Goal: Task Accomplishment & Management: Manage account settings

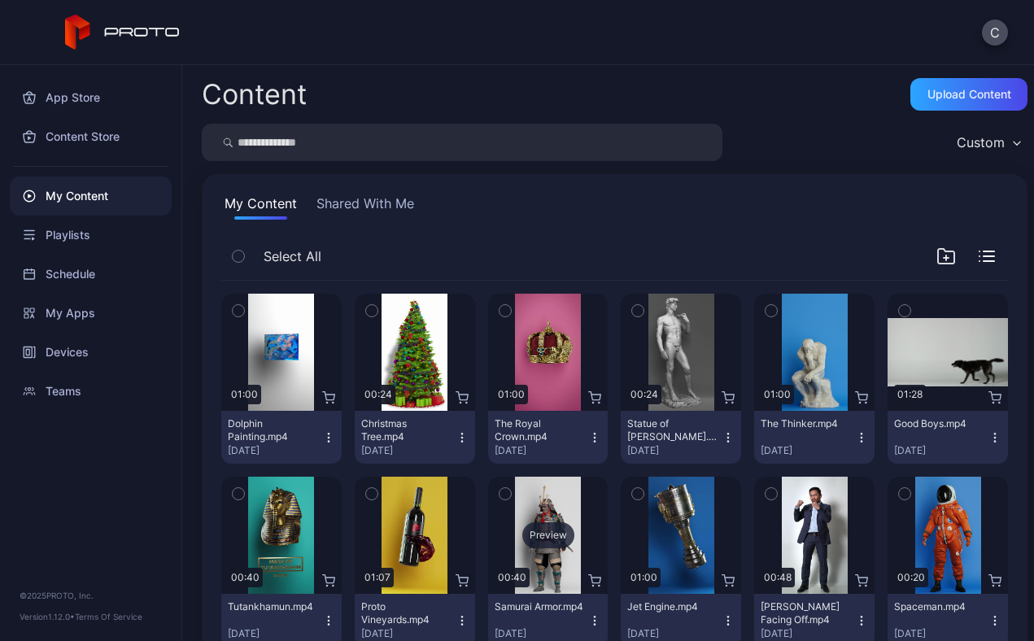
click at [608, 517] on div "Preview" at bounding box center [548, 535] width 120 height 117
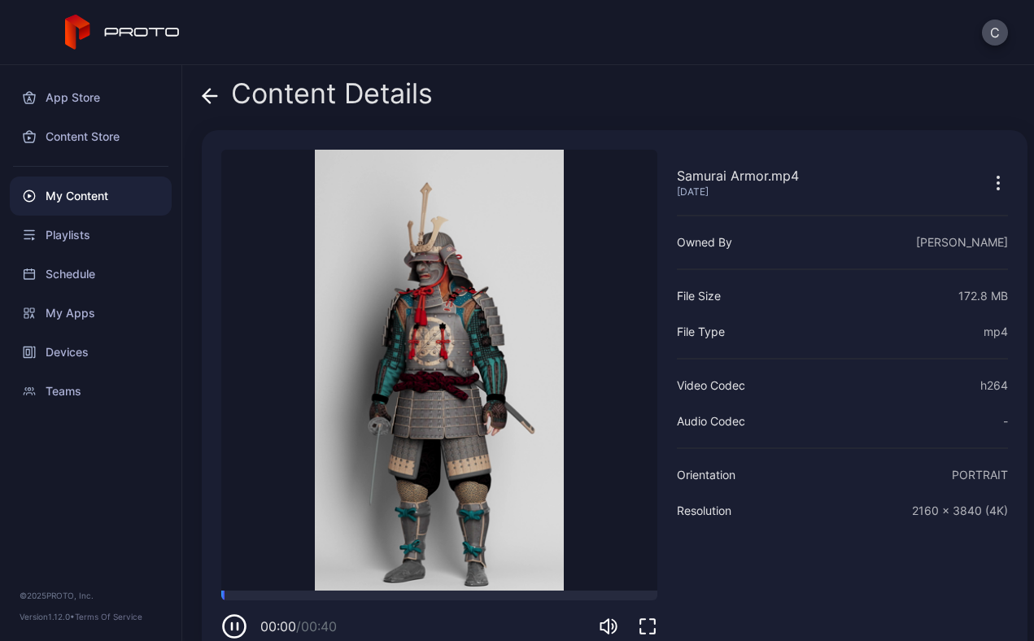
click at [646, 626] on icon "button" at bounding box center [648, 627] width 20 height 20
click at [207, 96] on icon at bounding box center [210, 96] width 14 height 0
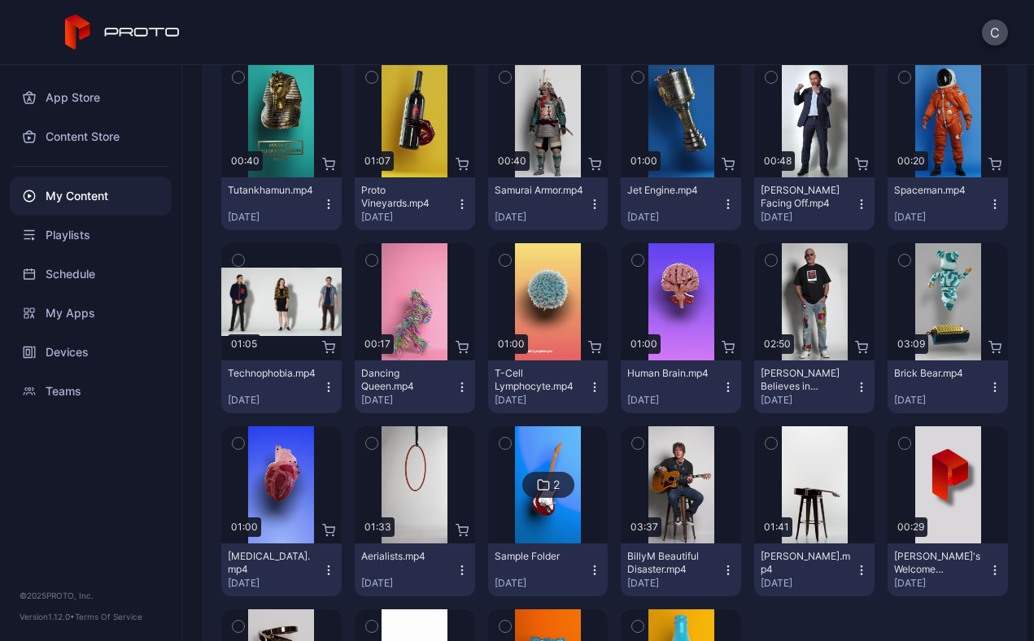
scroll to position [417, 0]
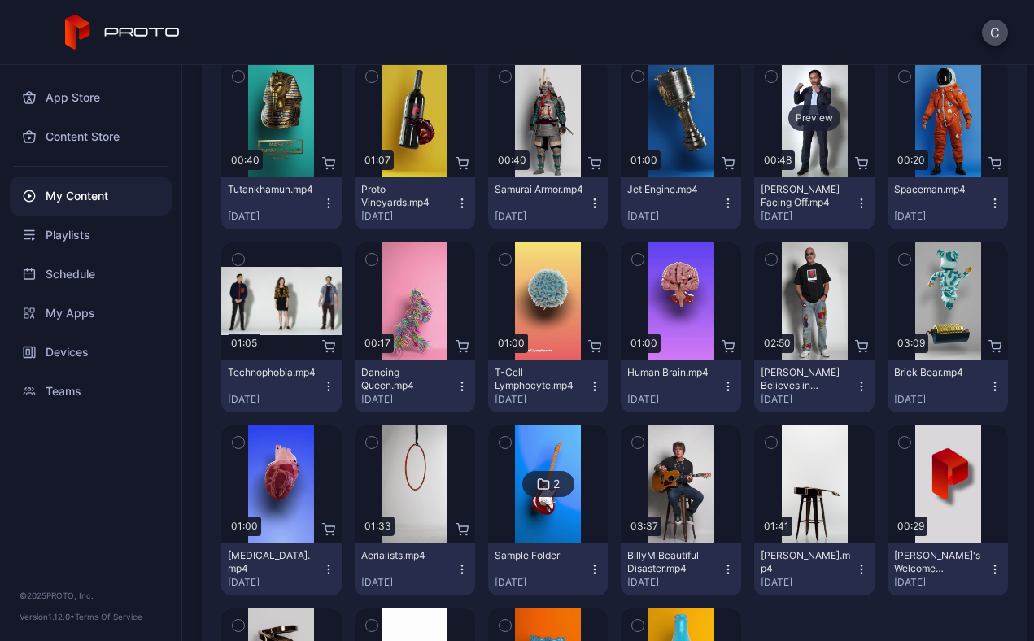
click at [788, 131] on div "Preview" at bounding box center [814, 118] width 52 height 26
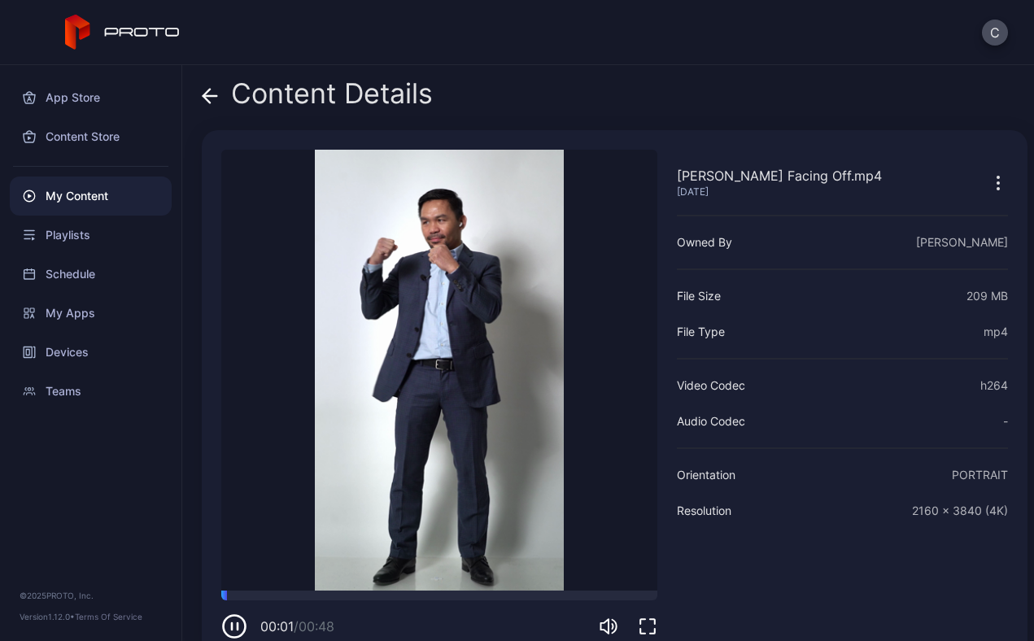
click at [648, 624] on icon "button" at bounding box center [648, 627] width 20 height 20
click at [214, 94] on icon at bounding box center [210, 96] width 16 height 16
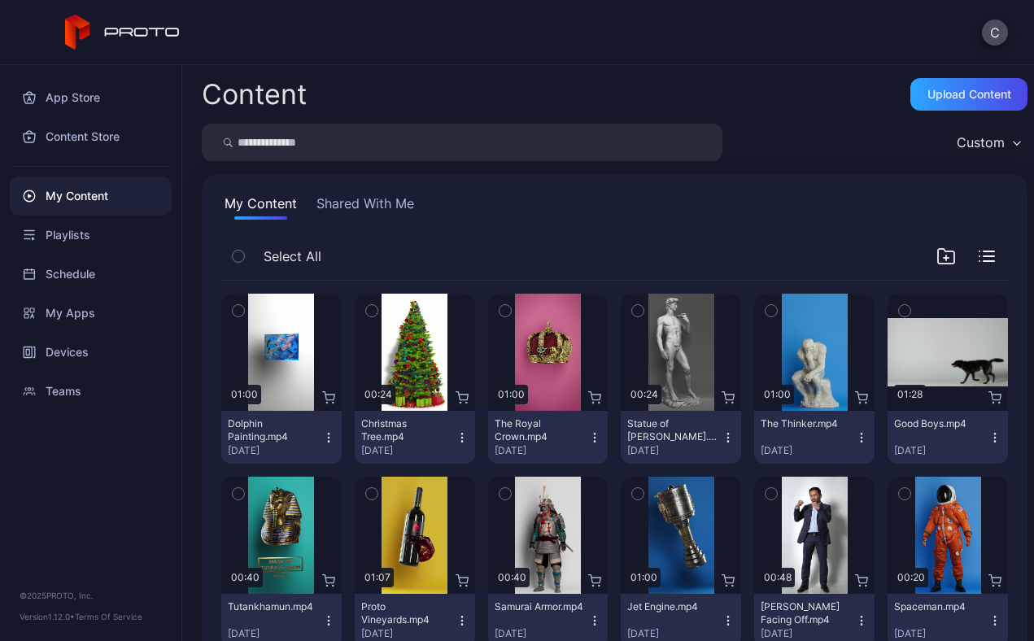
scroll to position [417, 0]
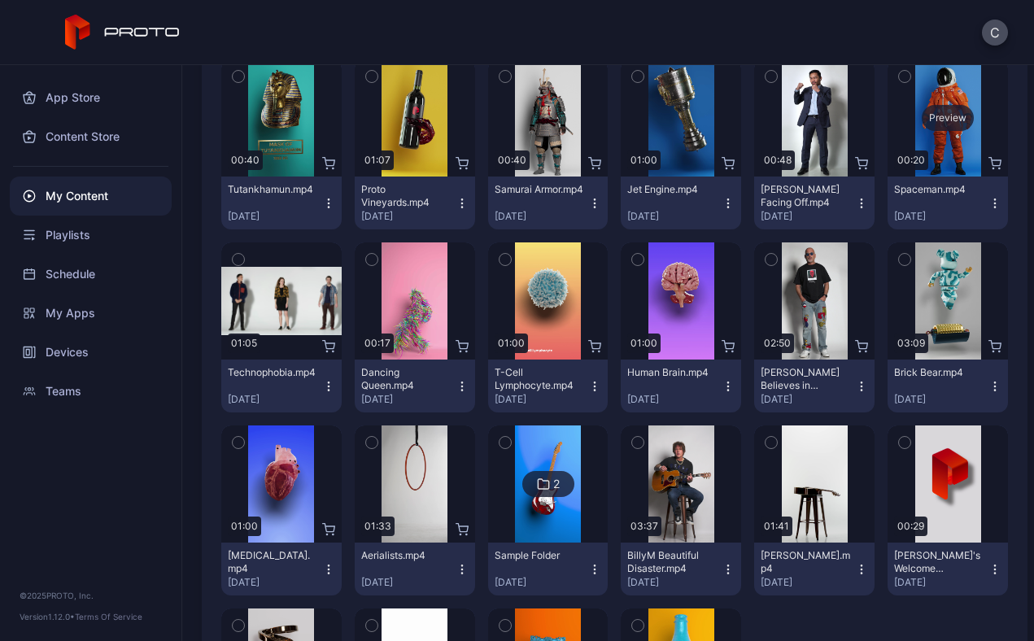
click at [887, 177] on div "Preview" at bounding box center [947, 117] width 120 height 117
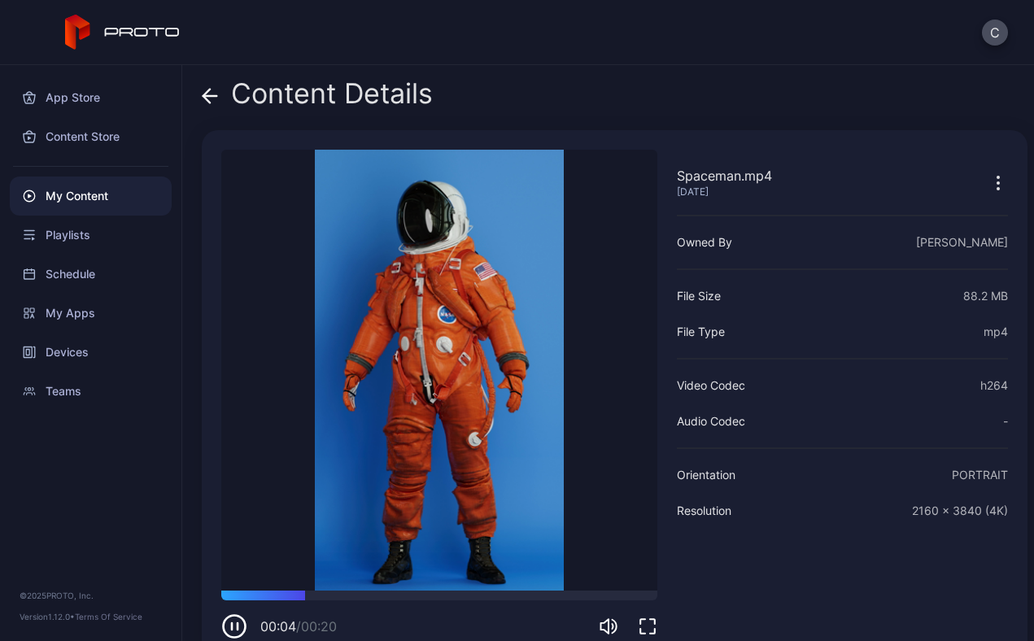
click at [207, 98] on icon at bounding box center [210, 96] width 16 height 16
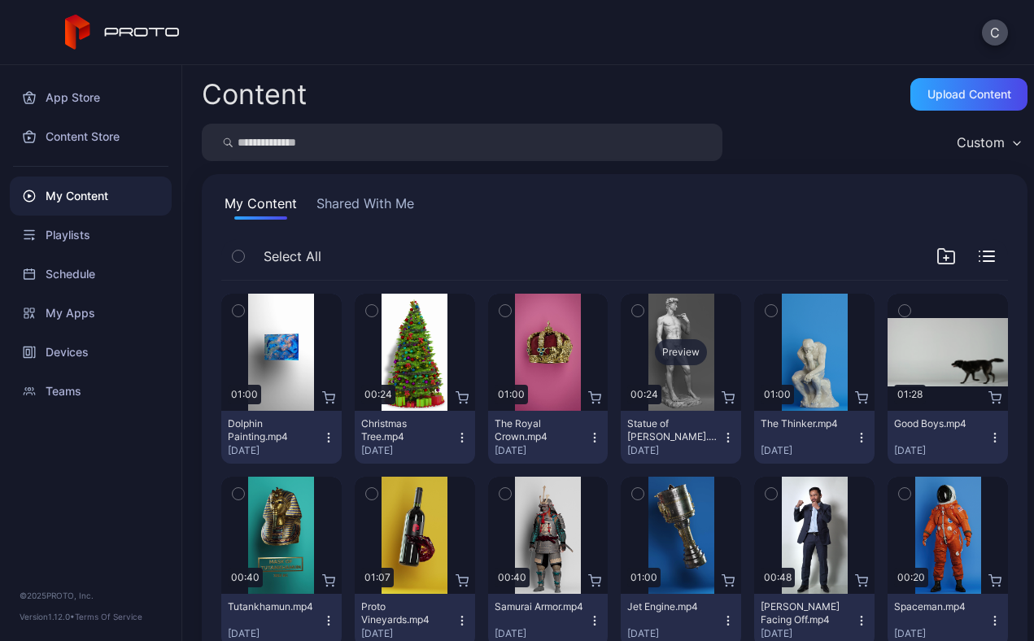
click at [741, 320] on div "Preview" at bounding box center [681, 352] width 120 height 117
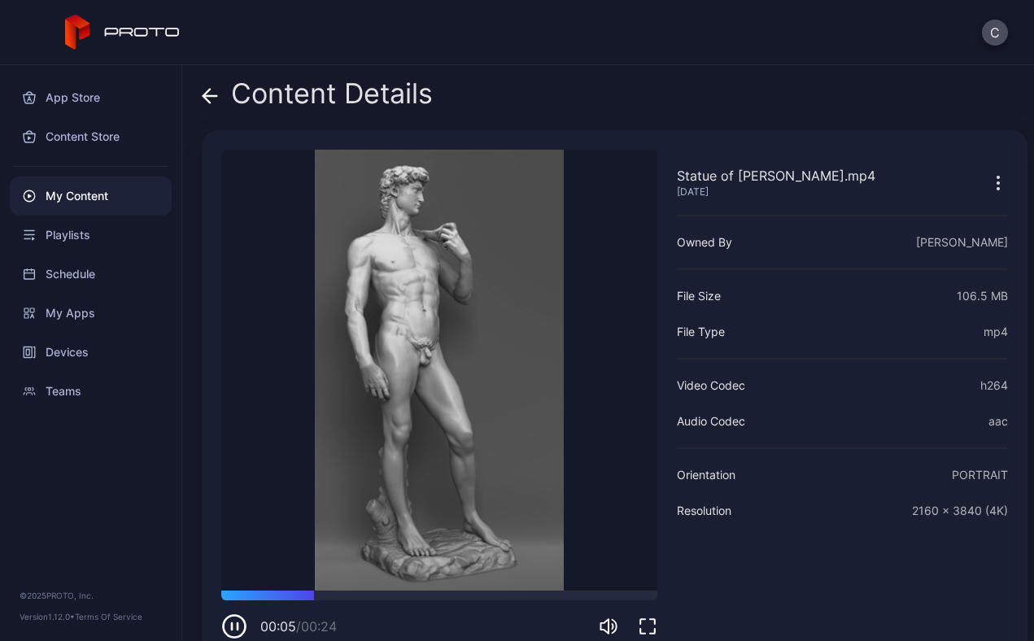
click at [212, 98] on icon at bounding box center [210, 96] width 16 height 16
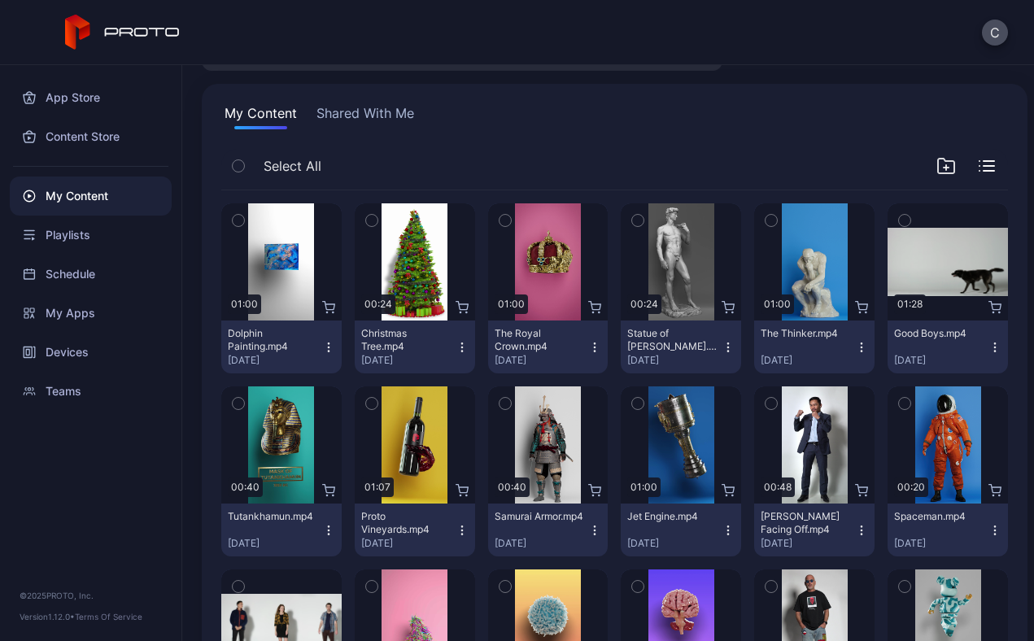
scroll to position [95, 0]
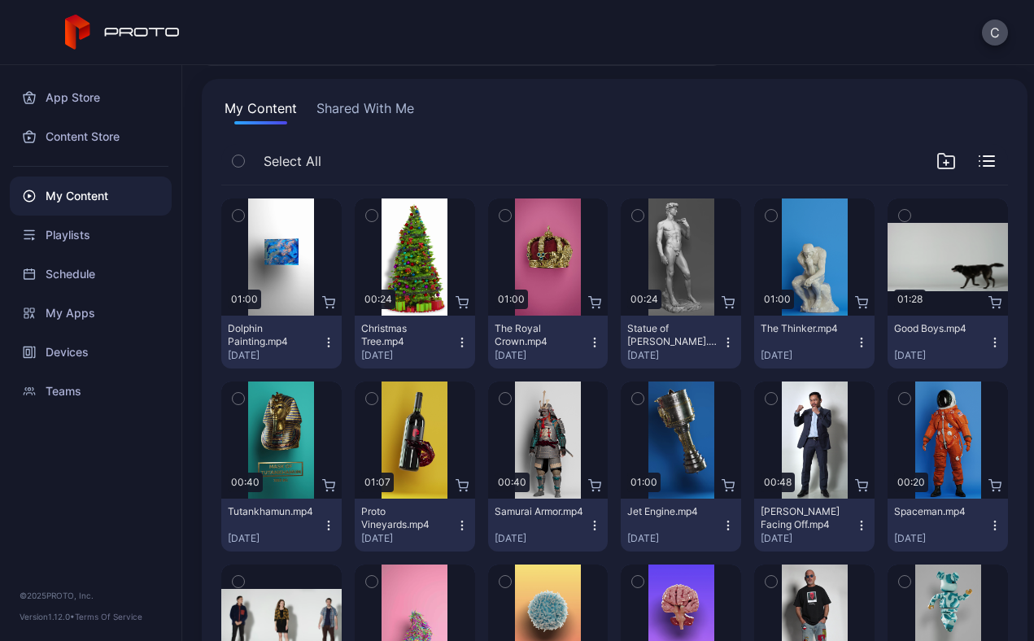
click at [369, 100] on button "Shared With Me" at bounding box center [365, 111] width 104 height 26
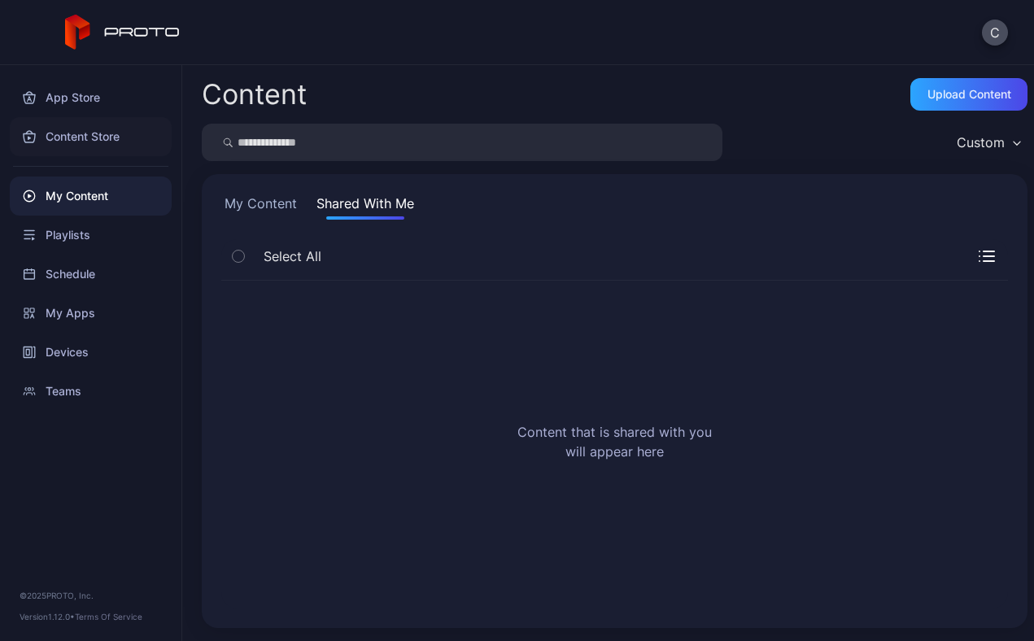
click at [107, 137] on div "Content Store" at bounding box center [91, 136] width 162 height 39
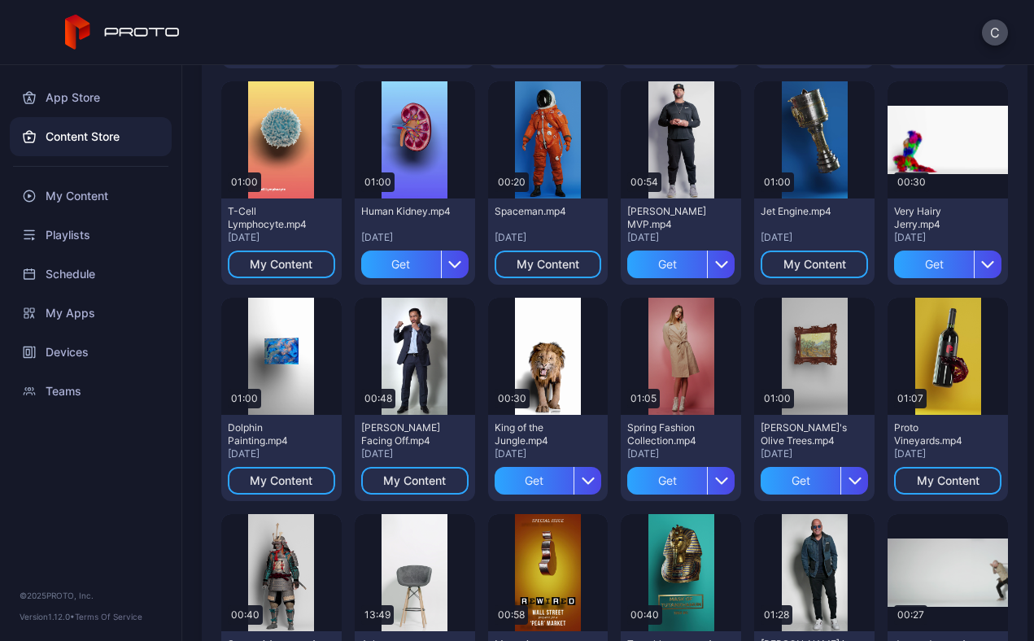
scroll to position [778, 0]
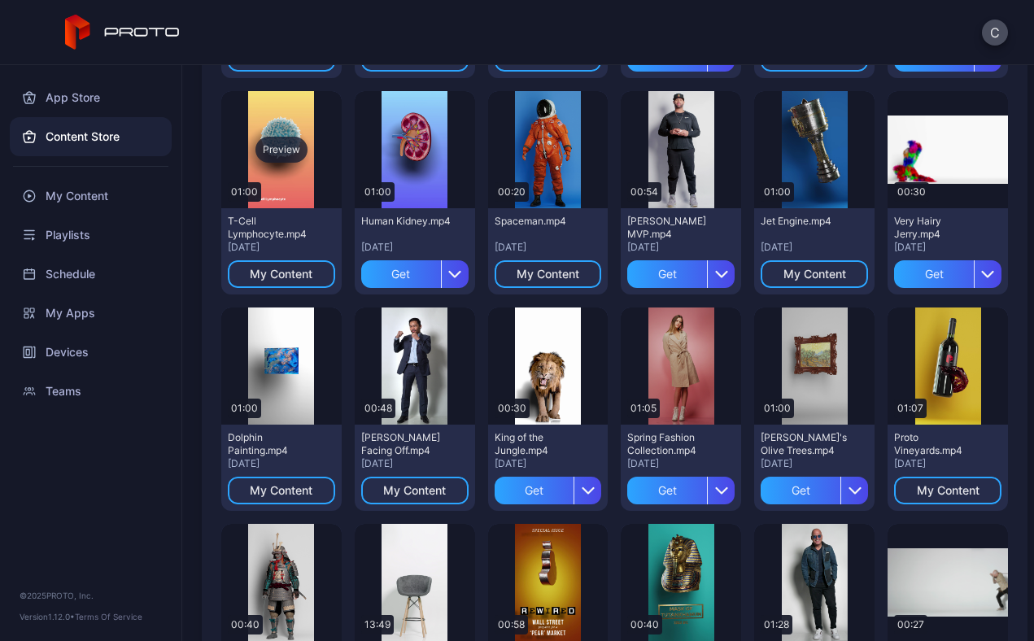
click at [307, 155] on div "Preview" at bounding box center [281, 150] width 52 height 26
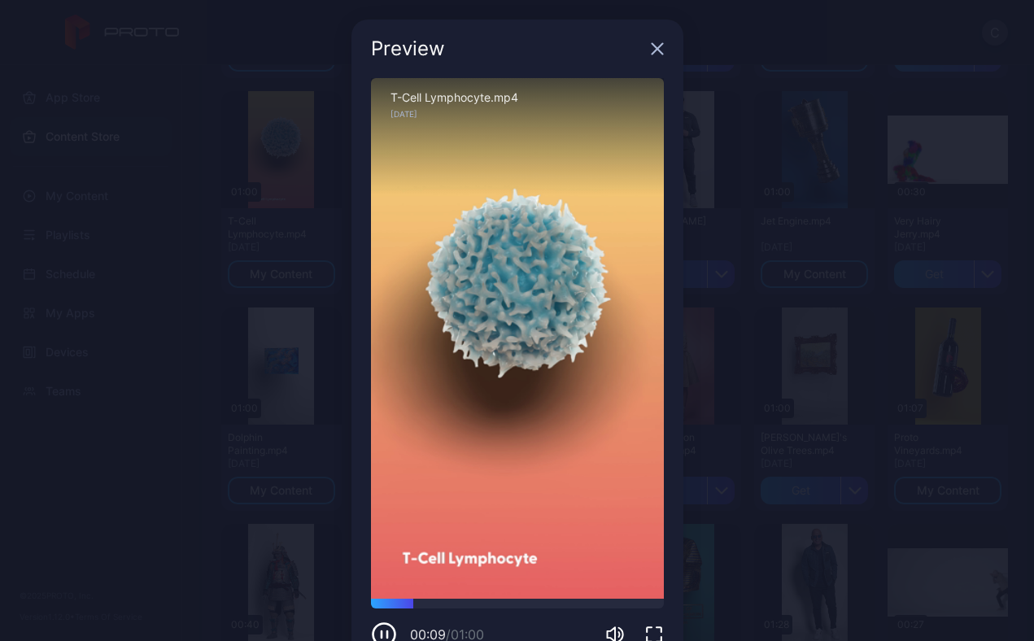
click at [296, 410] on div "Preview Sorry, your browser doesn‘t support embedded videos 00:09 / 01:00 [MEDI…" at bounding box center [517, 343] width 1034 height 687
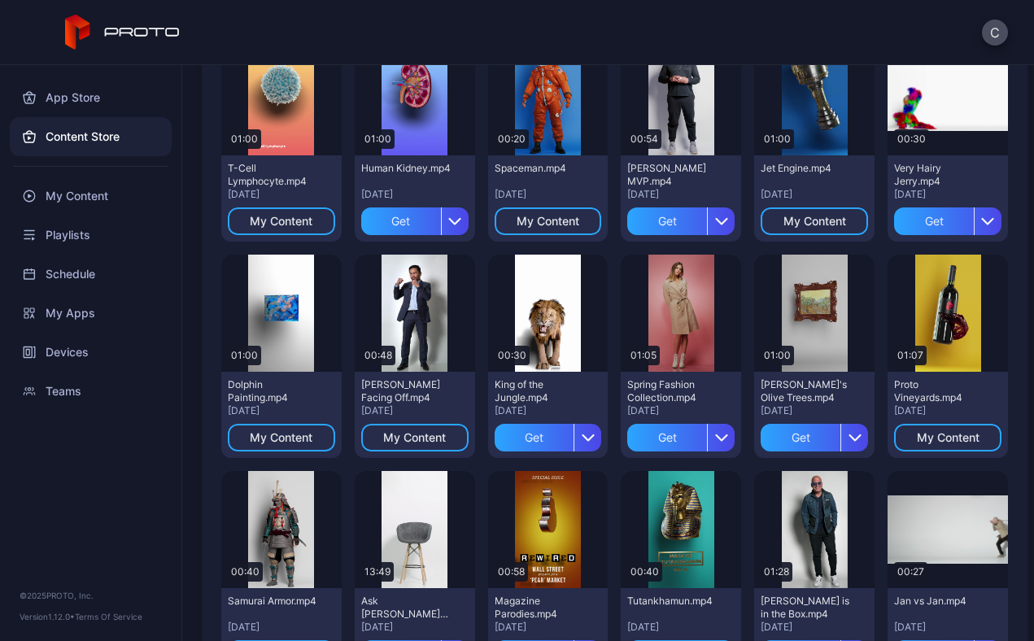
scroll to position [840, 0]
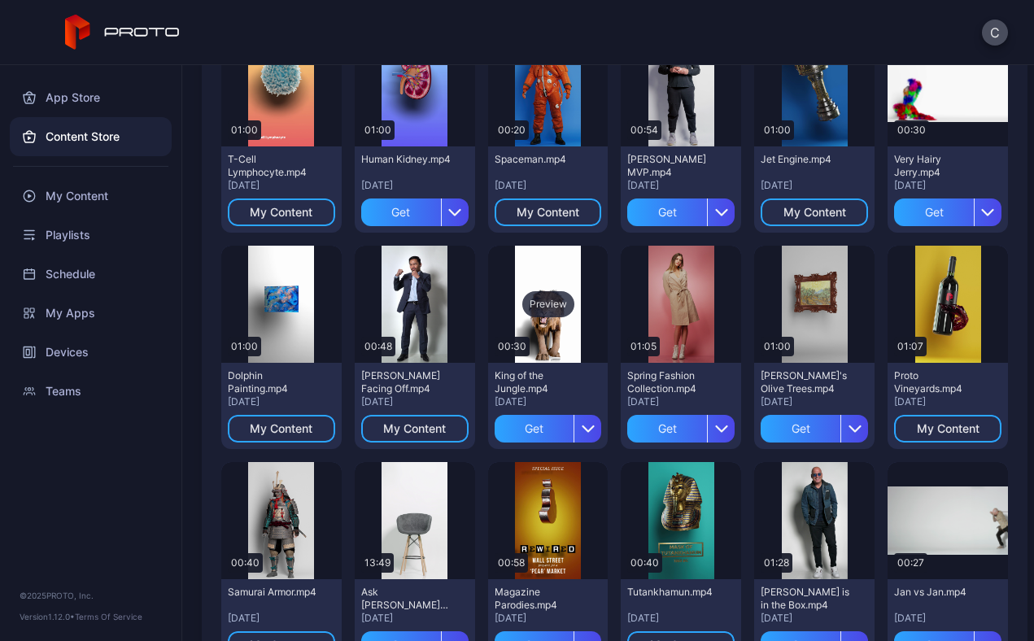
click at [488, 363] on div "Preview" at bounding box center [548, 304] width 120 height 117
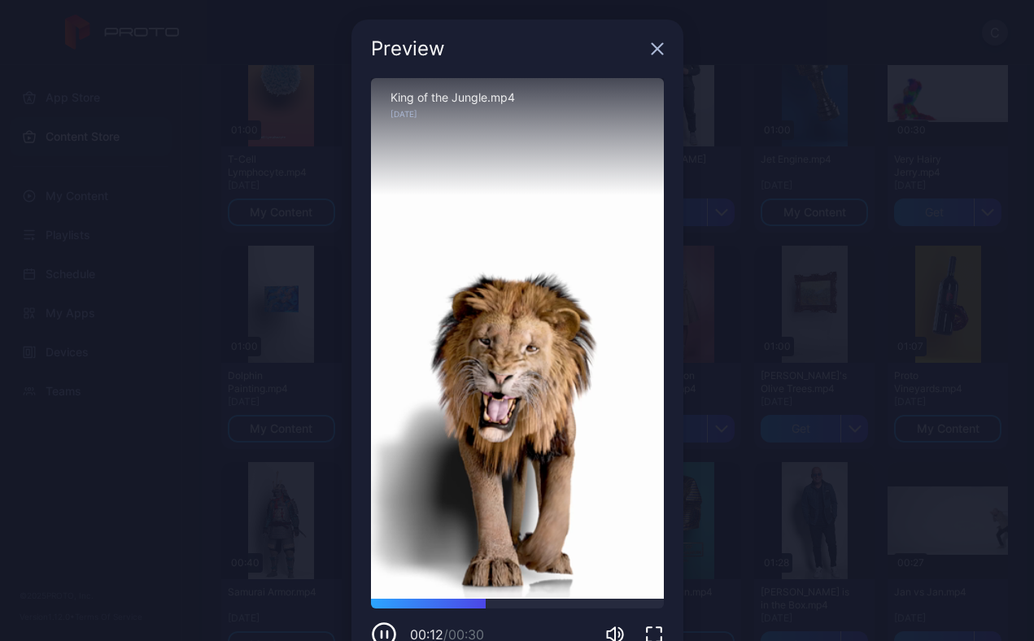
click at [652, 47] on icon "button" at bounding box center [657, 49] width 11 height 11
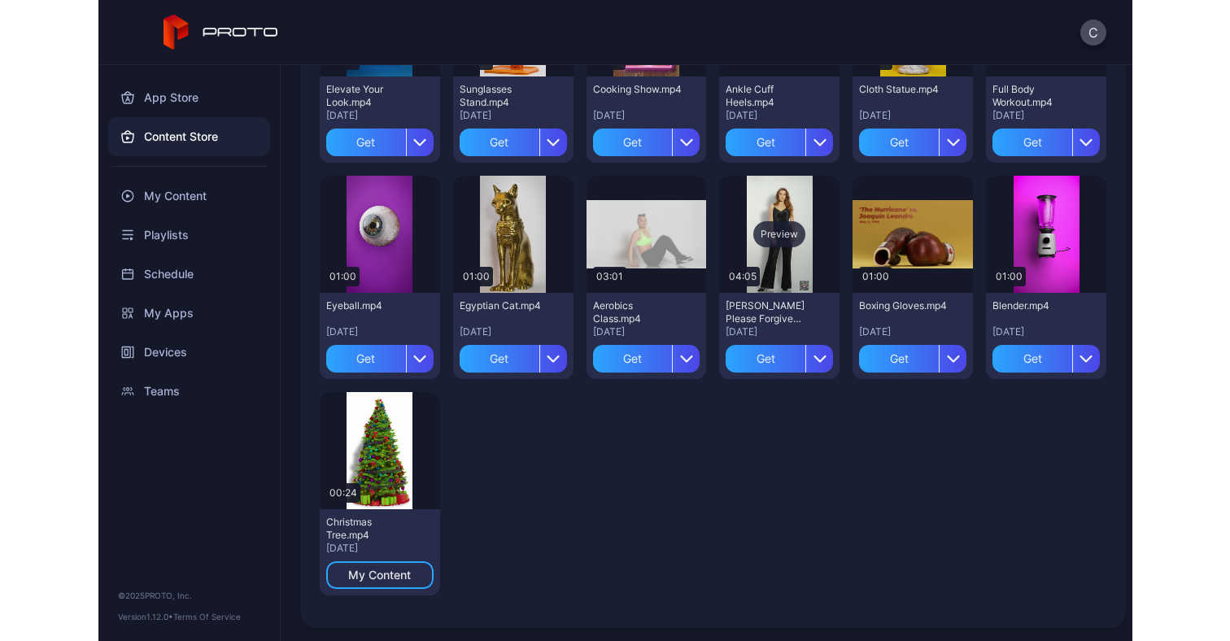
scroll to position [3066, 0]
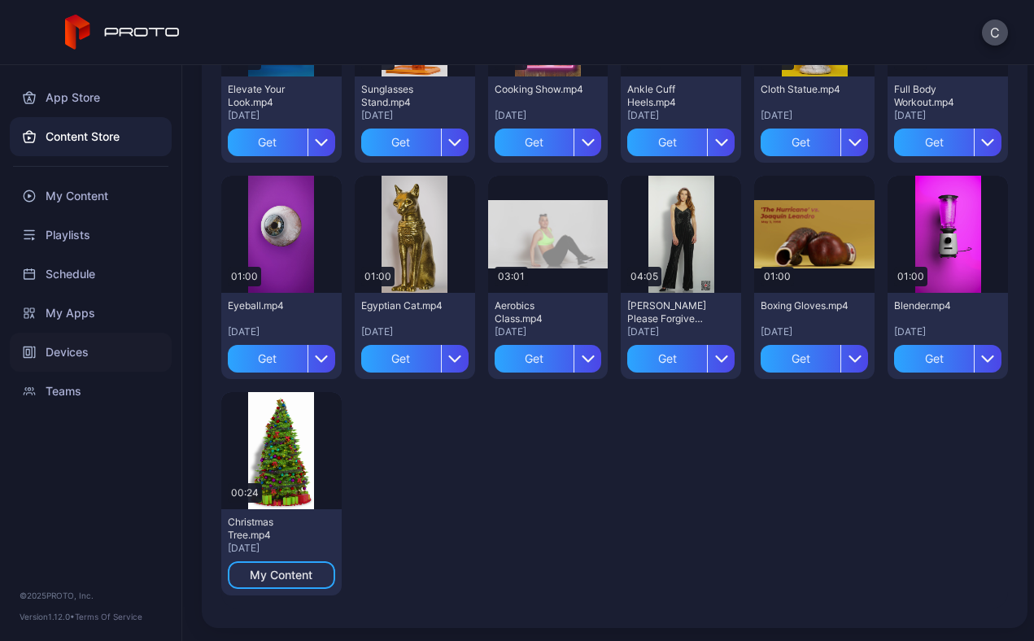
click at [68, 355] on div "Devices" at bounding box center [91, 352] width 162 height 39
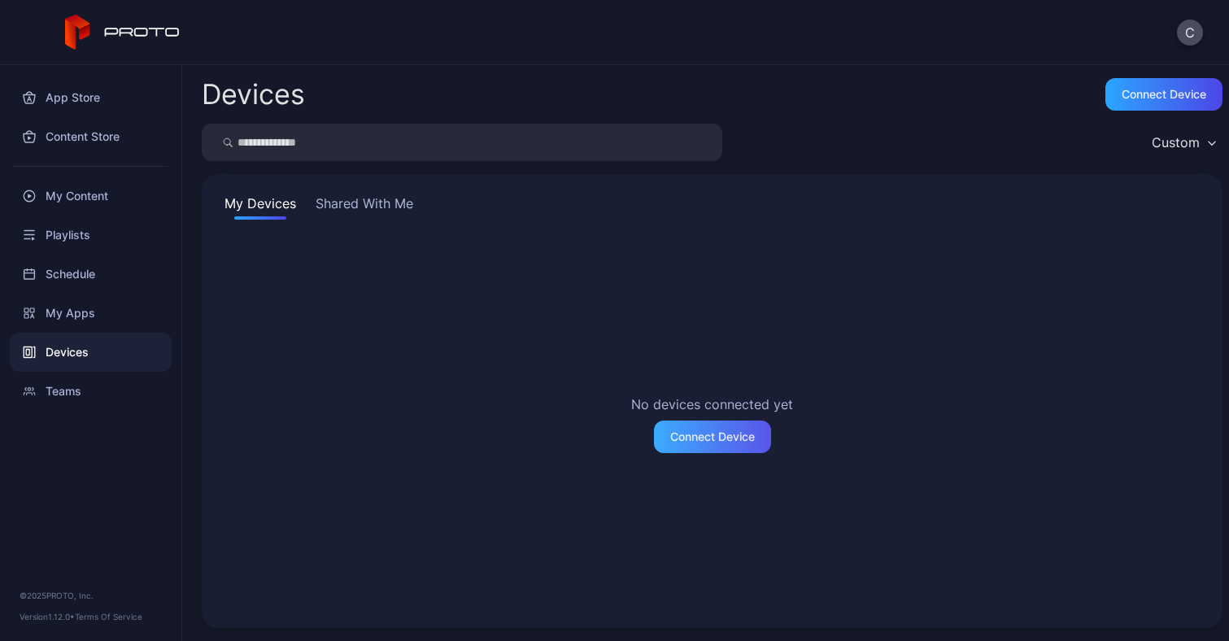
click at [869, 434] on div "No devices connected yet Connect Device" at bounding box center [712, 423] width 982 height 369
click at [709, 434] on div "Connect Device" at bounding box center [712, 436] width 85 height 13
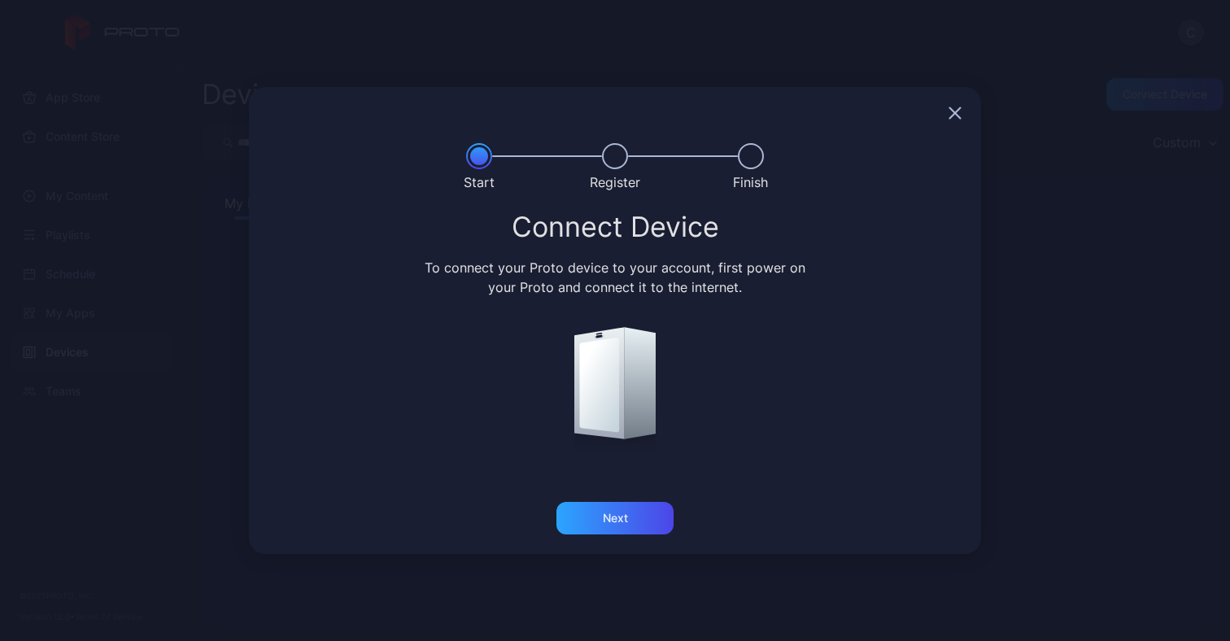
click at [957, 115] on icon "button" at bounding box center [955, 113] width 11 height 11
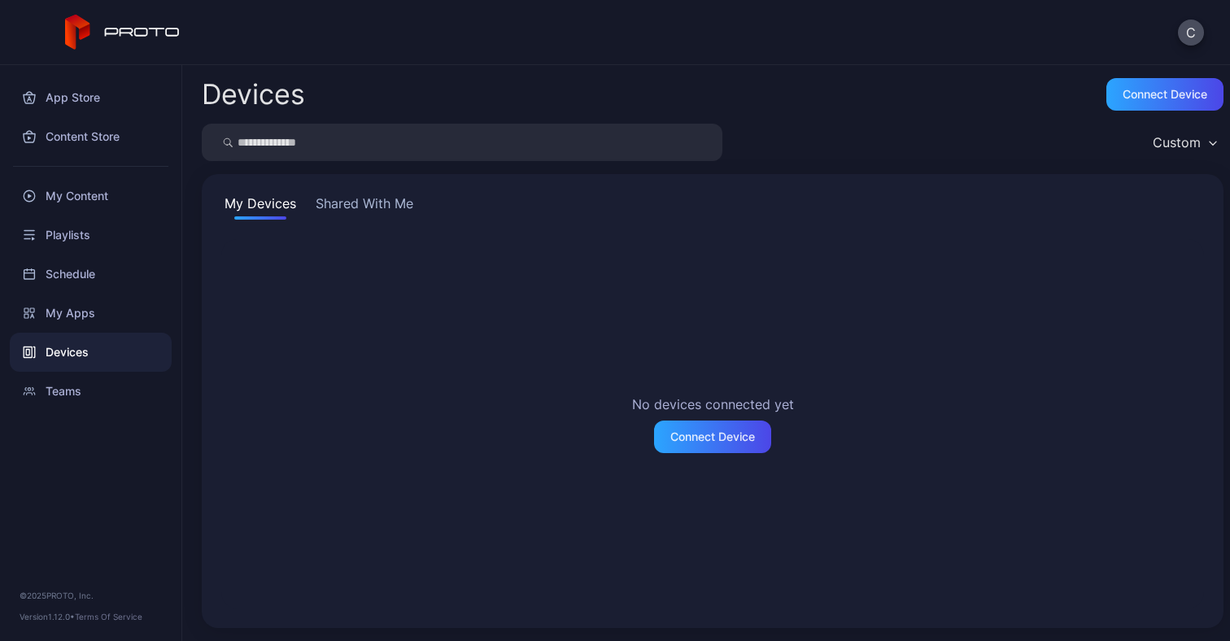
click at [957, 115] on div "Devices Connect device Custom My Devices Shared With Me No devices connected ye…" at bounding box center [706, 353] width 1048 height 576
click at [388, 203] on button "Shared With Me" at bounding box center [364, 207] width 104 height 26
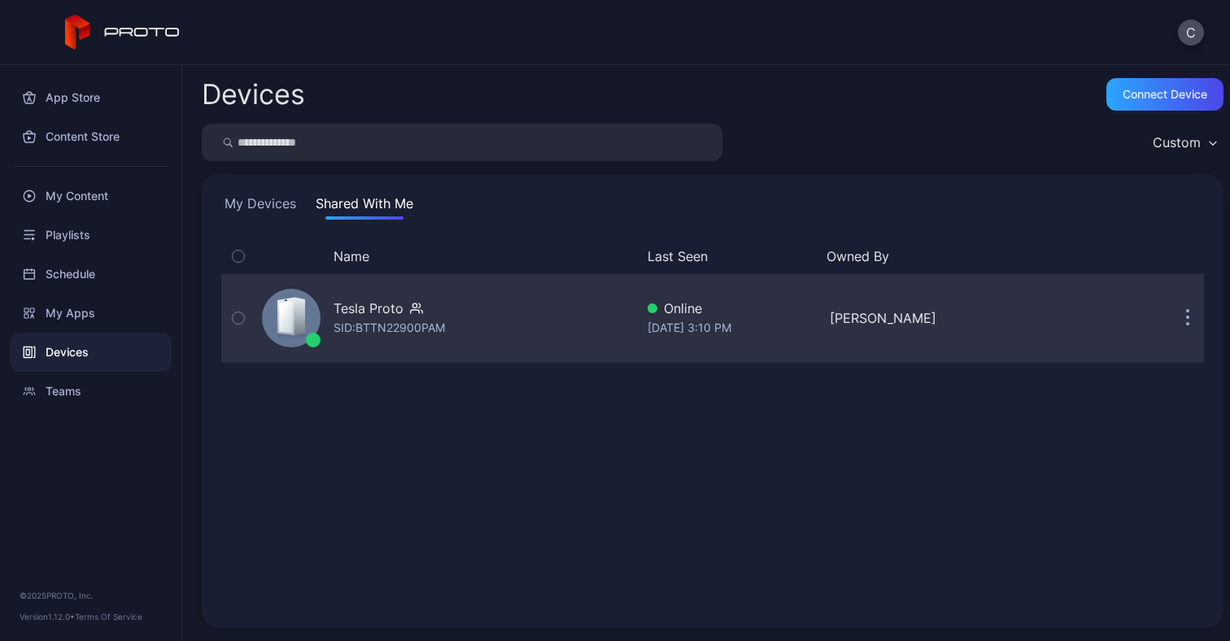
click at [238, 316] on icon "button" at bounding box center [238, 318] width 11 height 18
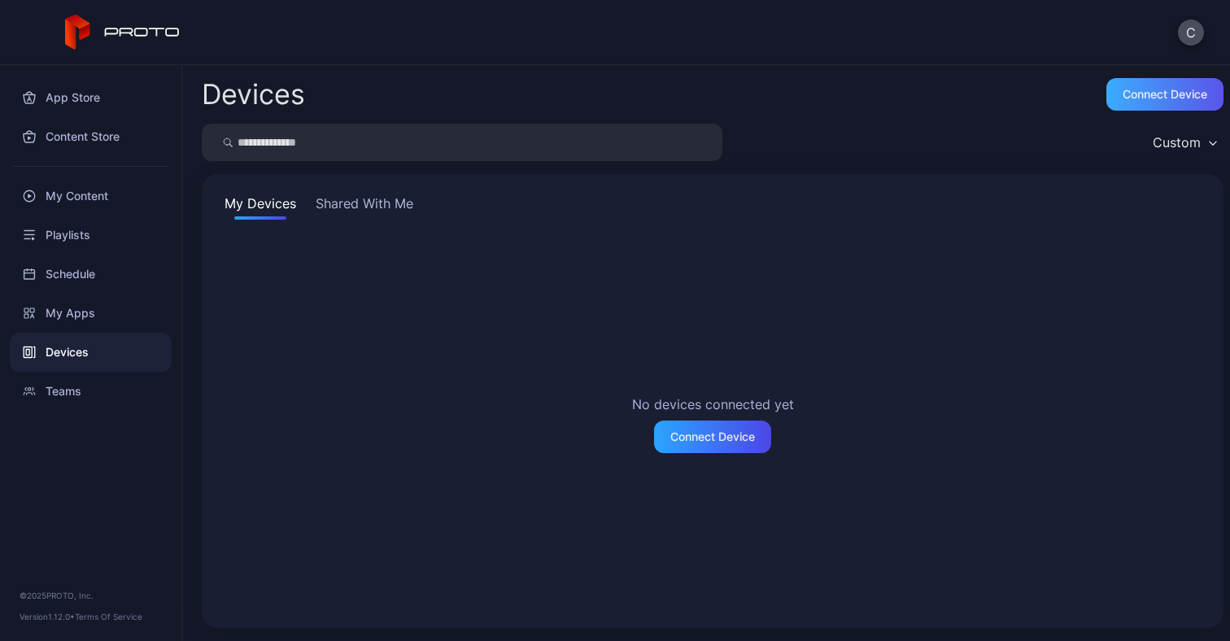
click at [1153, 80] on div "Connect device" at bounding box center [1164, 94] width 117 height 33
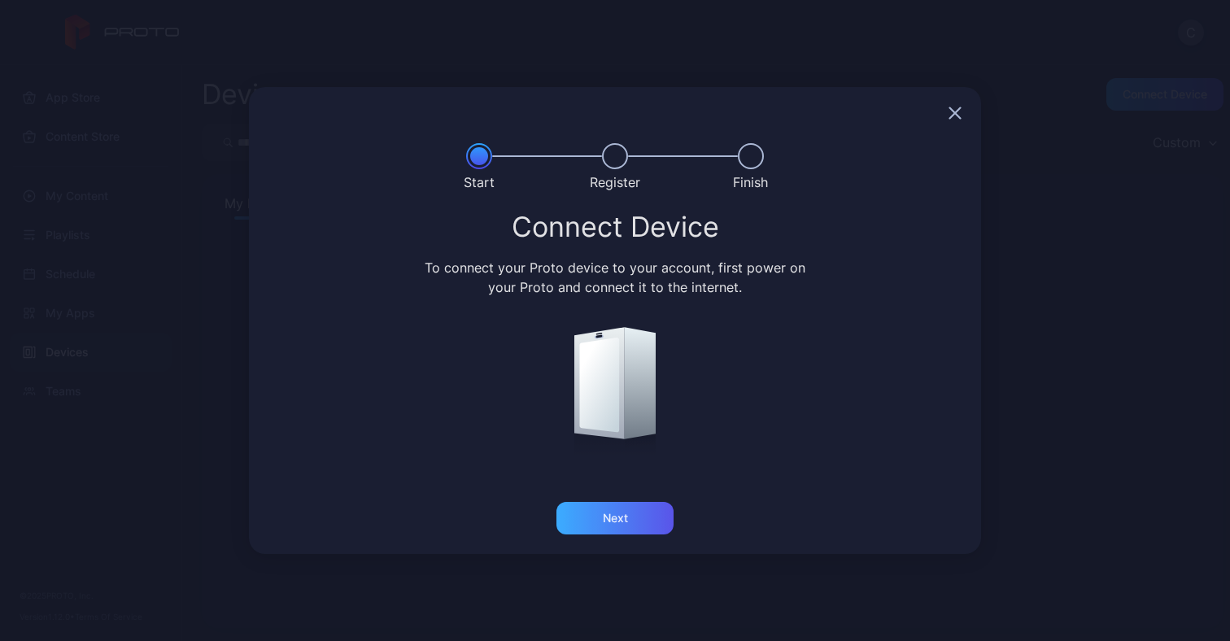
click at [621, 525] on div "Next" at bounding box center [614, 518] width 117 height 33
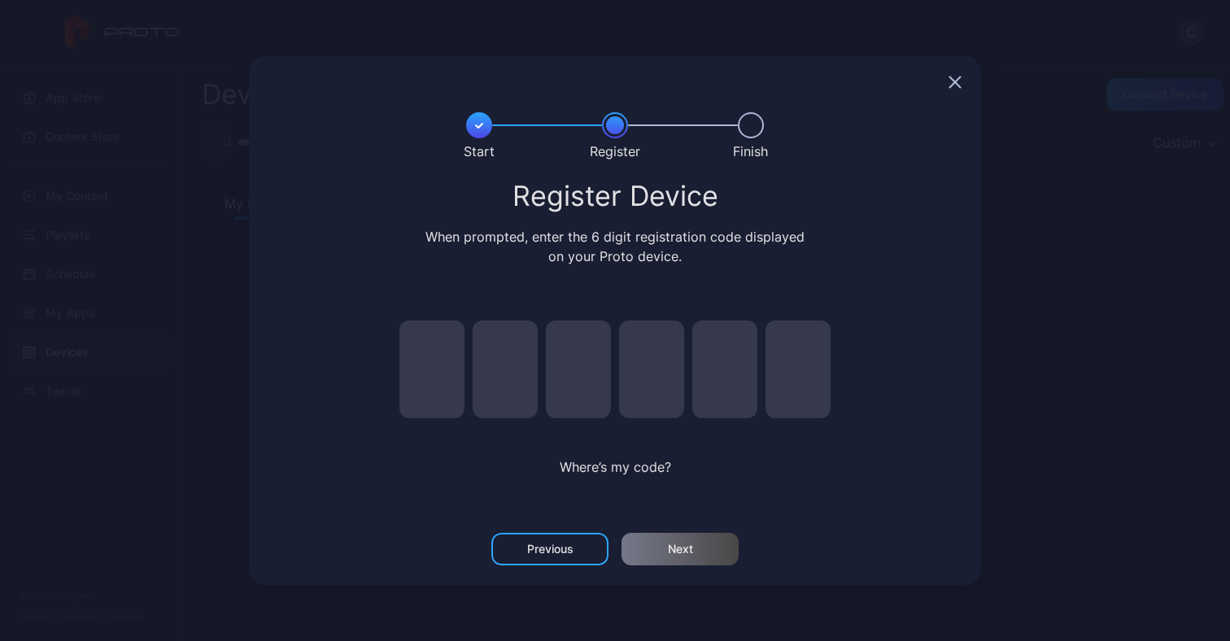
click at [438, 380] on input "pin code 1 of 6" at bounding box center [431, 370] width 65 height 98
type input "*"
click at [438, 380] on input "*" at bounding box center [431, 370] width 65 height 98
type input "*"
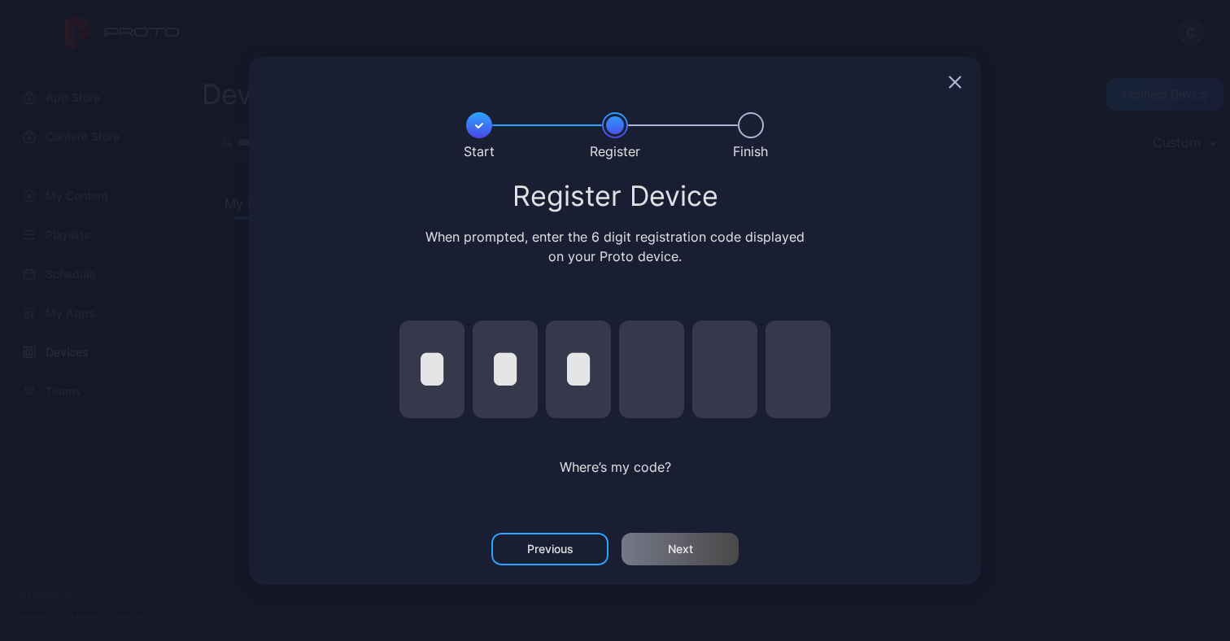
type input "*"
click at [441, 365] on input "*" at bounding box center [431, 370] width 65 height 98
type input "*"
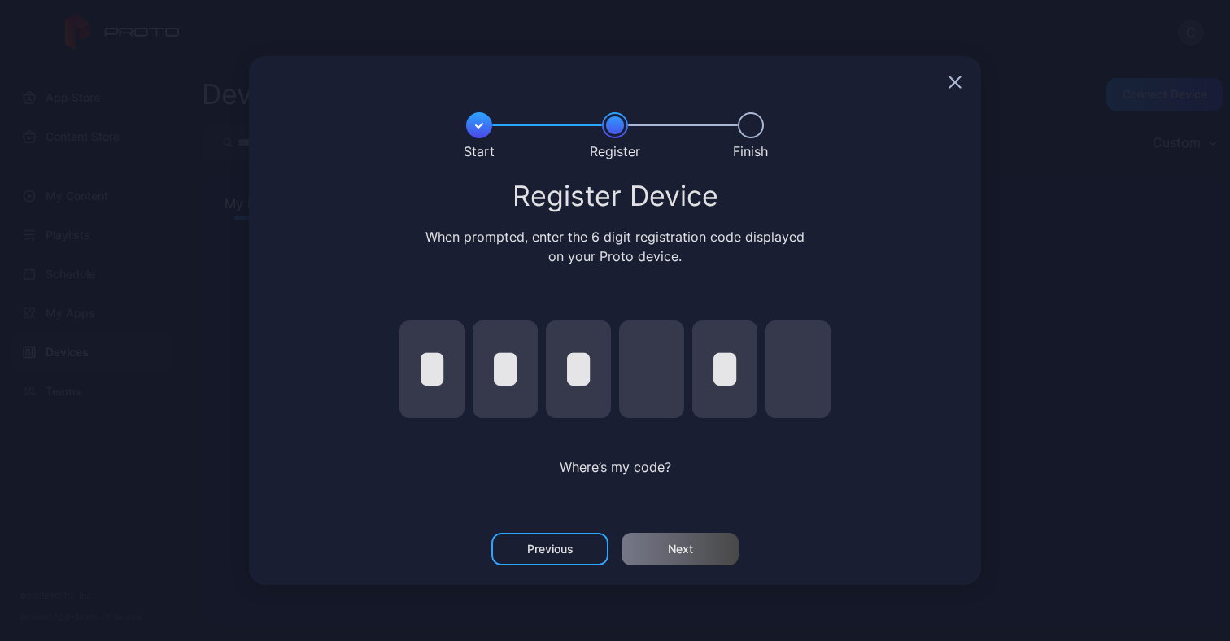
click at [443, 376] on input "*" at bounding box center [431, 370] width 65 height 98
click at [443, 376] on input "pin code 1 of 6" at bounding box center [431, 370] width 65 height 98
drag, startPoint x: 399, startPoint y: 375, endPoint x: 441, endPoint y: 370, distance: 41.8
click at [399, 375] on input "pin code 1 of 6" at bounding box center [431, 370] width 65 height 98
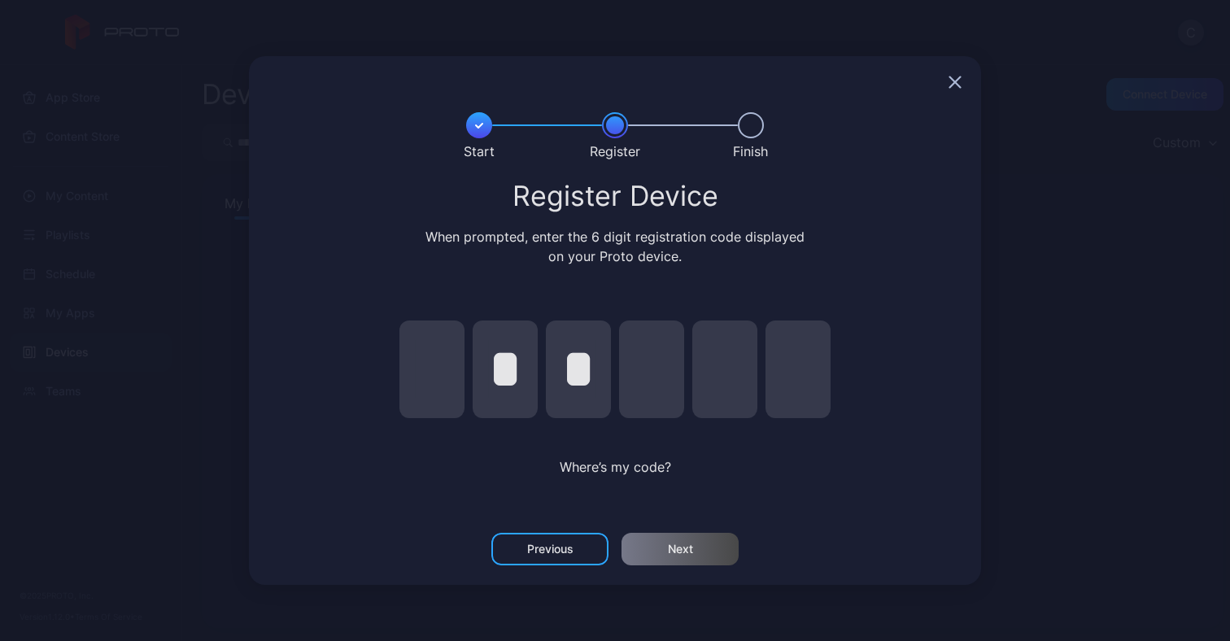
click at [416, 375] on input "pin code 1 of 6" at bounding box center [431, 370] width 65 height 98
click at [447, 362] on input "pin code 1 of 6" at bounding box center [431, 370] width 65 height 98
click at [434, 368] on input "pin code 1 of 6" at bounding box center [431, 370] width 65 height 98
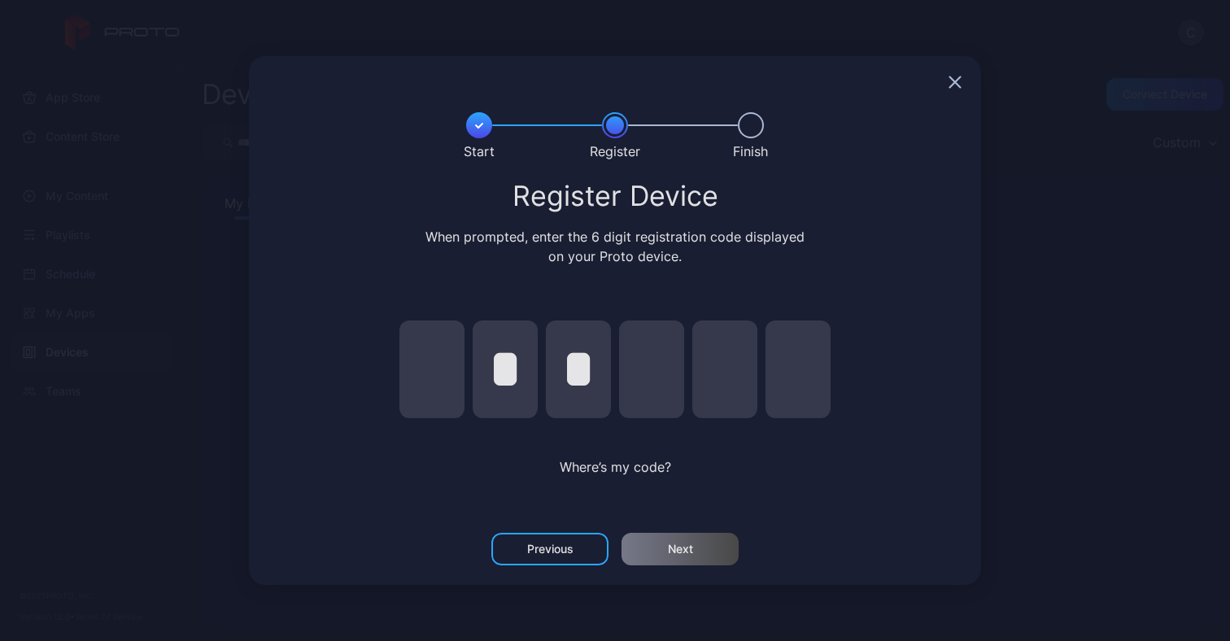
click at [434, 368] on input "pin code 1 of 6" at bounding box center [431, 370] width 65 height 98
click at [441, 370] on input "pin code 1 of 6" at bounding box center [431, 370] width 65 height 98
type input "*"
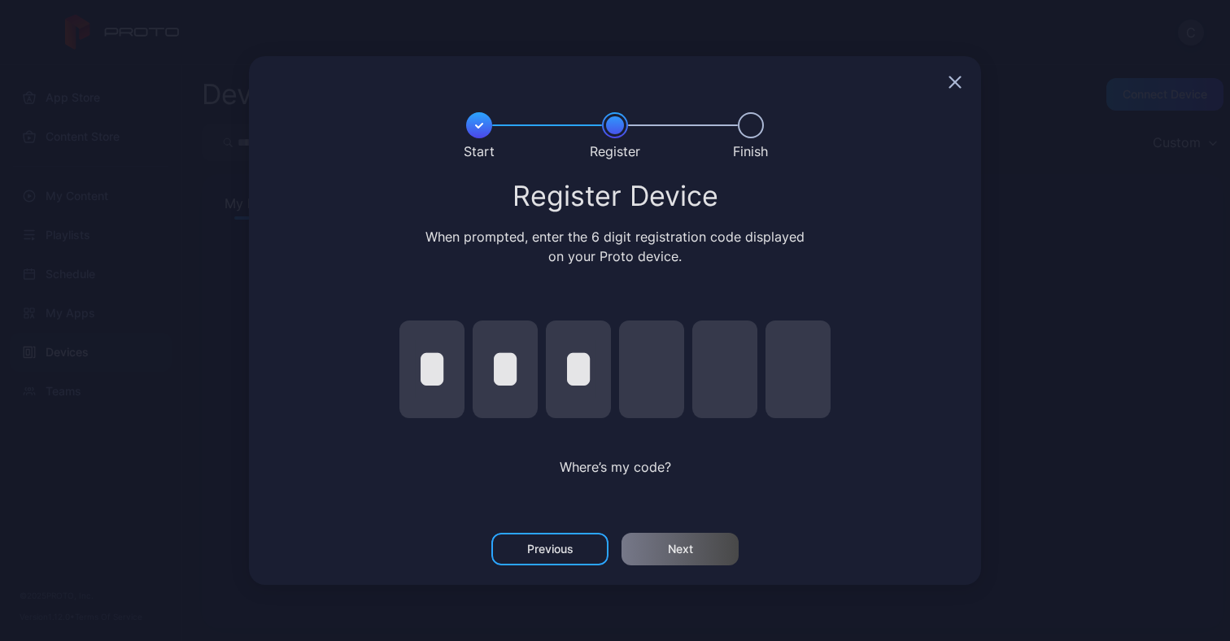
type input "*"
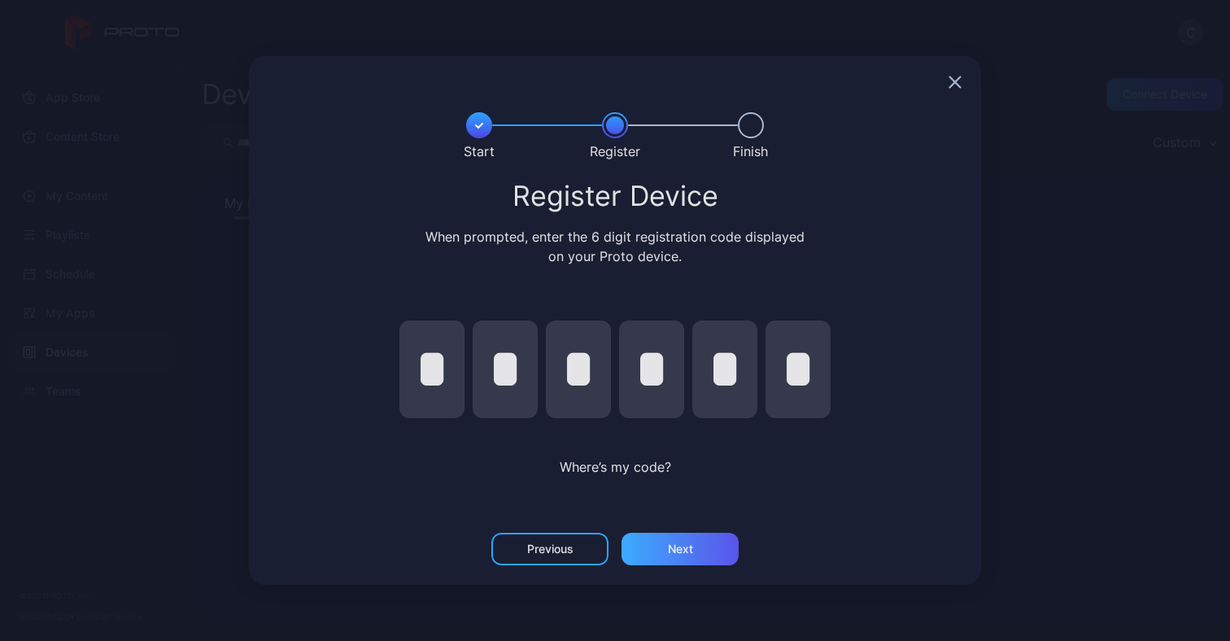
click at [664, 554] on div "Next" at bounding box center [679, 549] width 117 height 33
click at [719, 375] on input "*" at bounding box center [724, 370] width 65 height 98
type input "*"
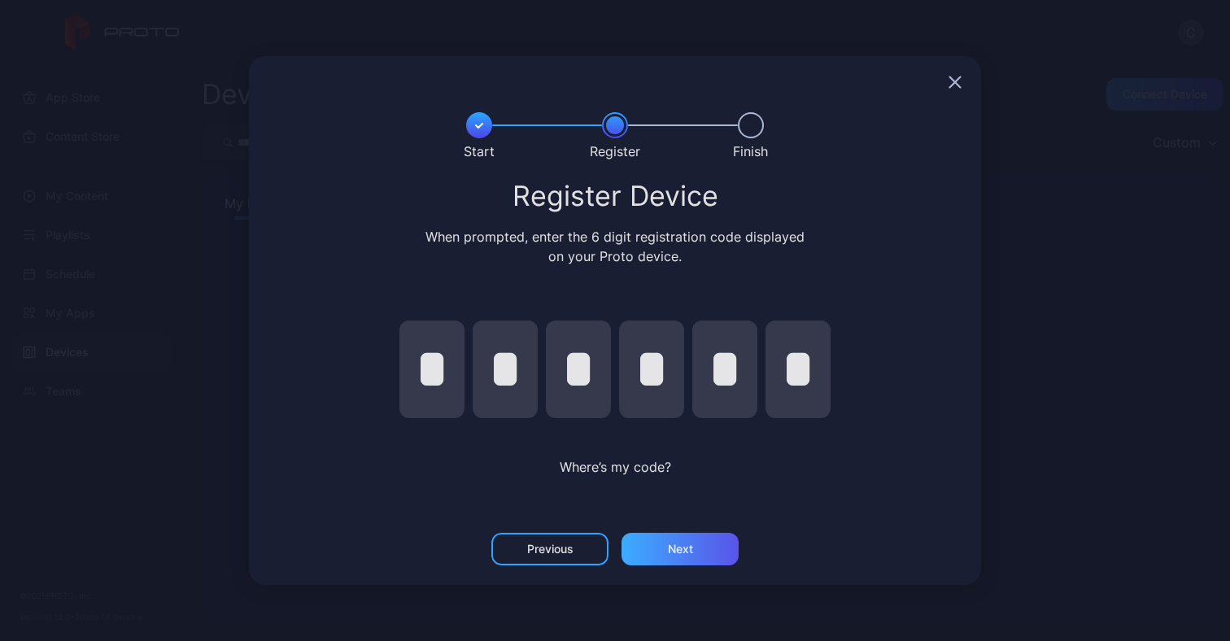
click at [690, 554] on div "Next" at bounding box center [680, 549] width 25 height 13
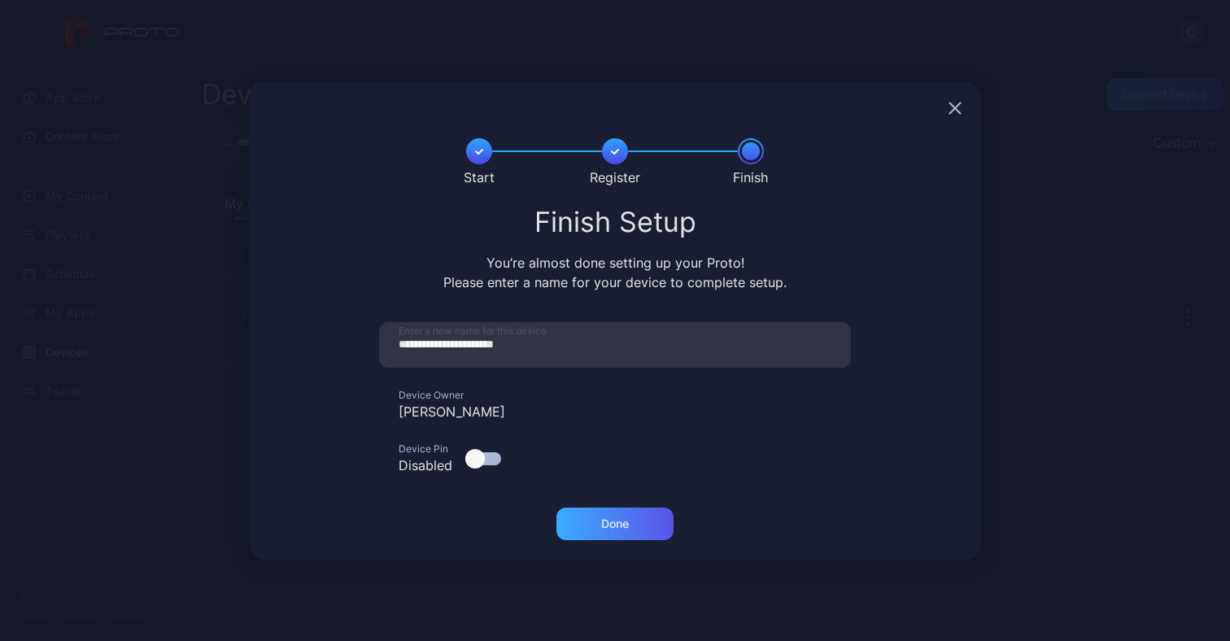
click at [621, 521] on div "Done" at bounding box center [615, 523] width 28 height 13
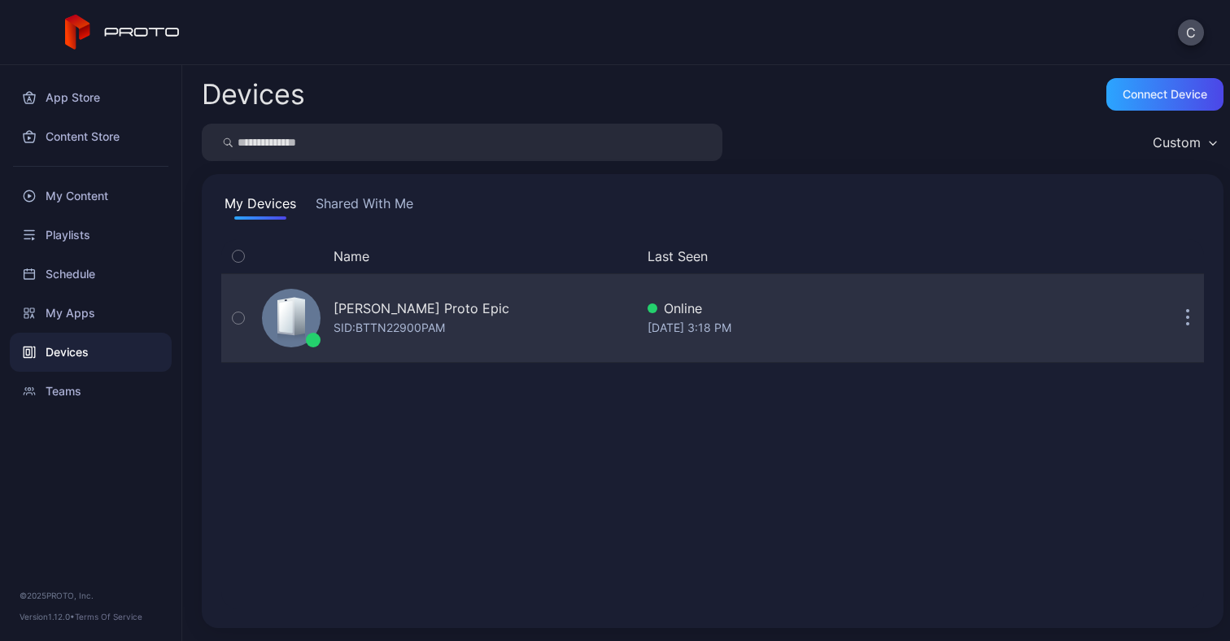
click at [1181, 317] on button "button" at bounding box center [1187, 318] width 33 height 33
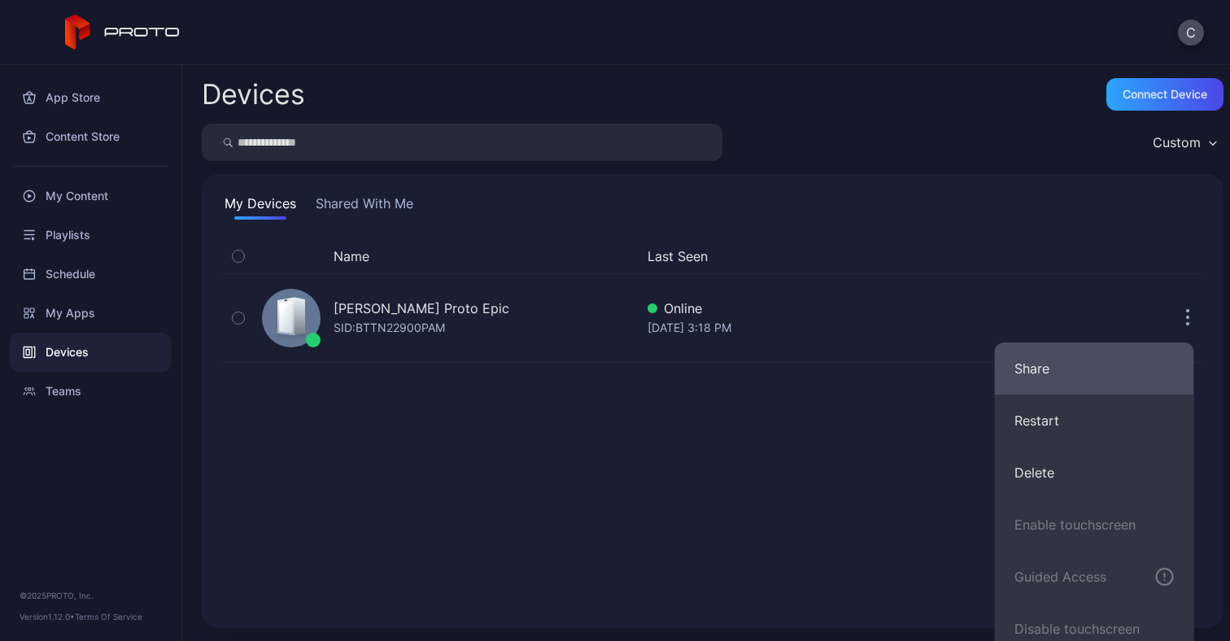
click at [1121, 365] on button "Share" at bounding box center [1094, 368] width 199 height 52
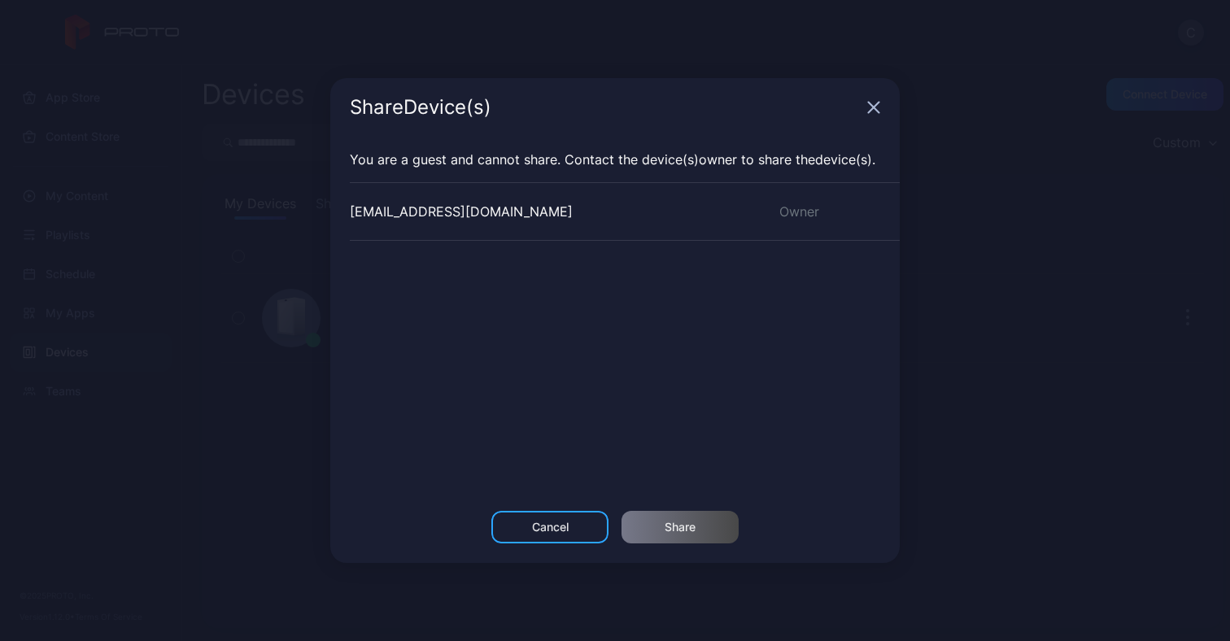
click at [690, 208] on div "cshem@tesla.com Owner" at bounding box center [625, 211] width 550 height 59
click at [572, 522] on div "Cancel" at bounding box center [549, 527] width 117 height 33
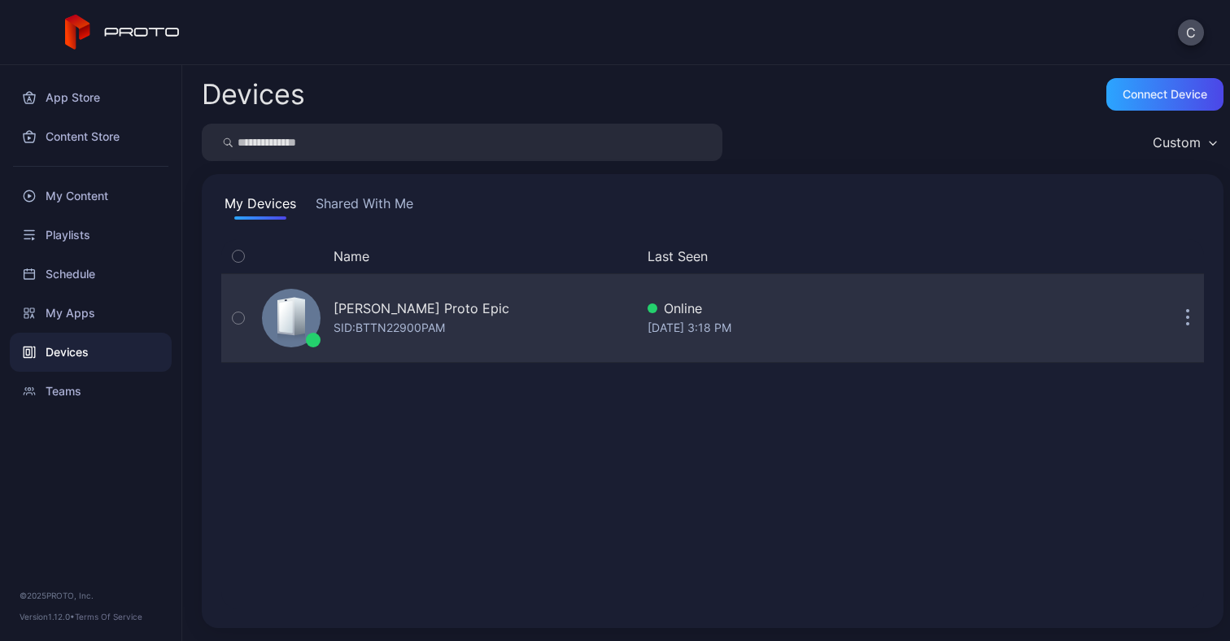
click at [237, 318] on icon "button" at bounding box center [238, 318] width 4 height 2
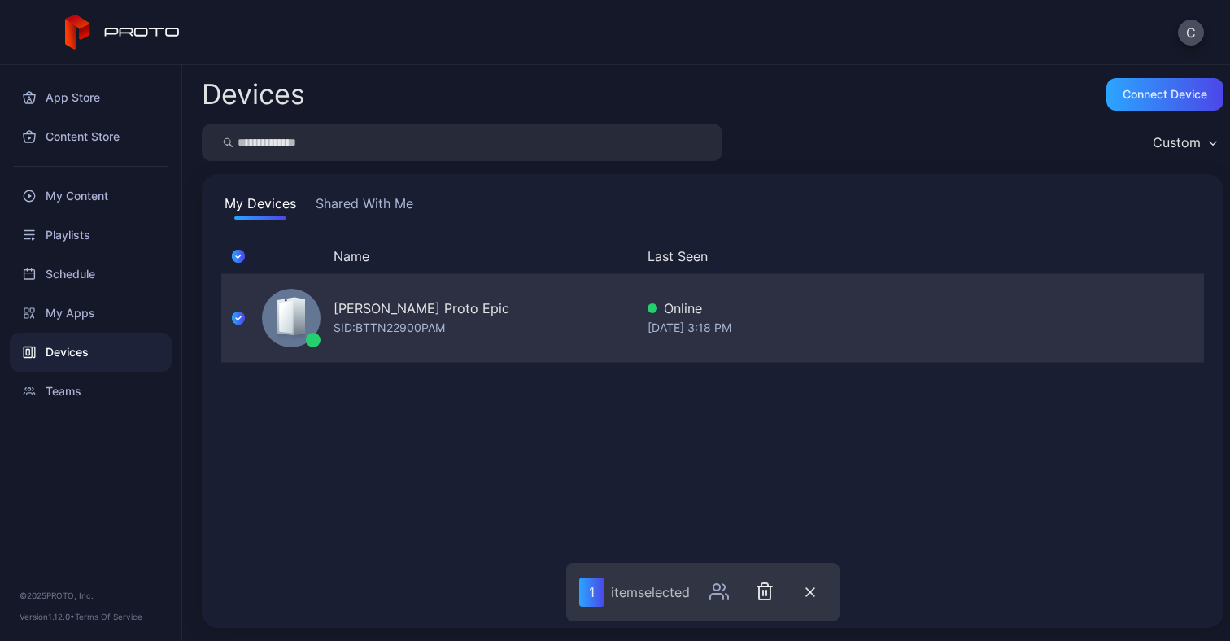
click at [312, 316] on div at bounding box center [291, 318] width 59 height 59
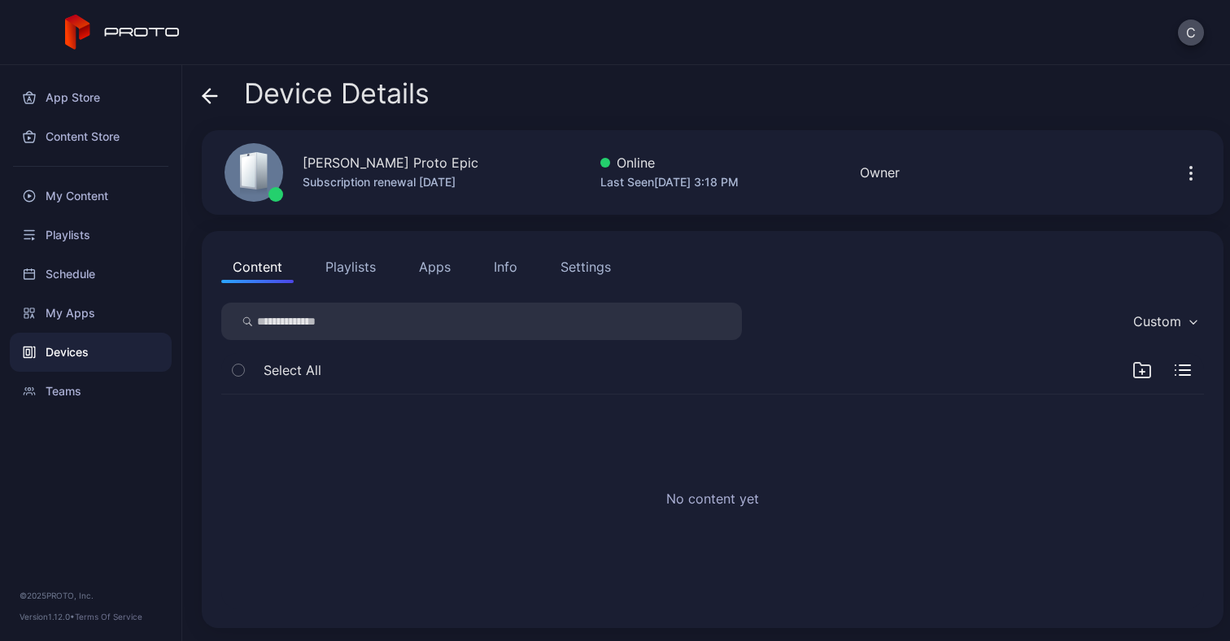
click at [1181, 168] on icon "button" at bounding box center [1191, 174] width 20 height 20
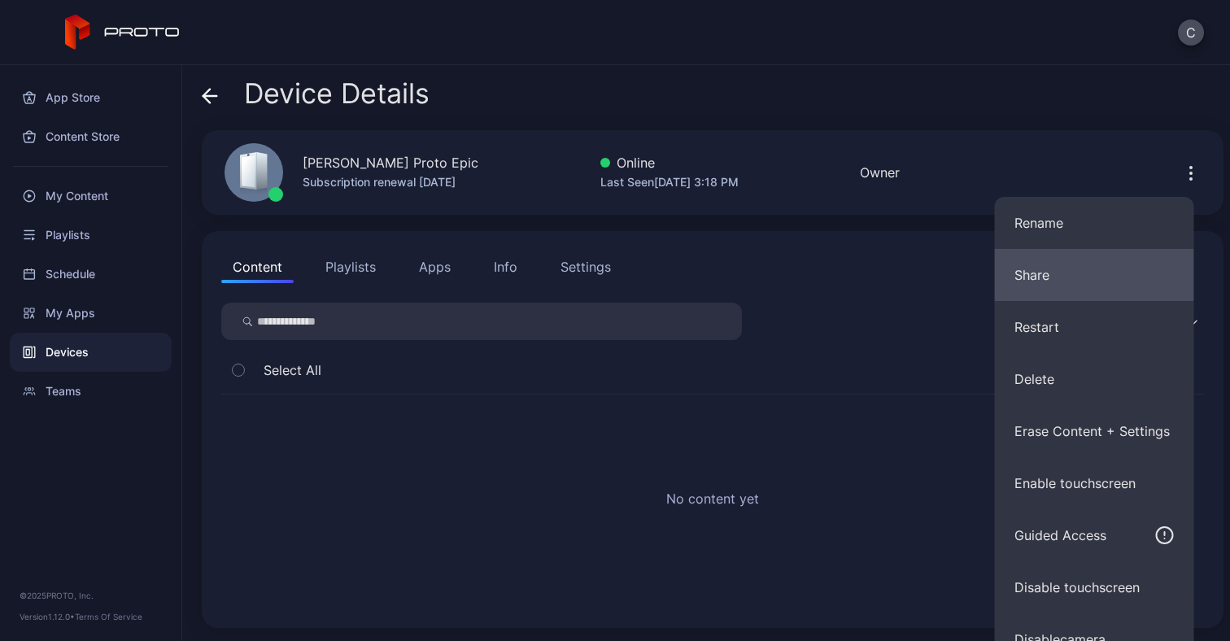
click at [1062, 271] on button "Share" at bounding box center [1094, 275] width 199 height 52
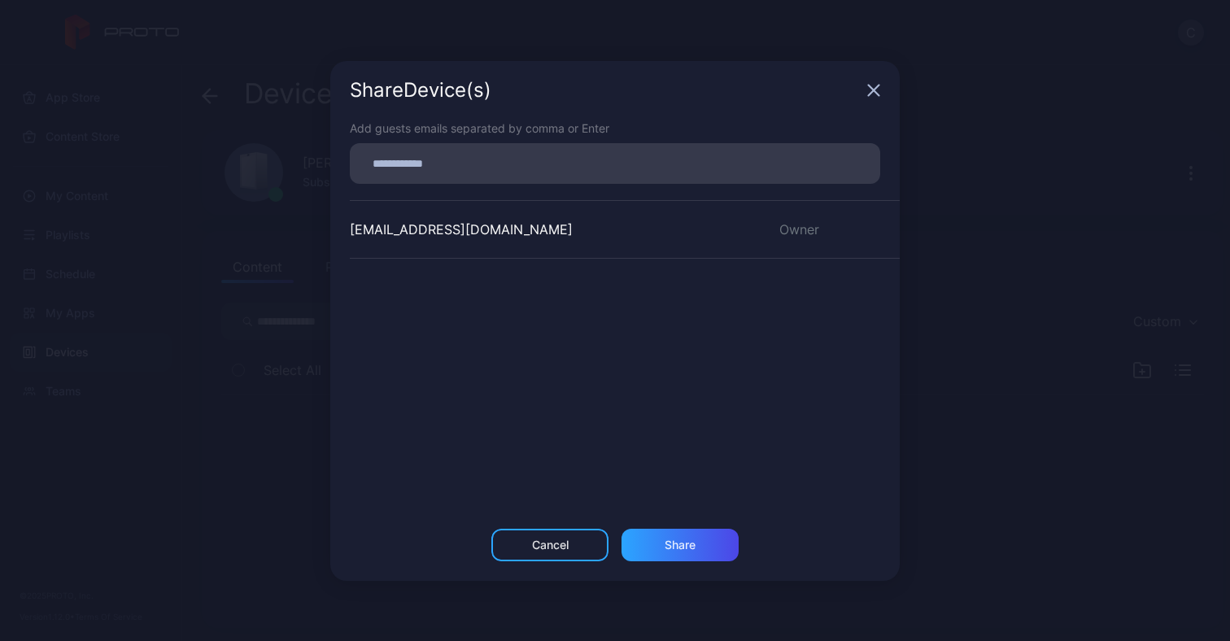
click at [614, 168] on input at bounding box center [615, 163] width 511 height 21
type input "**********"
click at [689, 540] on div "Share" at bounding box center [679, 545] width 117 height 33
drag, startPoint x: 870, startPoint y: 87, endPoint x: 657, endPoint y: 563, distance: 521.4
click at [657, 563] on div "Share Device (s) Add guests emails separated by comma or Enter cshem@tesla.com …" at bounding box center [614, 321] width 569 height 520
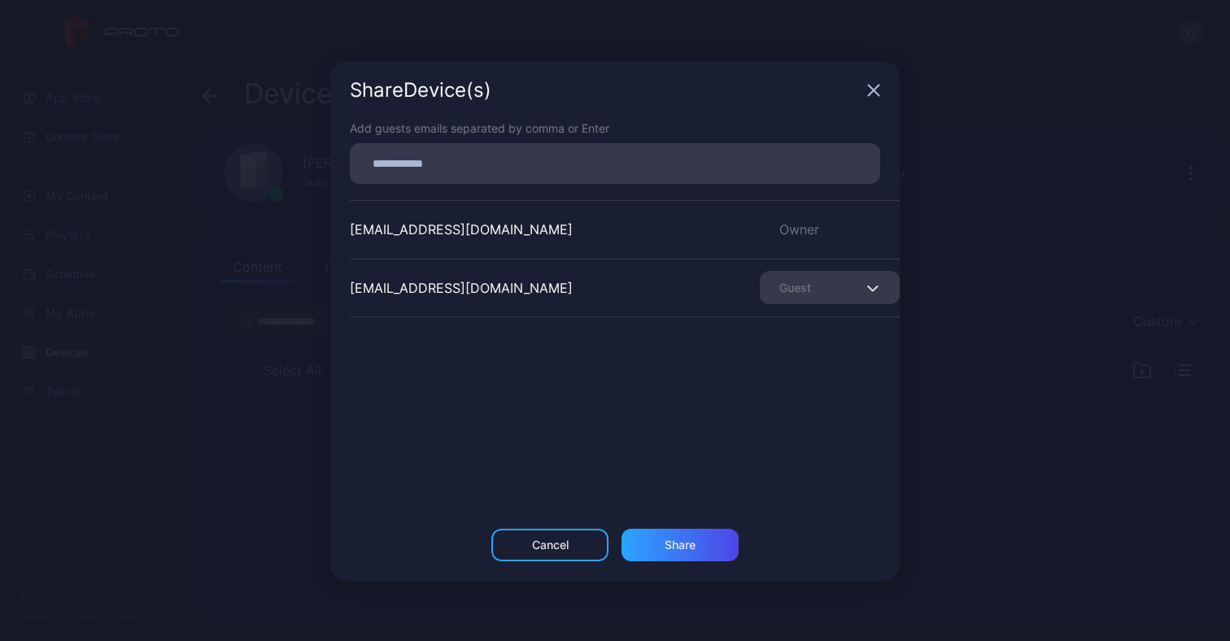
click at [869, 98] on div "Share Device (s)" at bounding box center [614, 90] width 569 height 59
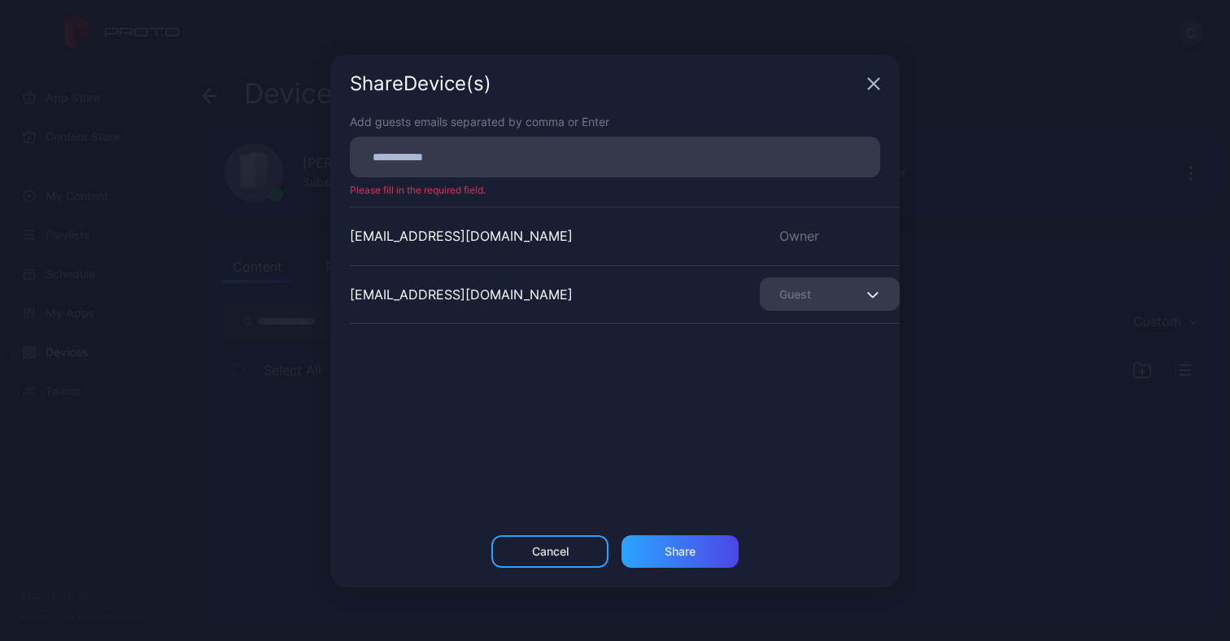
click at [879, 81] on div "Share Device (s)" at bounding box center [614, 84] width 569 height 59
click at [874, 86] on icon "button" at bounding box center [873, 83] width 13 height 13
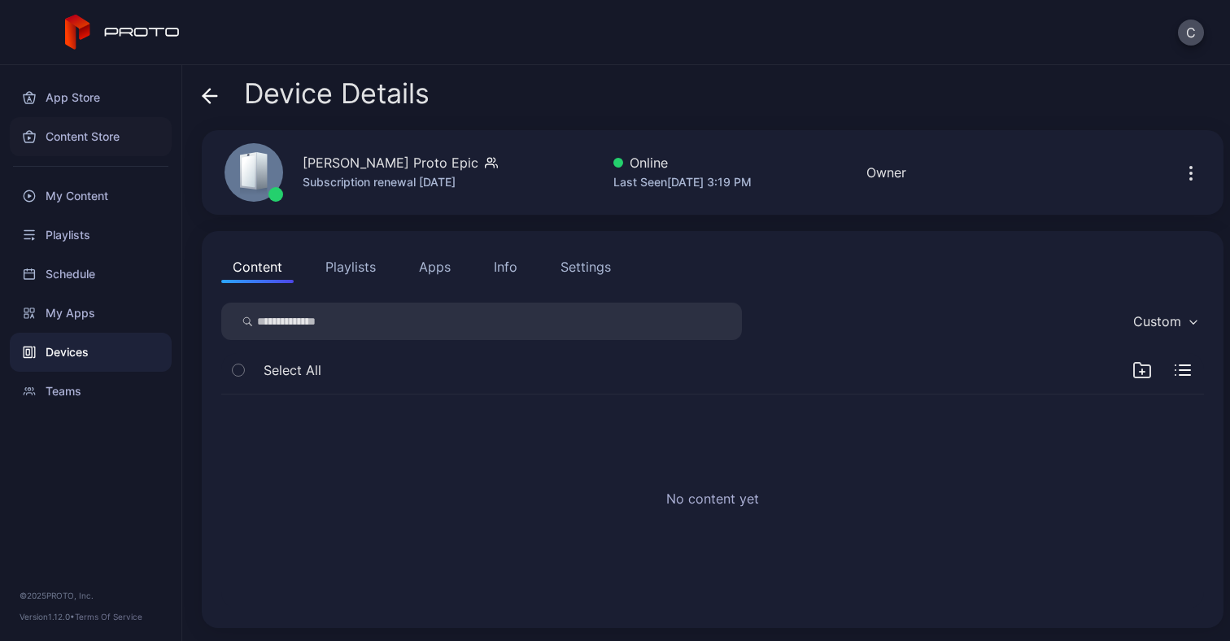
click at [75, 142] on div "Content Store" at bounding box center [91, 136] width 162 height 39
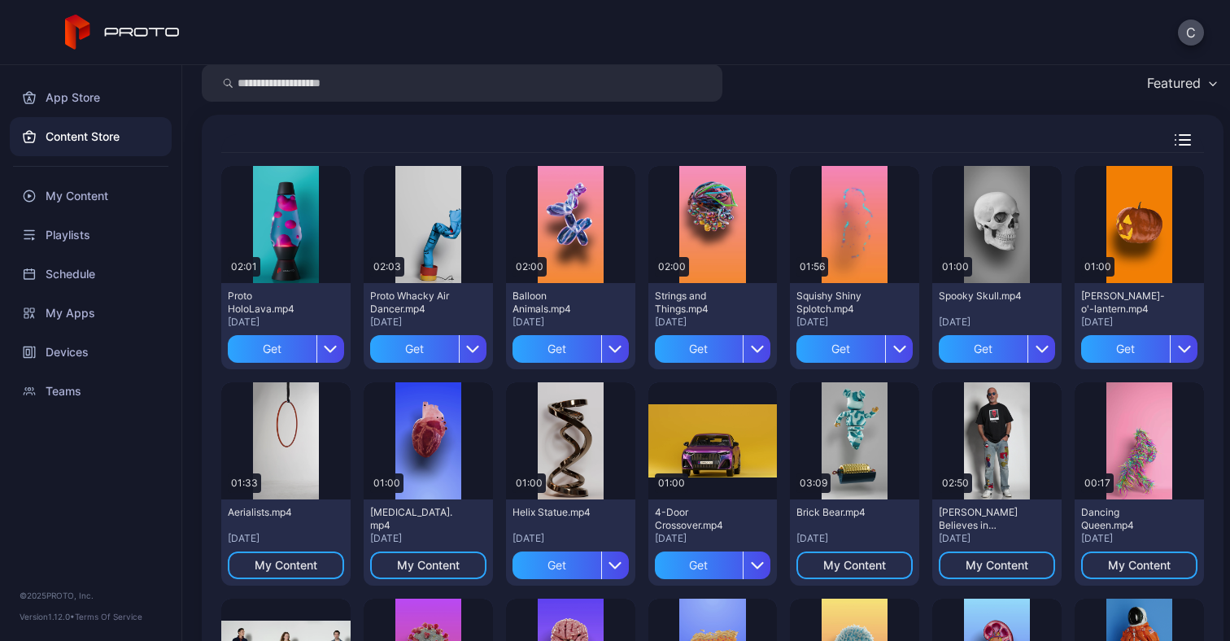
scroll to position [50, 0]
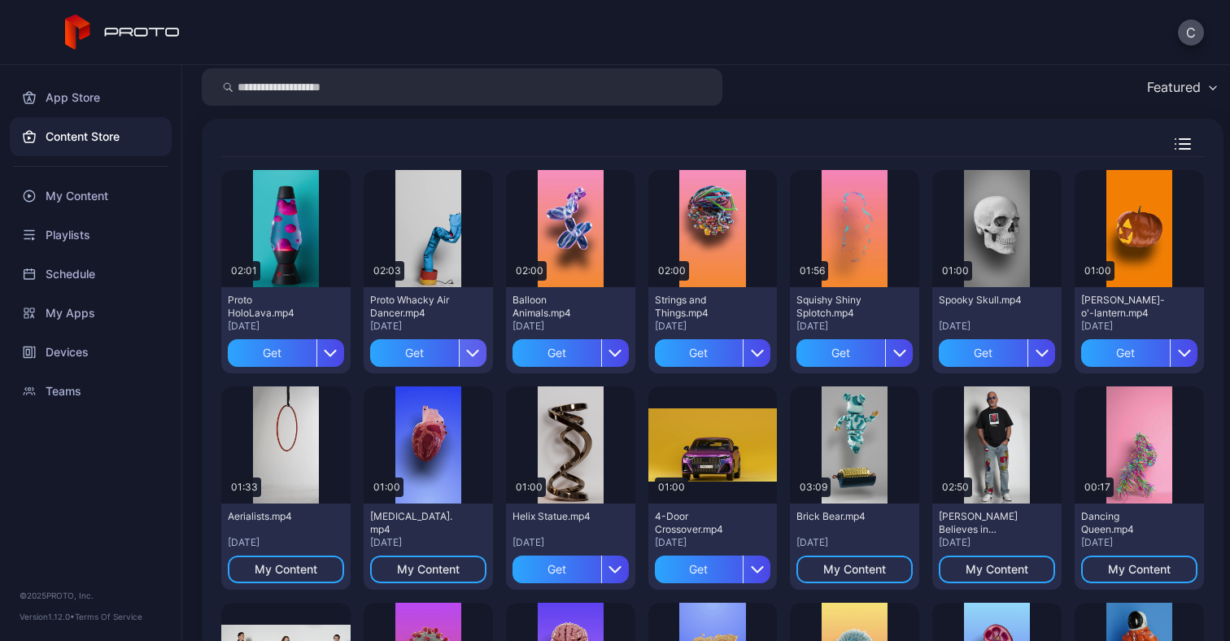
click at [467, 350] on icon "button" at bounding box center [472, 353] width 13 height 13
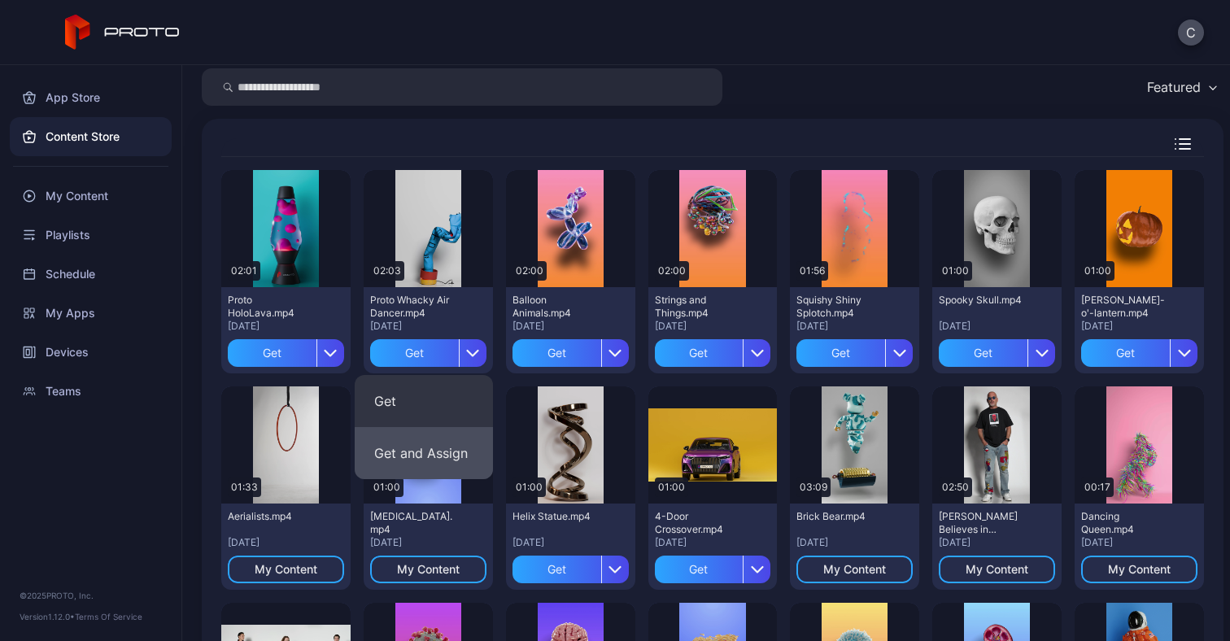
click at [443, 456] on button "Get and Assign" at bounding box center [424, 453] width 138 height 52
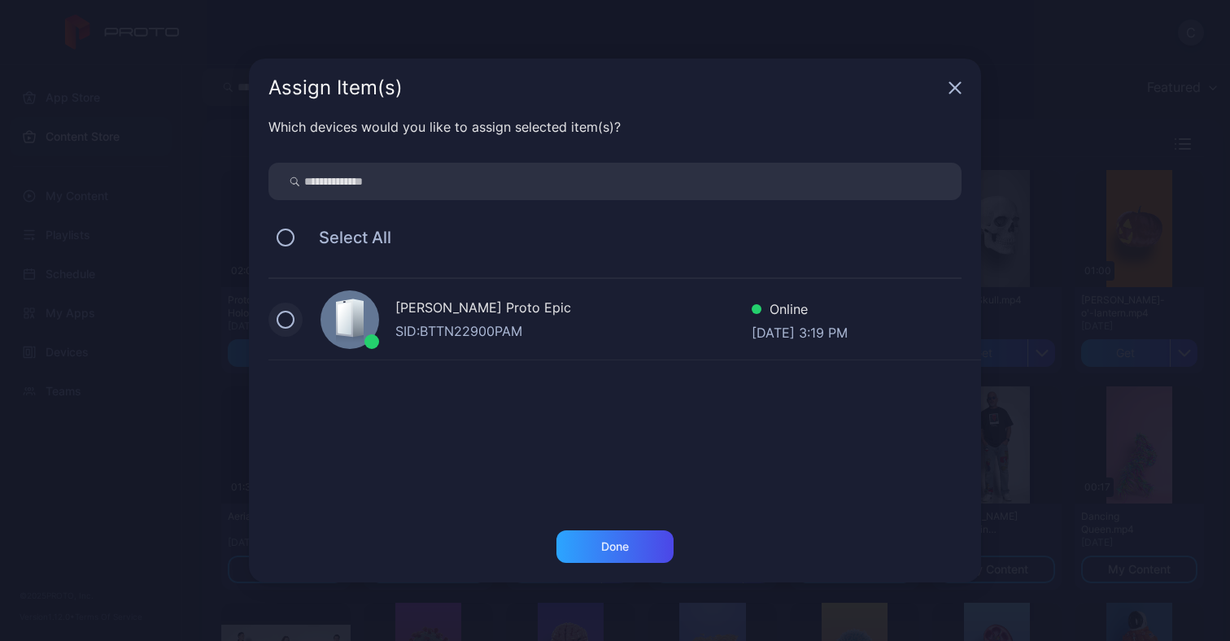
click at [283, 320] on button at bounding box center [286, 320] width 18 height 18
click at [626, 549] on div "Done" at bounding box center [615, 546] width 28 height 13
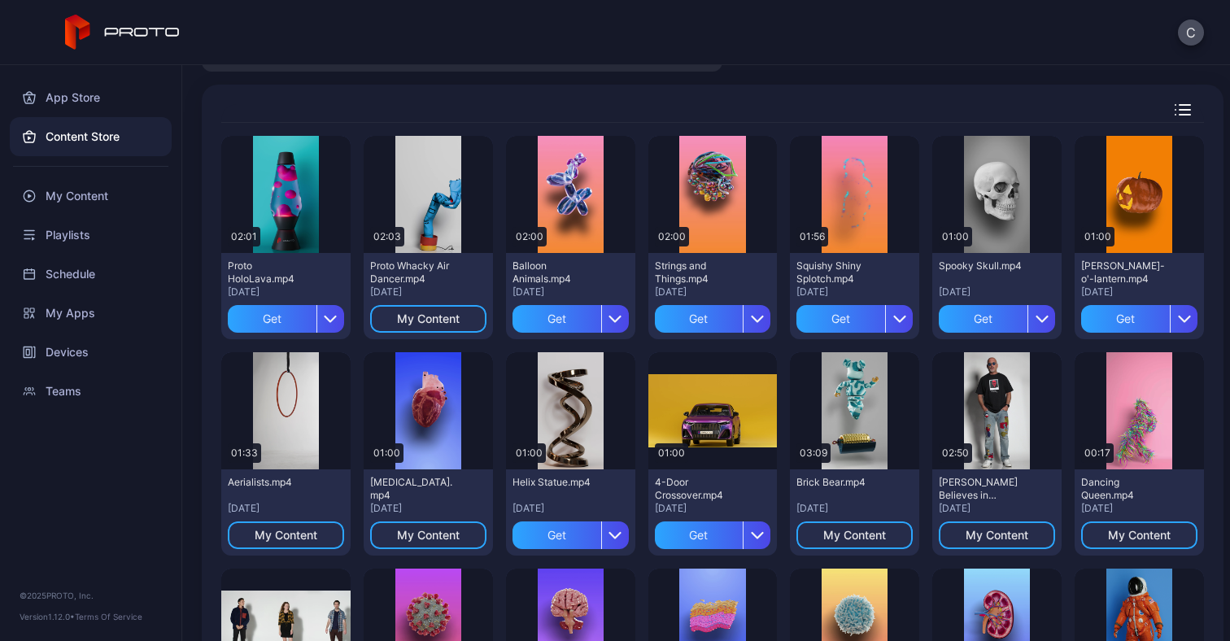
scroll to position [0, 0]
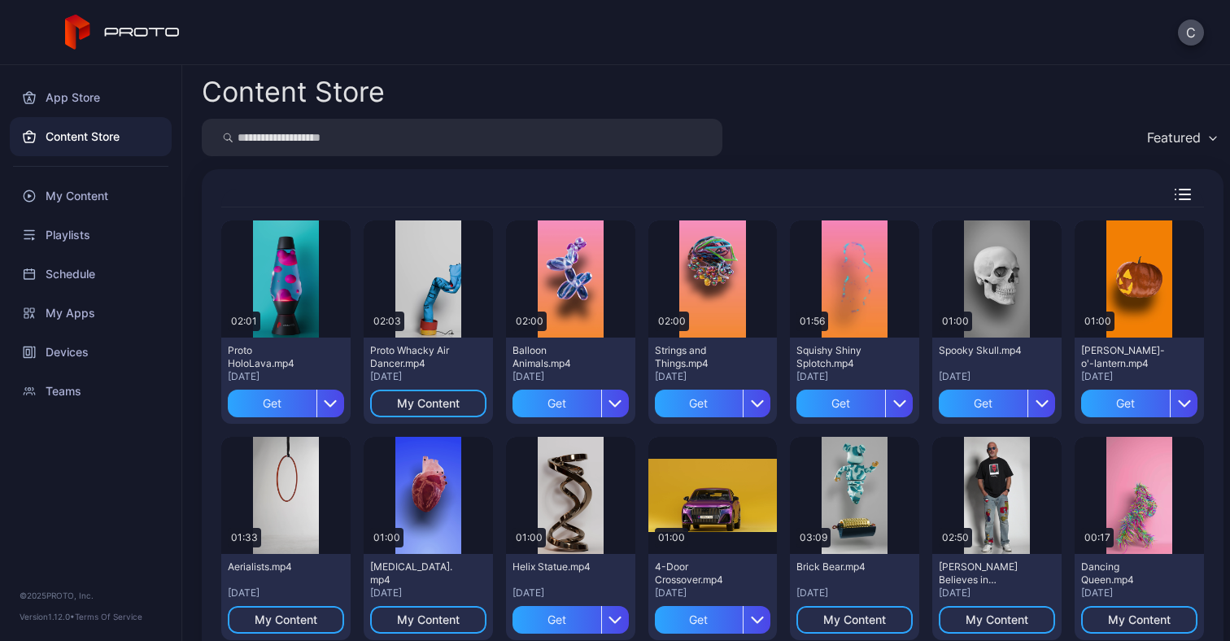
click at [1175, 190] on icon "button" at bounding box center [1183, 194] width 16 height 11
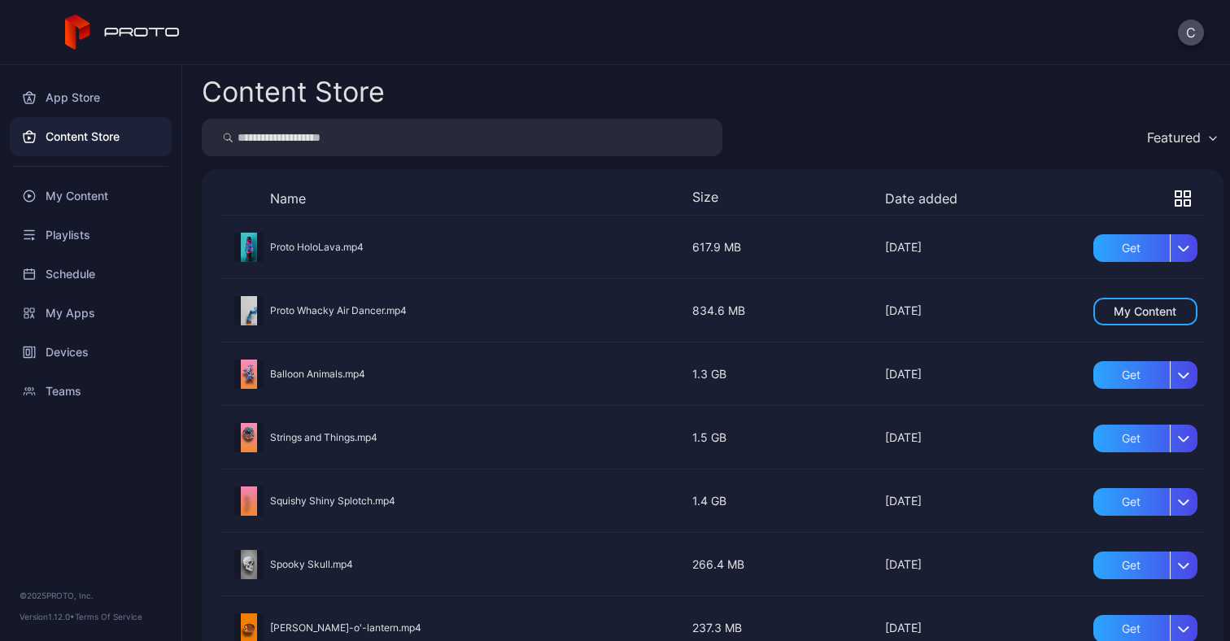
click at [1168, 129] on div "Featured" at bounding box center [1174, 137] width 54 height 16
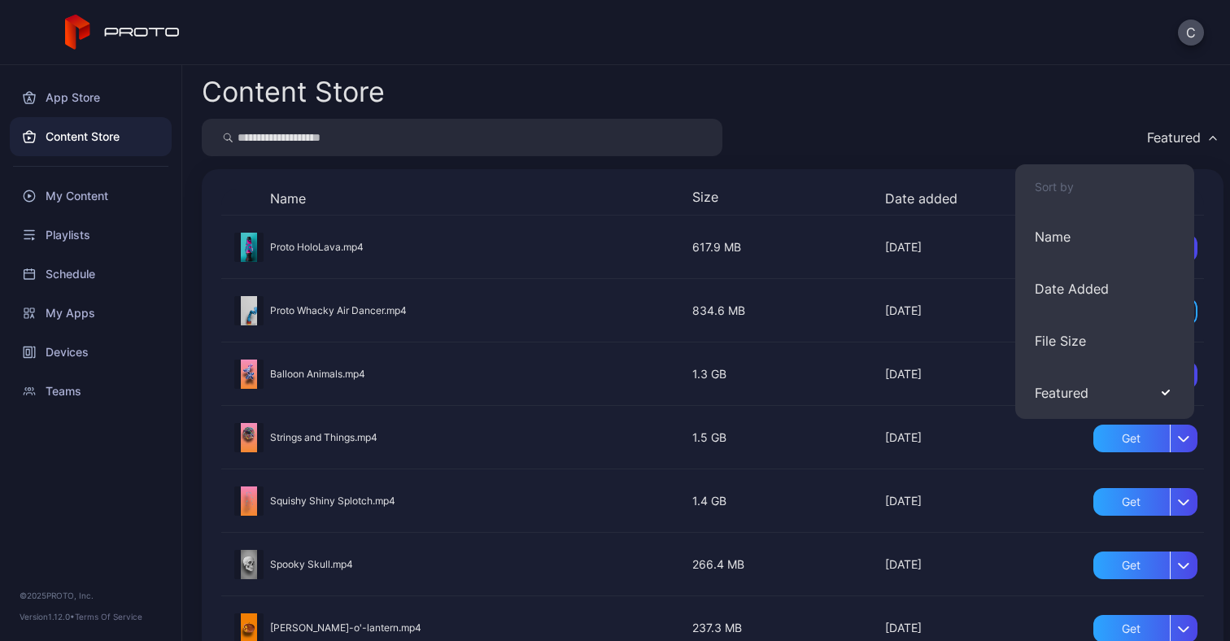
click at [1168, 129] on div "Featured" at bounding box center [1174, 137] width 54 height 16
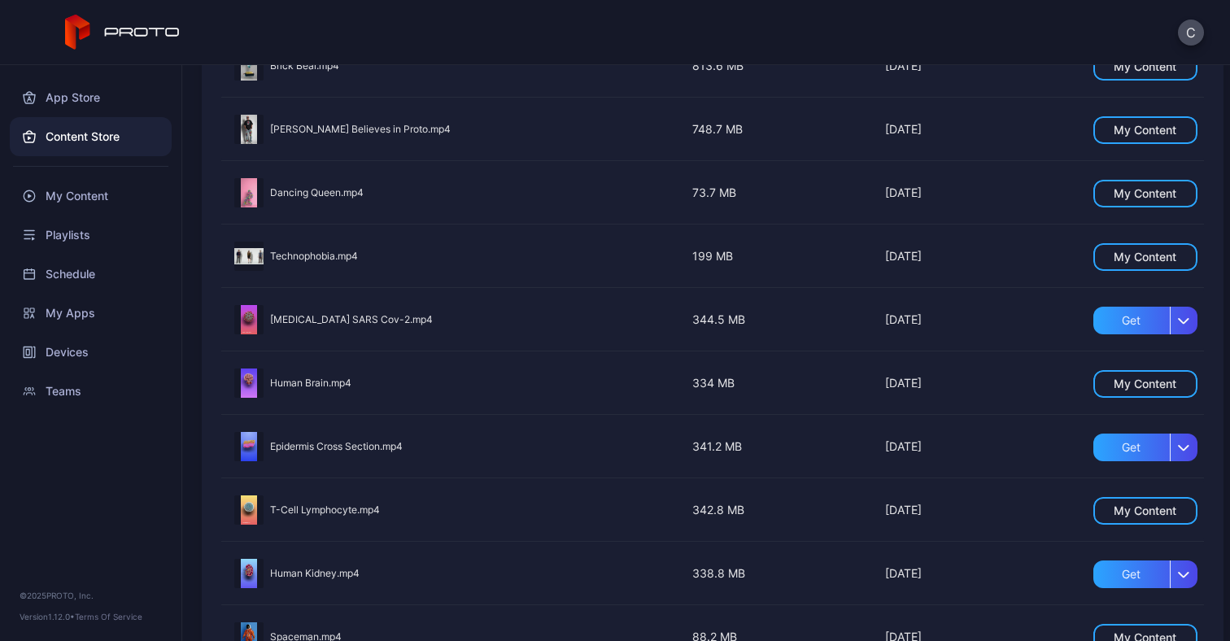
scroll to position [881, 0]
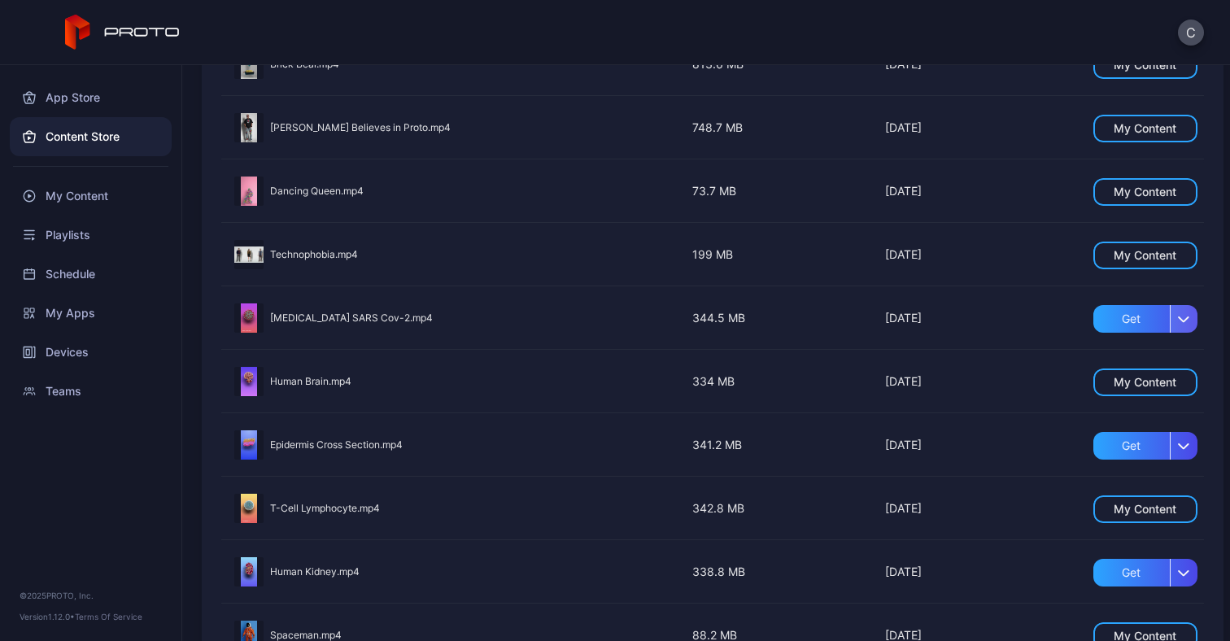
click at [1175, 320] on div "button" at bounding box center [1184, 319] width 28 height 28
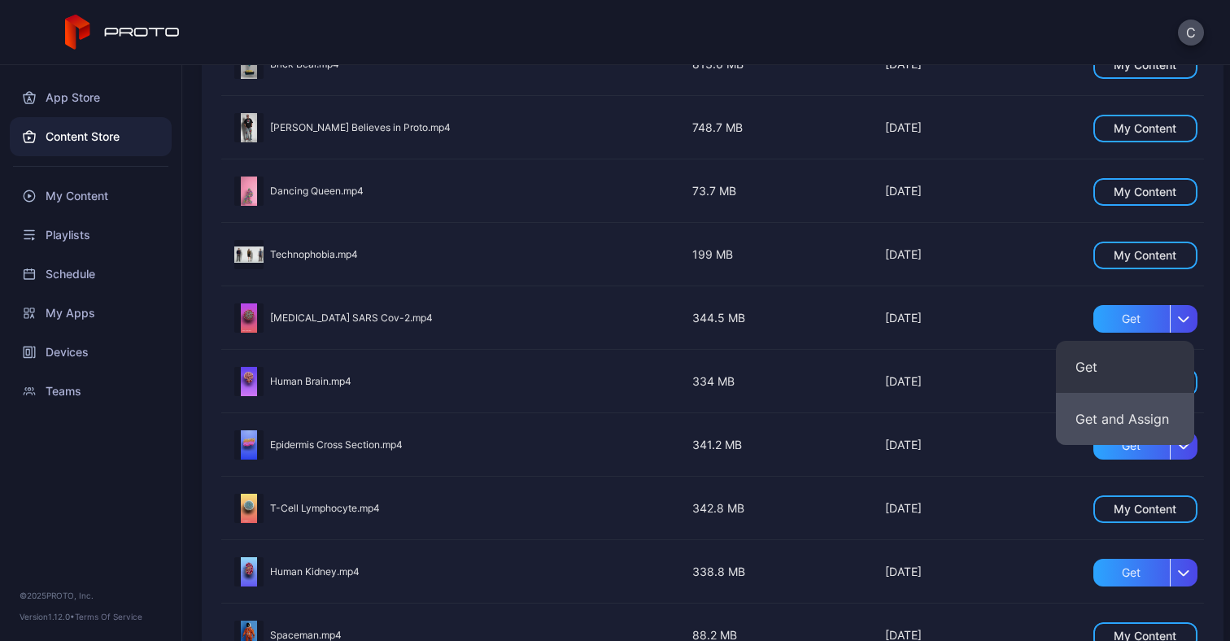
click at [1130, 418] on button "Get and Assign" at bounding box center [1125, 419] width 138 height 52
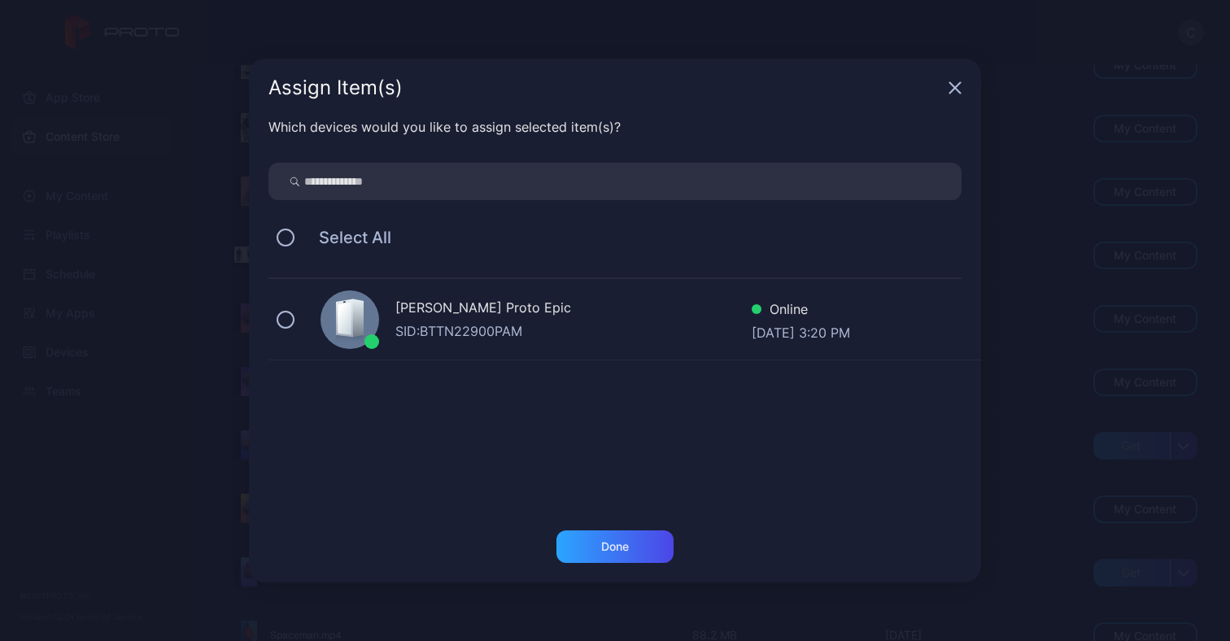
click at [274, 325] on div "Casey Shem's Proto Epic SID: BTTN22900PAM Online Aug 25, 2025 at 3:20 PM" at bounding box center [624, 319] width 713 height 81
click at [624, 560] on div "Done" at bounding box center [614, 546] width 117 height 33
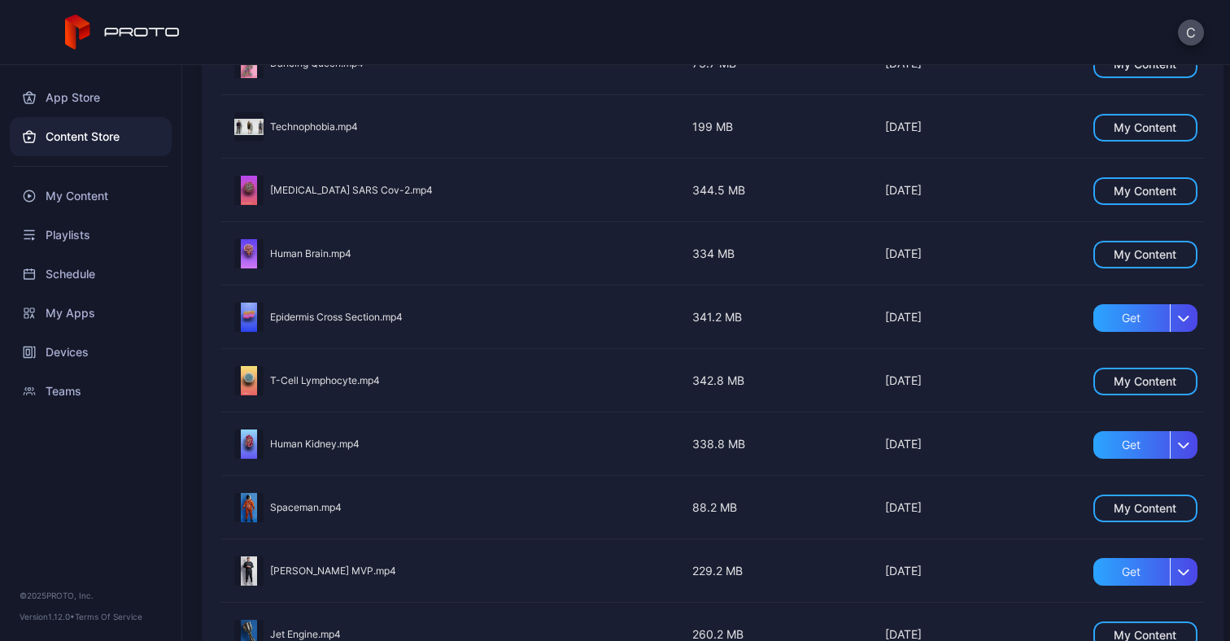
scroll to position [970, 0]
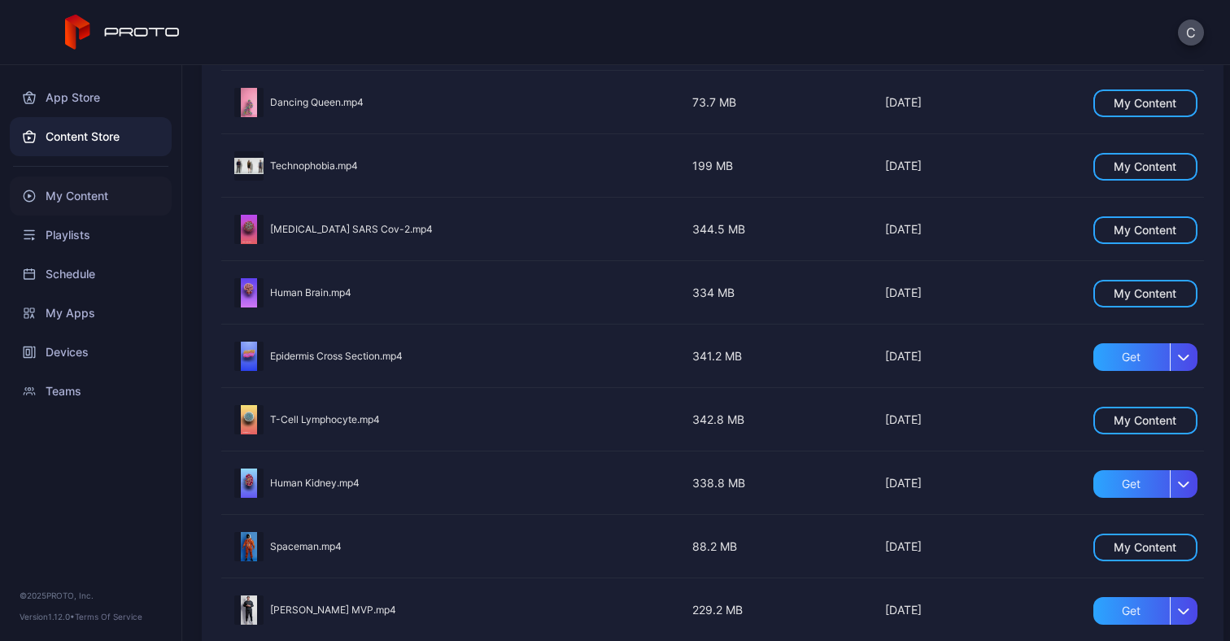
click at [80, 199] on div "My Content" at bounding box center [91, 196] width 162 height 39
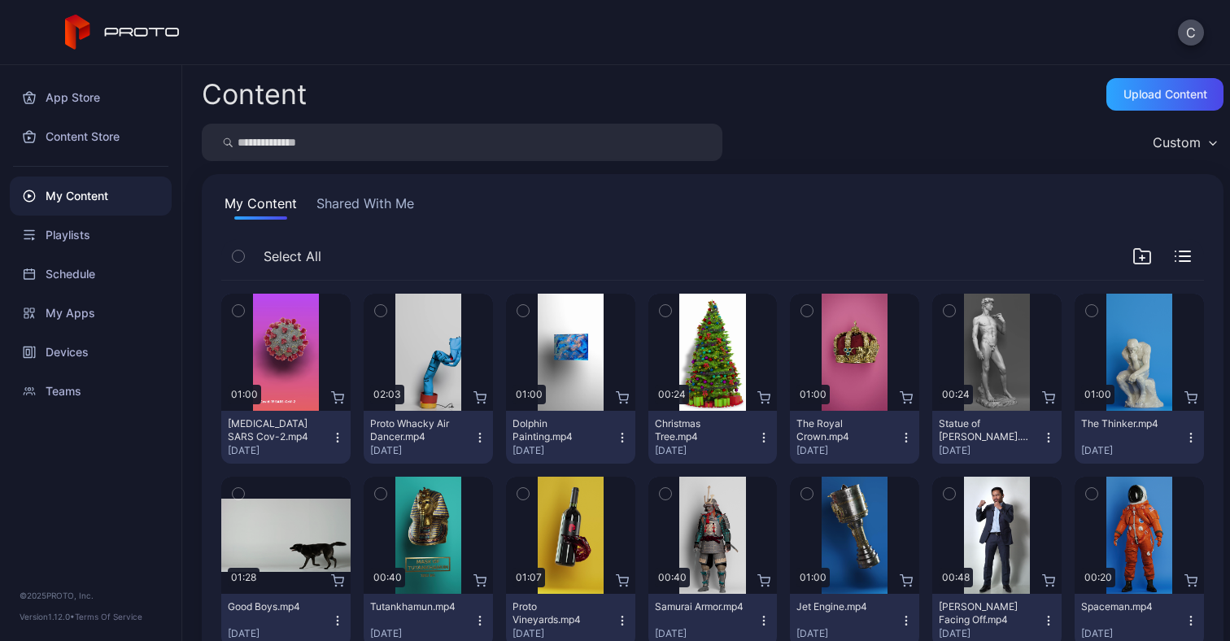
click at [237, 255] on icon "button" at bounding box center [238, 256] width 11 height 18
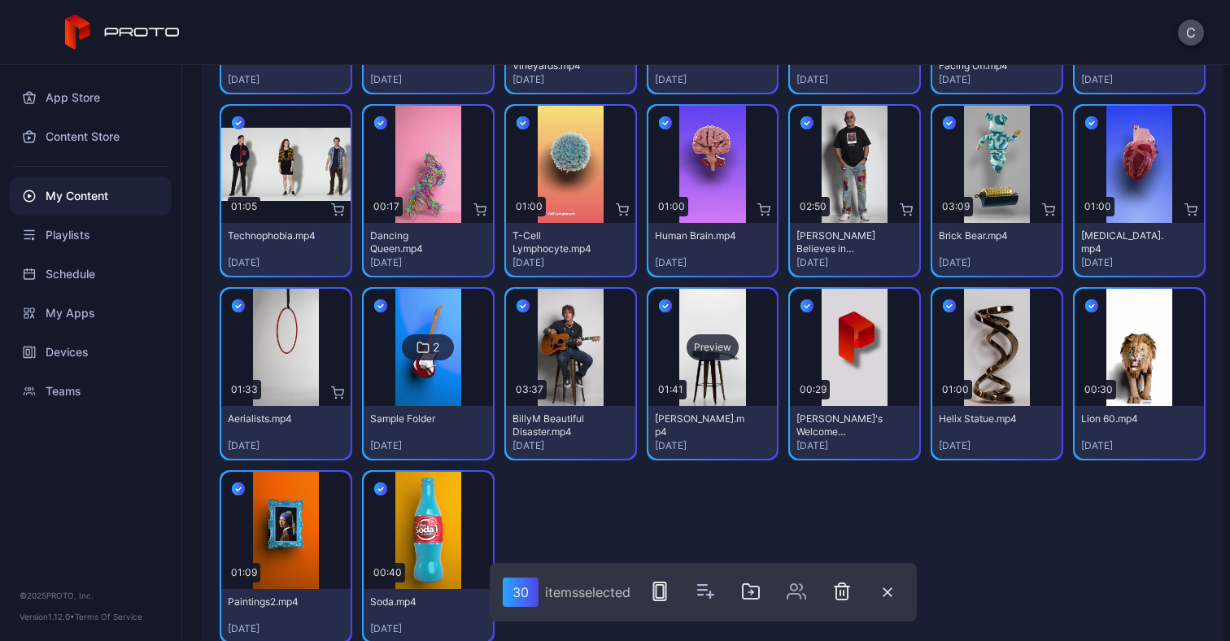
scroll to position [569, 0]
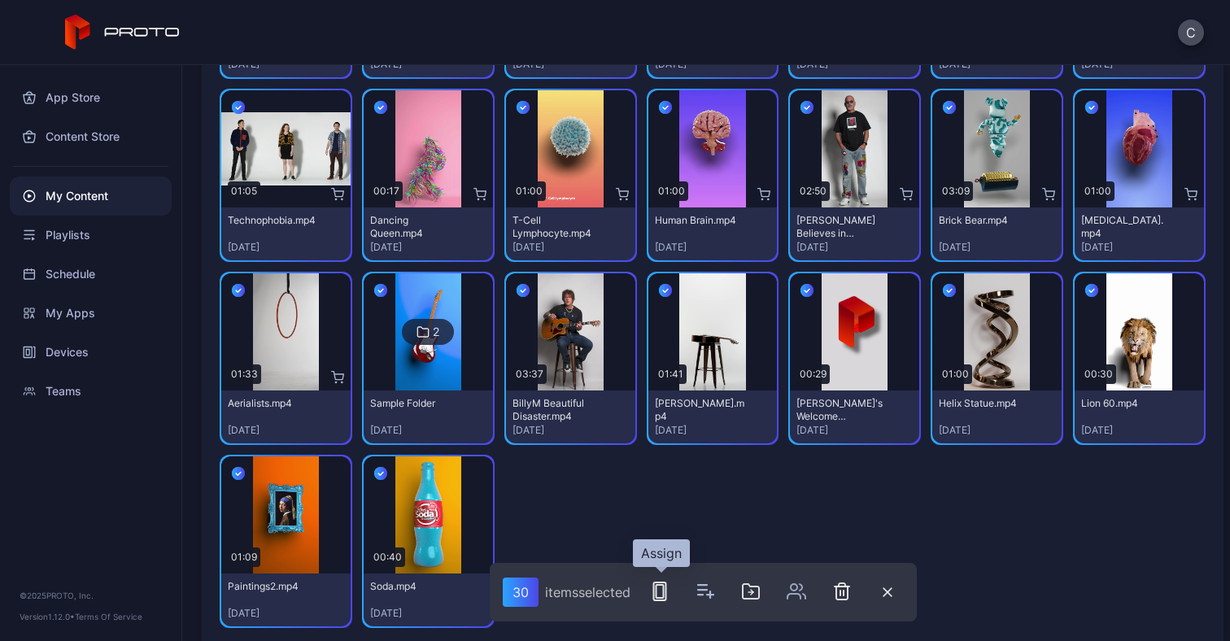
click at [665, 593] on rect "button" at bounding box center [659, 591] width 12 height 18
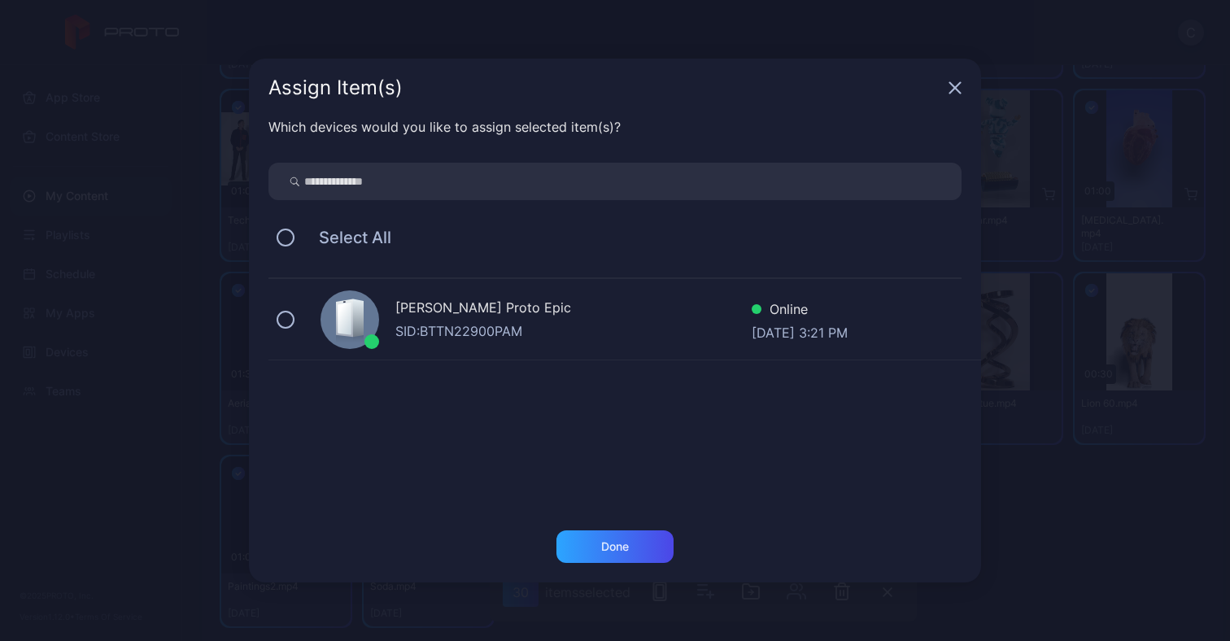
click at [270, 325] on div "Casey Shem's Proto Epic SID: BTTN22900PAM Online Aug 25, 2025 at 3:21 PM" at bounding box center [624, 319] width 713 height 81
click at [957, 84] on icon "button" at bounding box center [955, 87] width 13 height 13
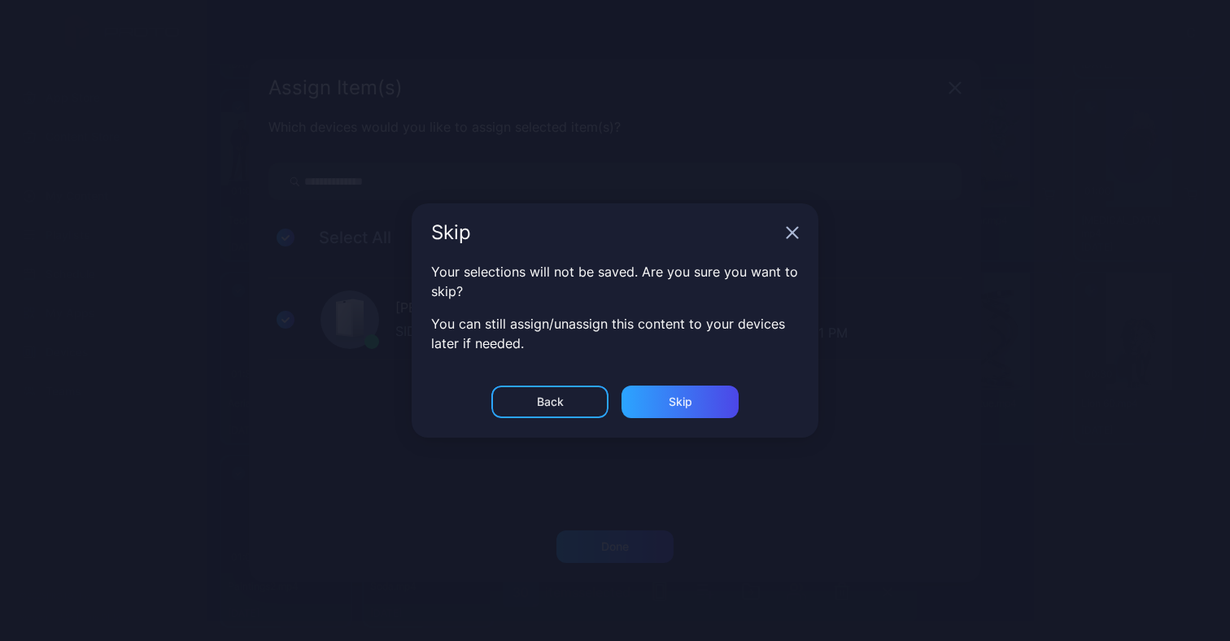
click at [573, 408] on div "Back" at bounding box center [549, 402] width 117 height 33
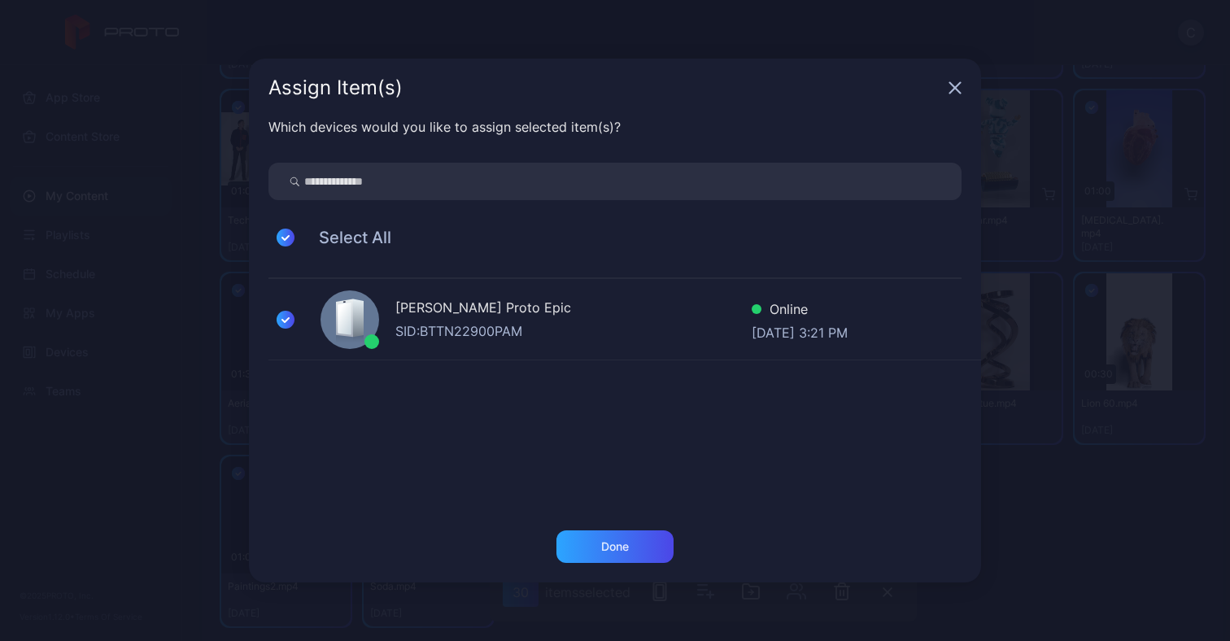
click at [953, 85] on icon "button" at bounding box center [955, 88] width 11 height 11
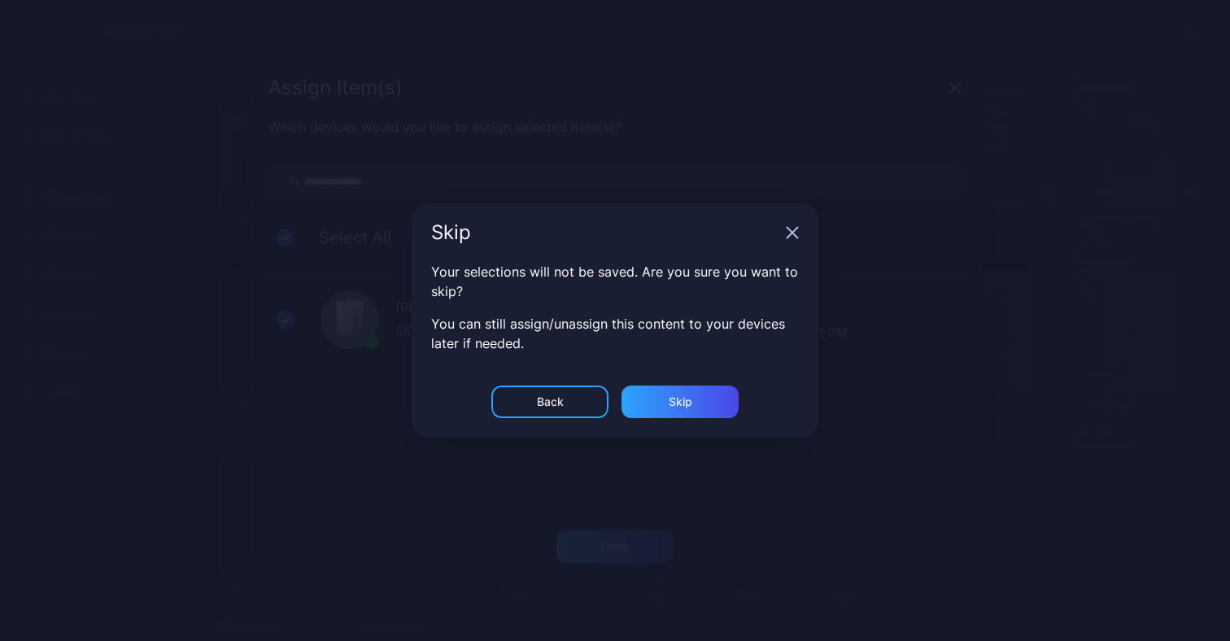
click at [556, 412] on div "Back" at bounding box center [549, 402] width 117 height 33
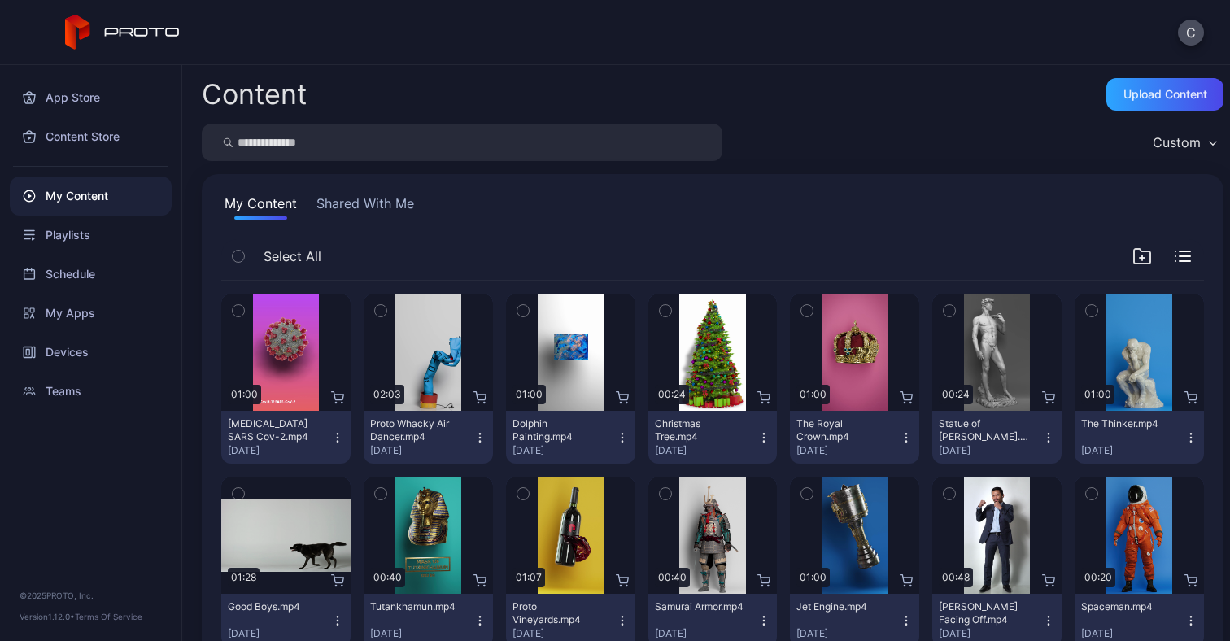
click at [233, 261] on icon "button" at bounding box center [238, 256] width 11 height 18
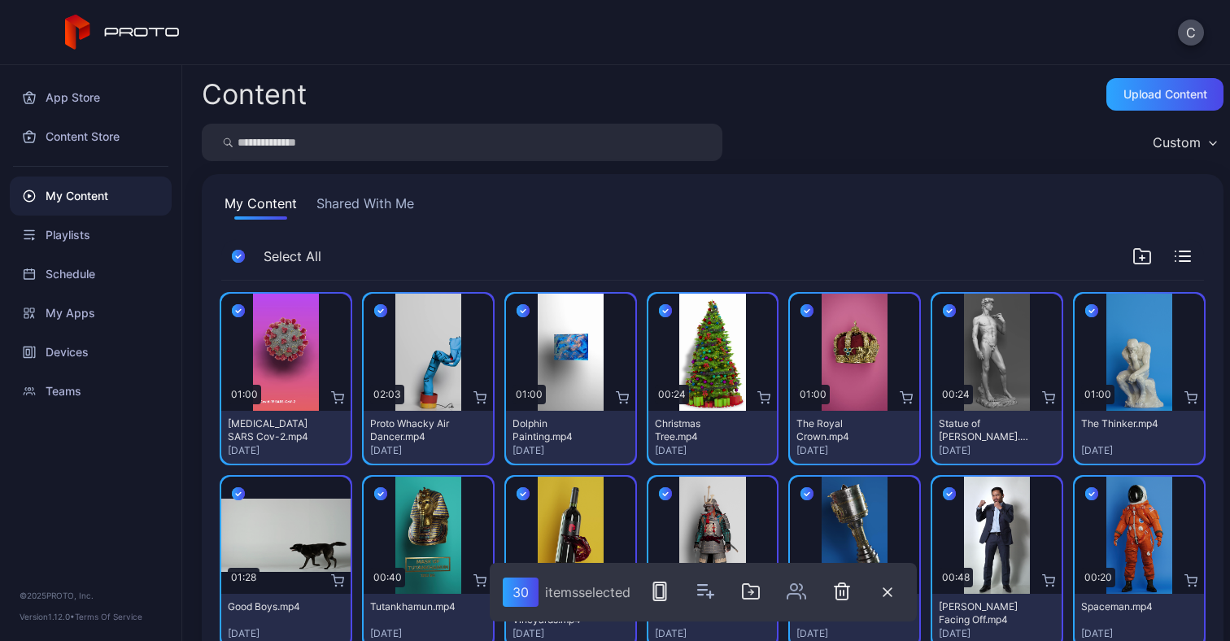
click at [240, 490] on icon "button" at bounding box center [238, 494] width 13 height 18
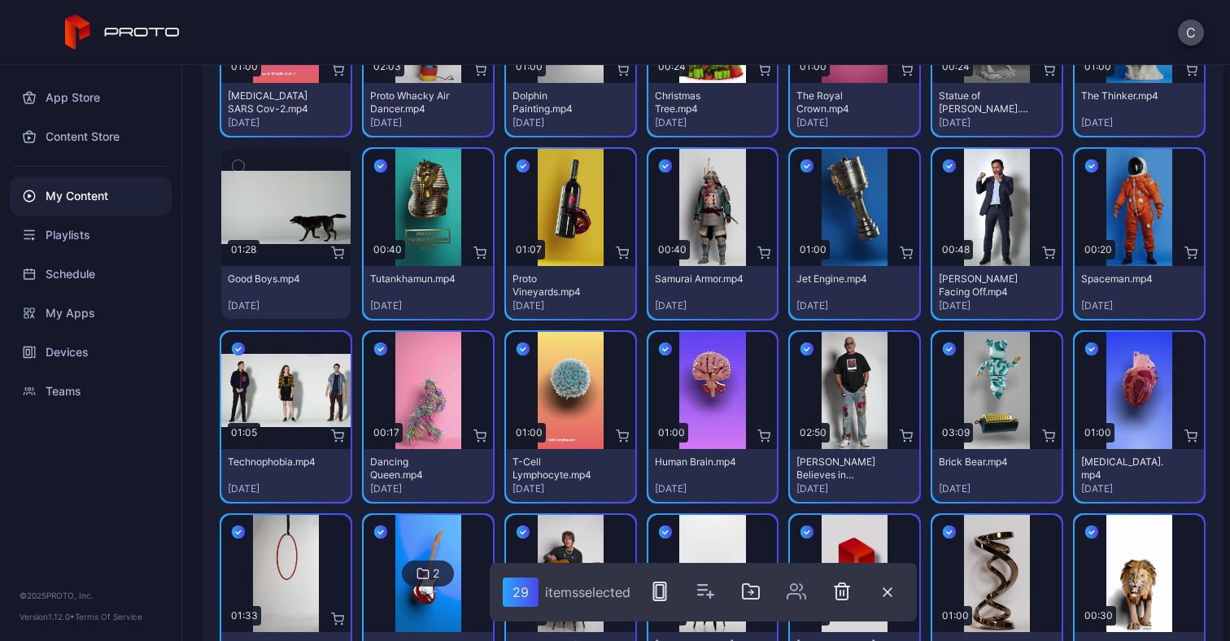
scroll to position [364, 0]
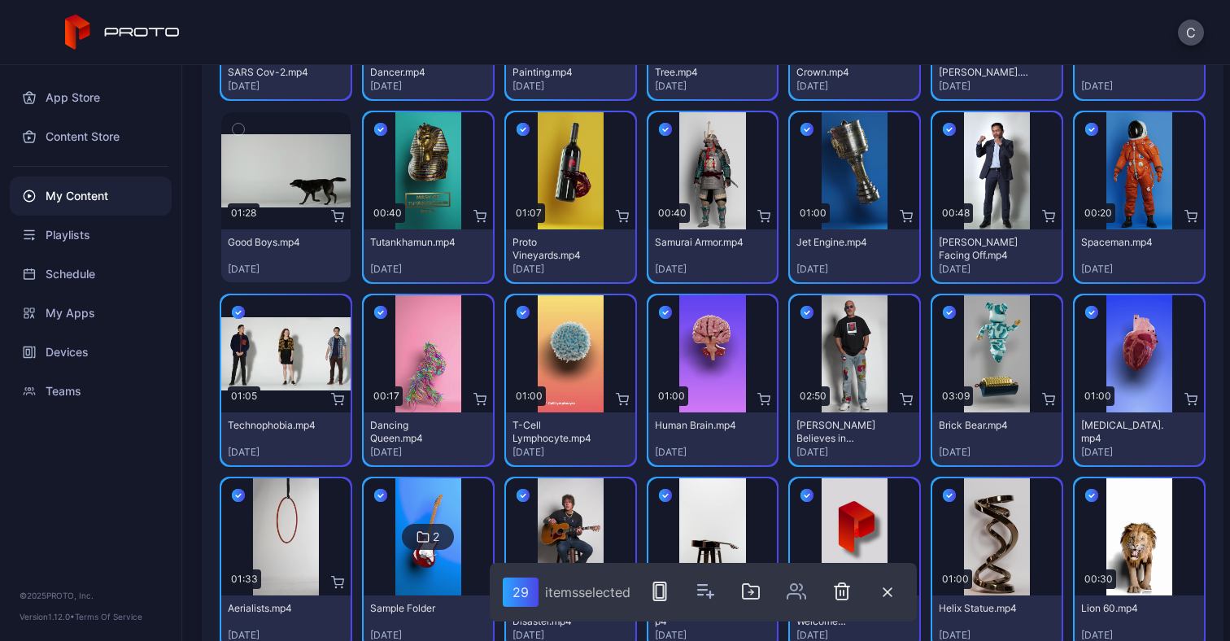
click at [234, 312] on icon "button" at bounding box center [238, 312] width 13 height 18
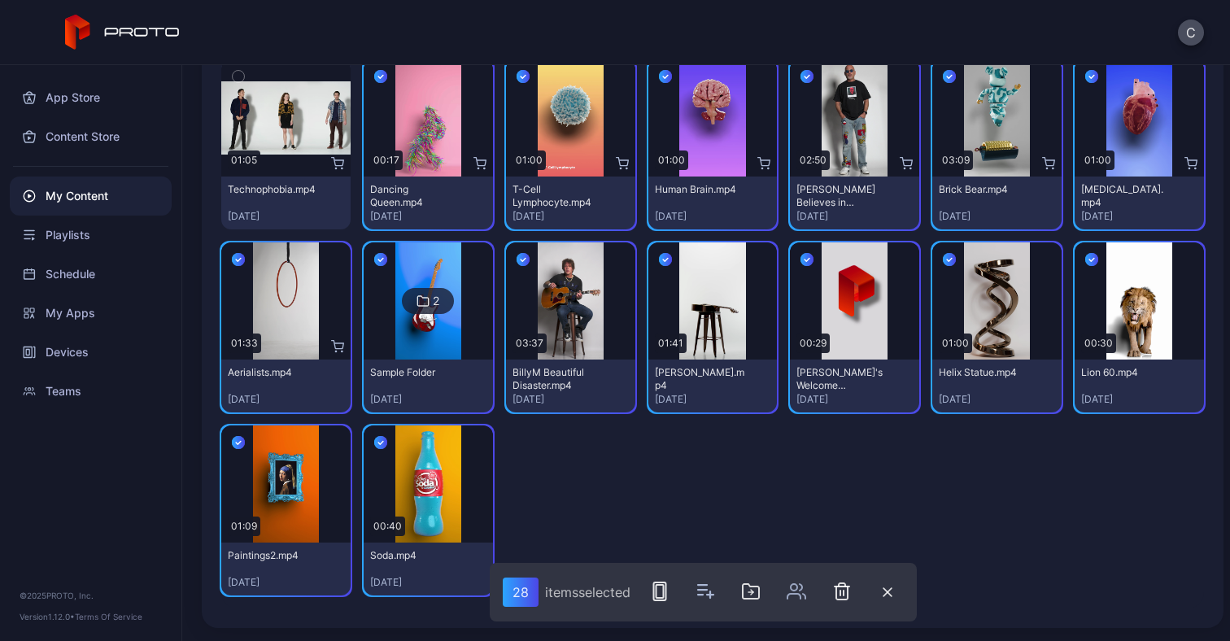
scroll to position [600, 0]
click at [665, 595] on rect "button" at bounding box center [659, 591] width 12 height 18
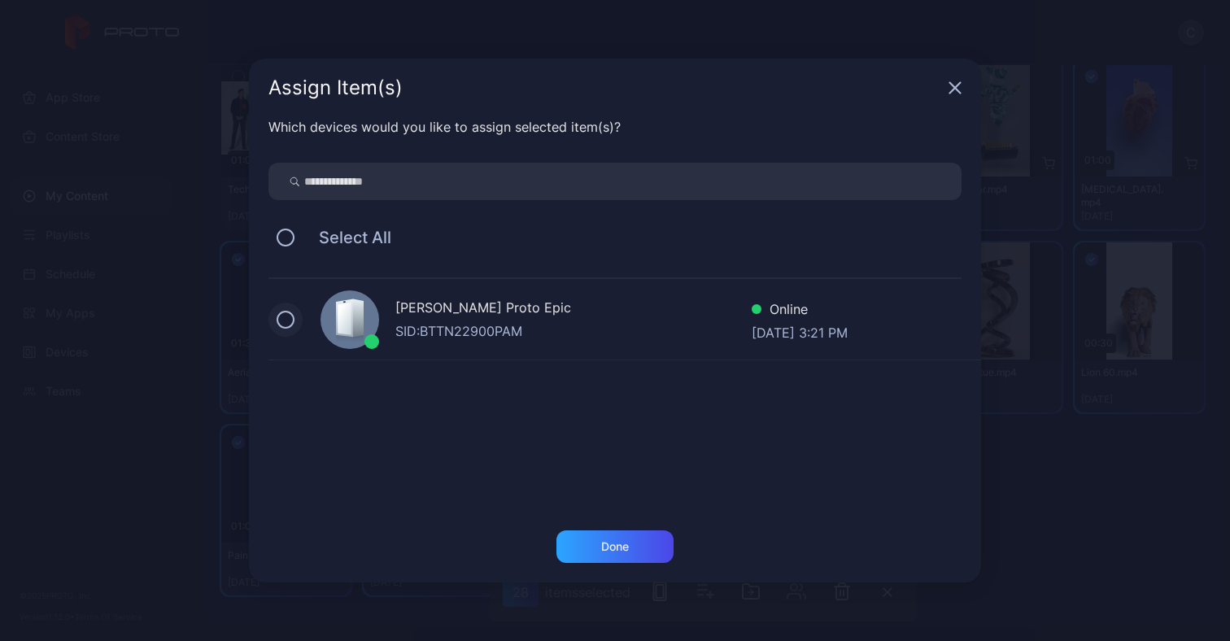
click at [293, 315] on button at bounding box center [286, 320] width 18 height 18
click at [614, 540] on div "Done" at bounding box center [615, 546] width 28 height 13
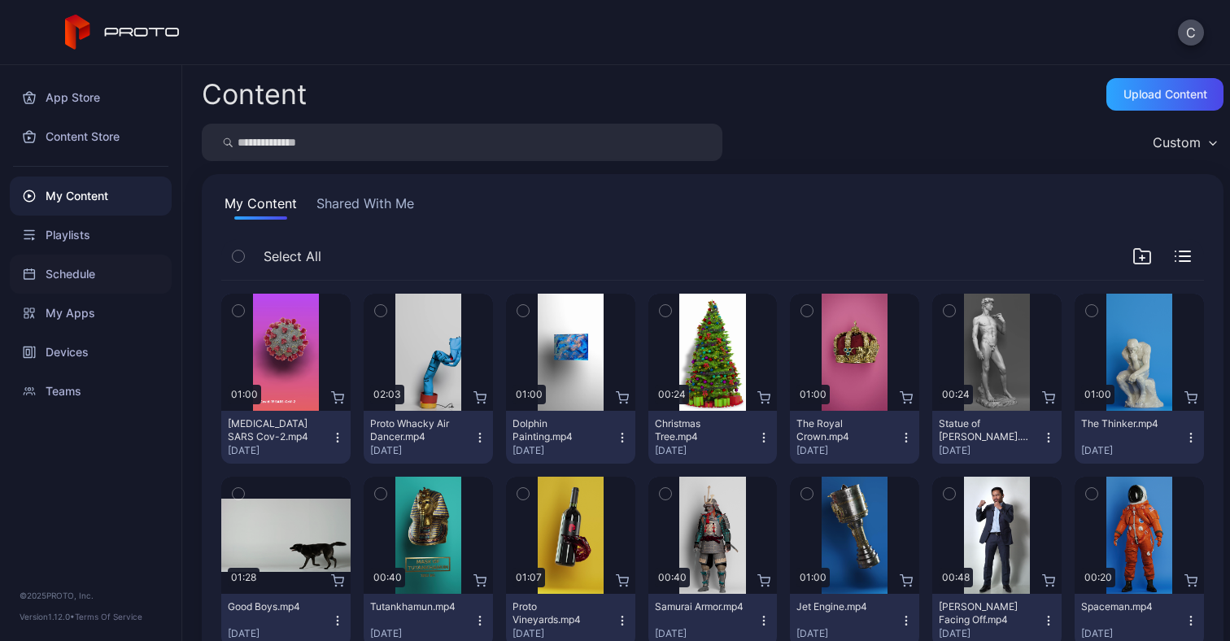
scroll to position [0, 0]
click at [72, 185] on div "My Content" at bounding box center [91, 196] width 162 height 39
click at [66, 326] on div "My Apps" at bounding box center [91, 313] width 162 height 39
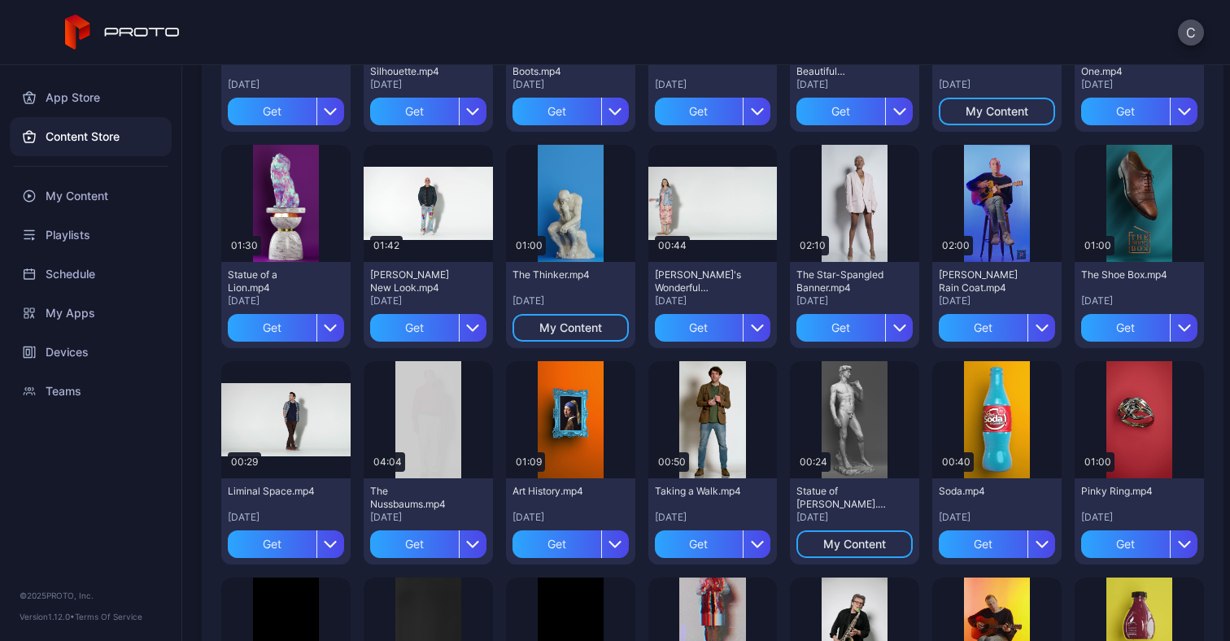
scroll to position [1377, 0]
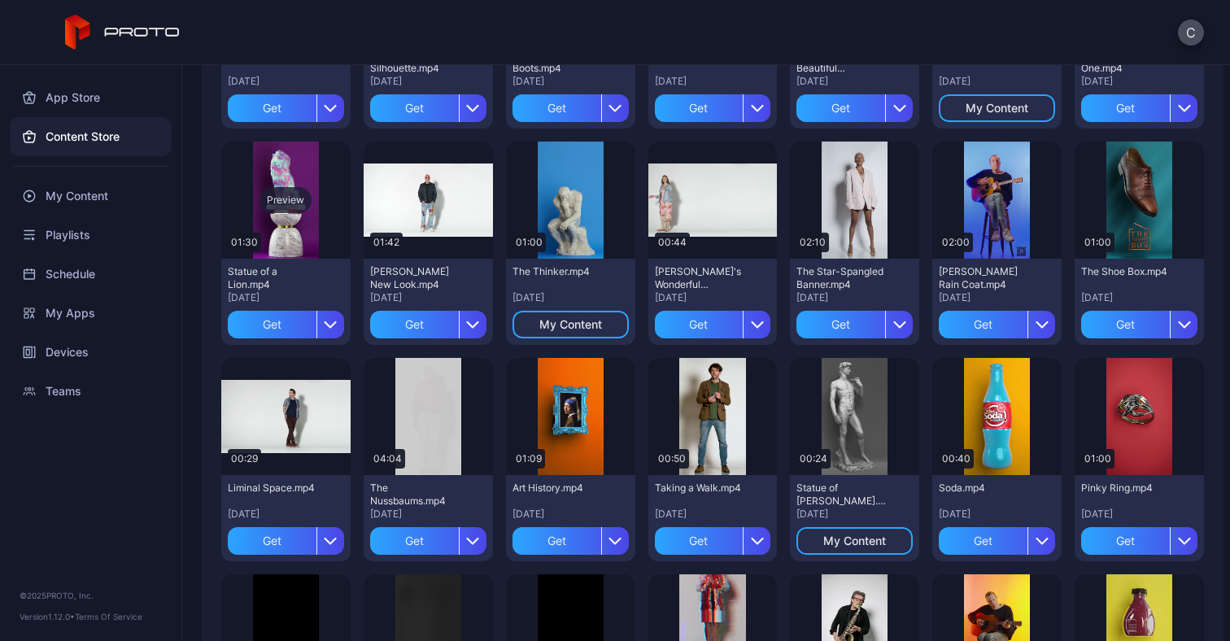
click at [290, 203] on div "Preview" at bounding box center [285, 200] width 52 height 26
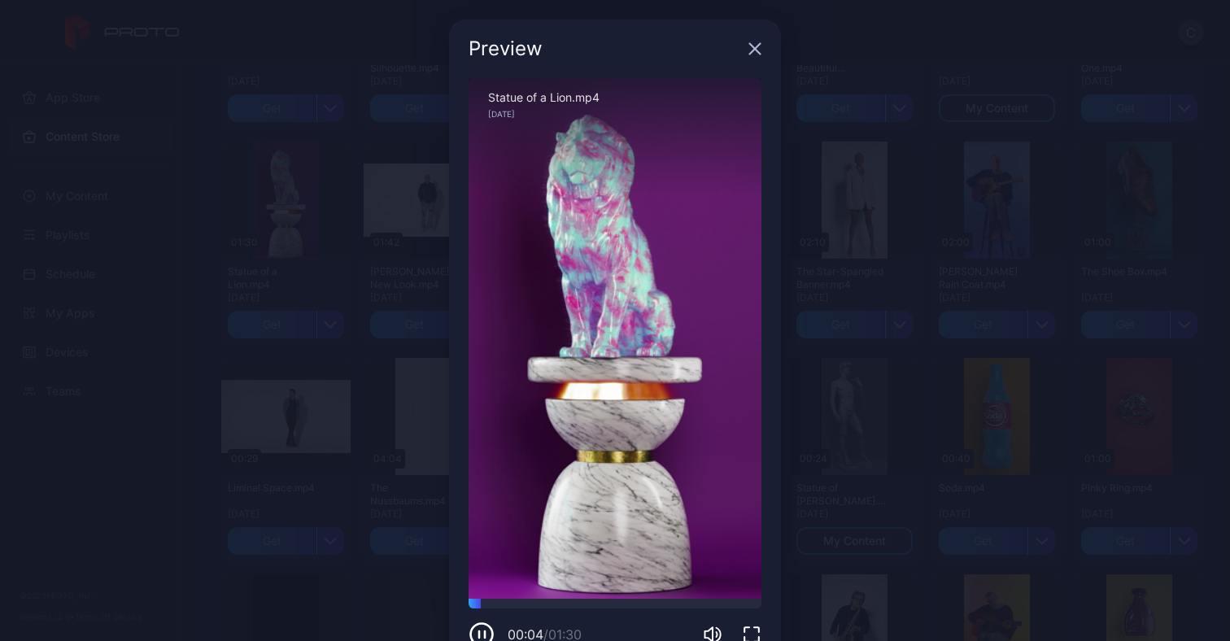
click at [749, 42] on icon "button" at bounding box center [754, 48] width 13 height 13
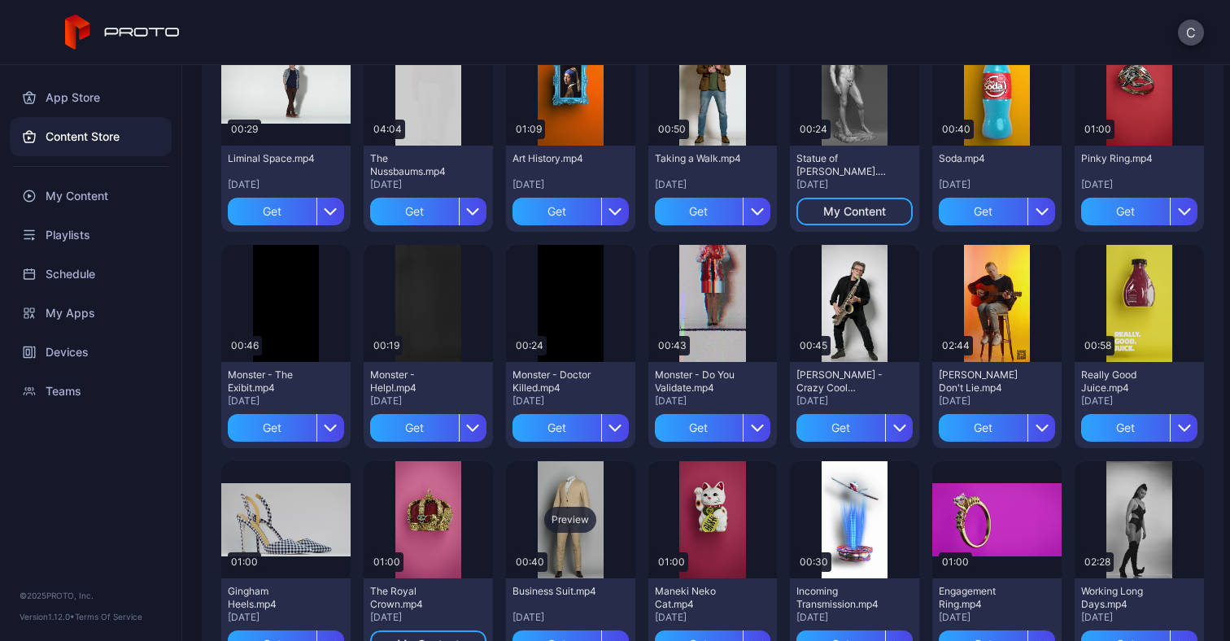
scroll to position [1698, 0]
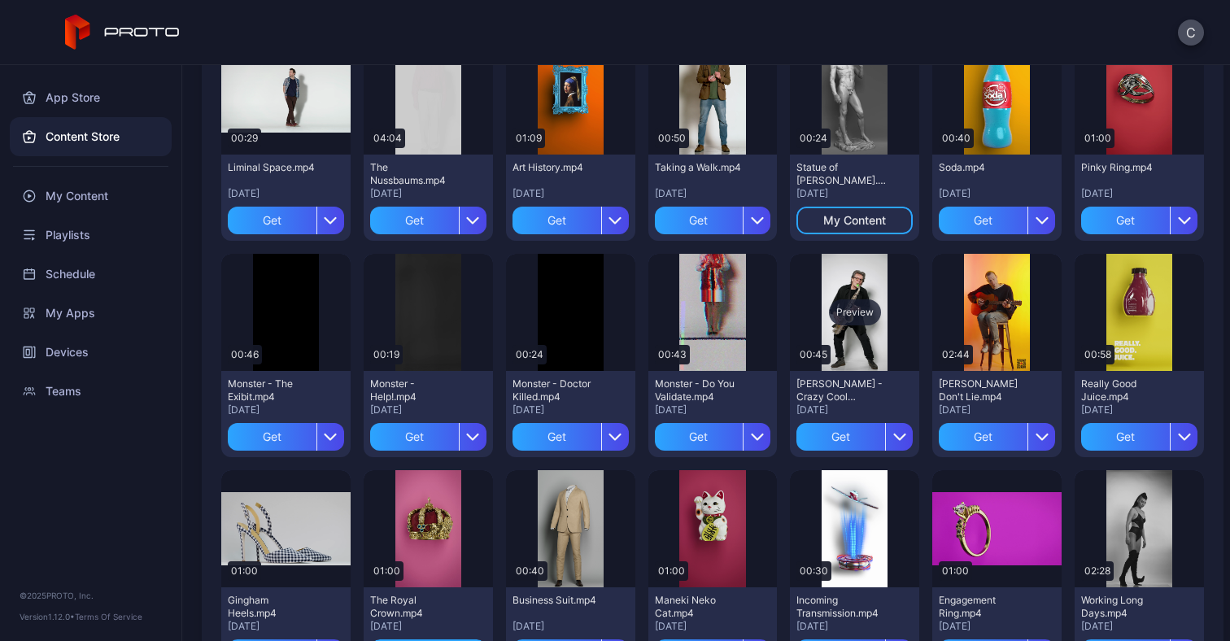
click at [831, 324] on div "Preview" at bounding box center [855, 312] width 52 height 26
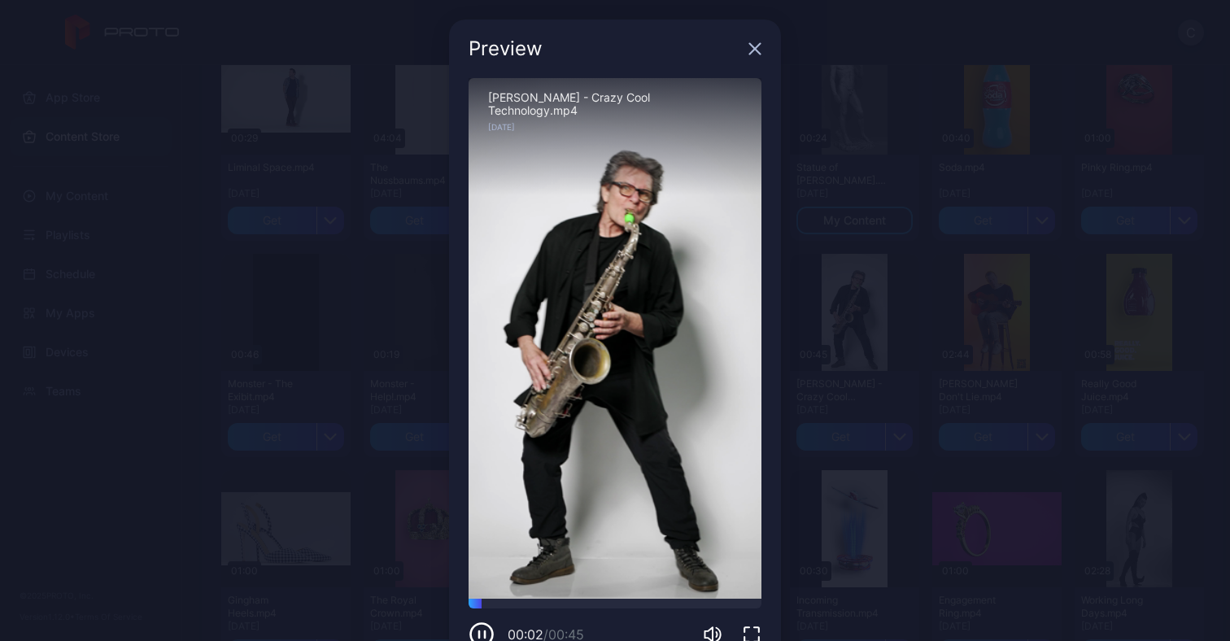
click at [748, 44] on icon "button" at bounding box center [754, 48] width 13 height 13
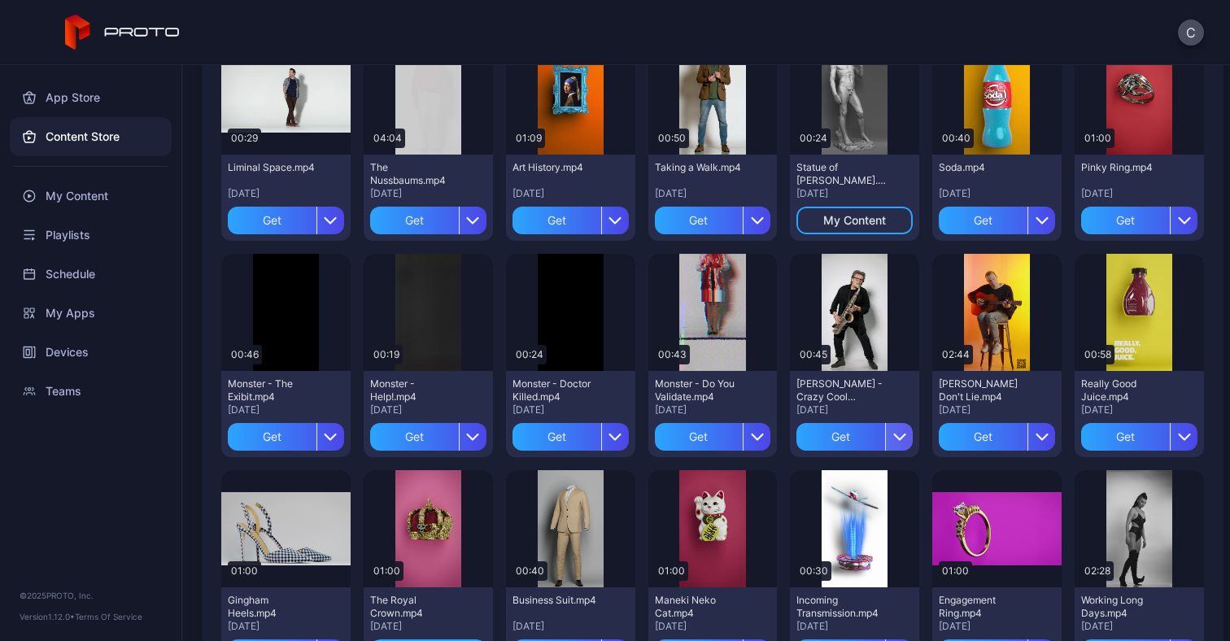
click at [893, 442] on icon "button" at bounding box center [899, 436] width 13 height 13
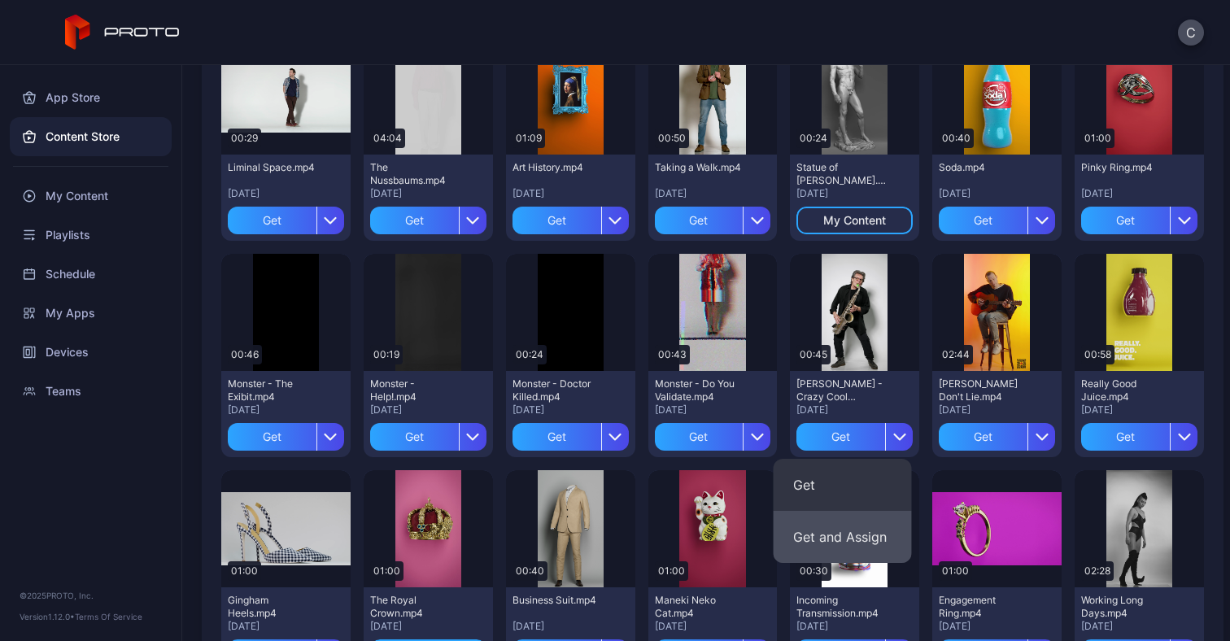
click at [823, 538] on button "Get and Assign" at bounding box center [843, 537] width 138 height 52
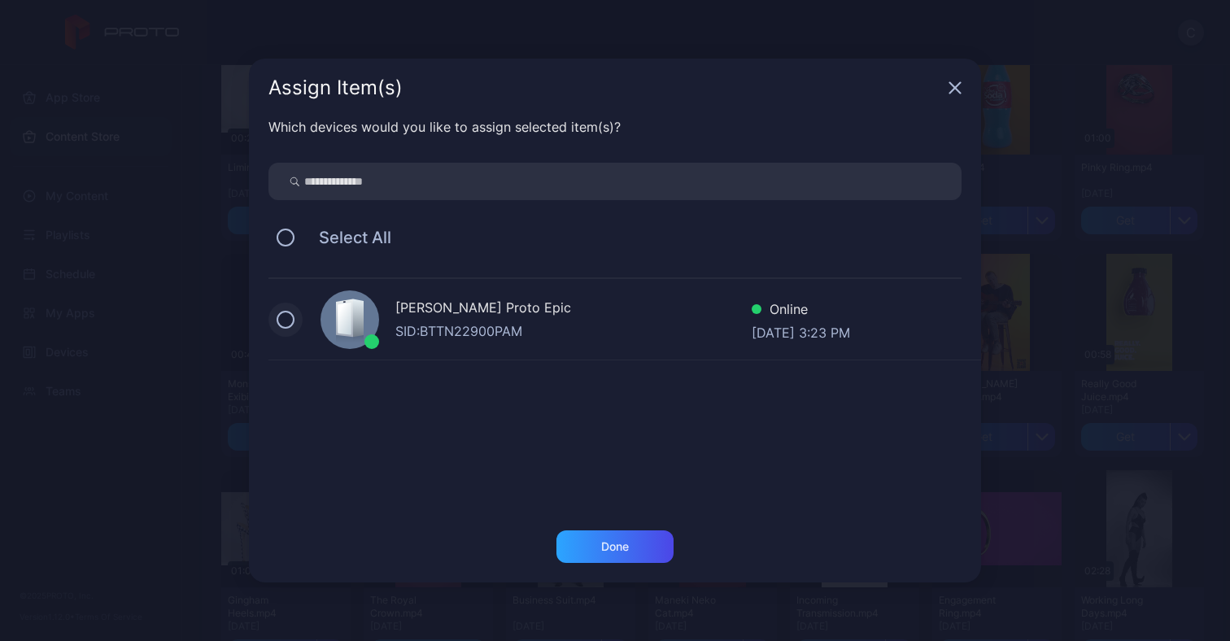
click at [287, 318] on button at bounding box center [286, 320] width 18 height 18
click at [594, 557] on div "Done" at bounding box center [614, 546] width 117 height 33
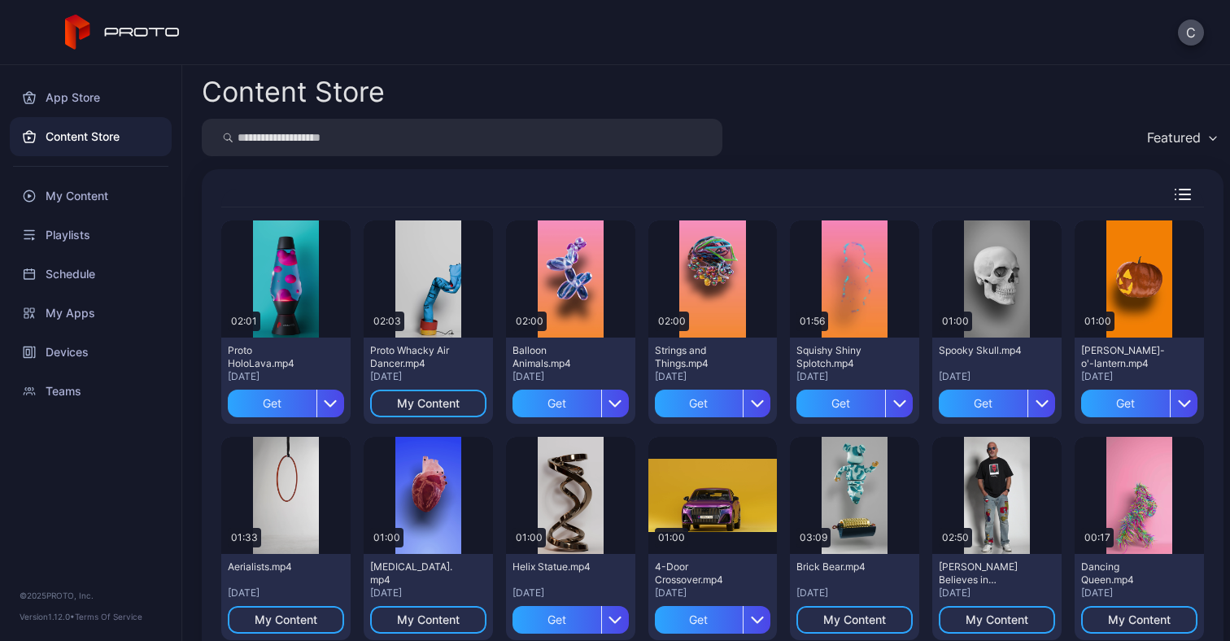
scroll to position [2, 0]
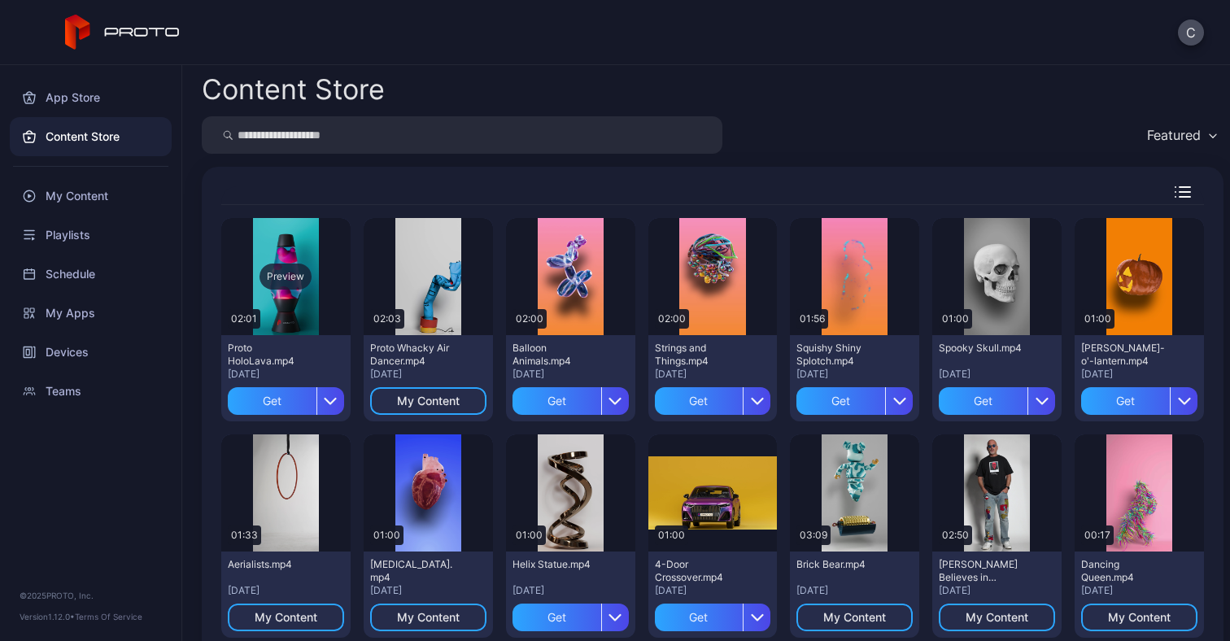
click at [279, 278] on div "Preview" at bounding box center [285, 277] width 52 height 26
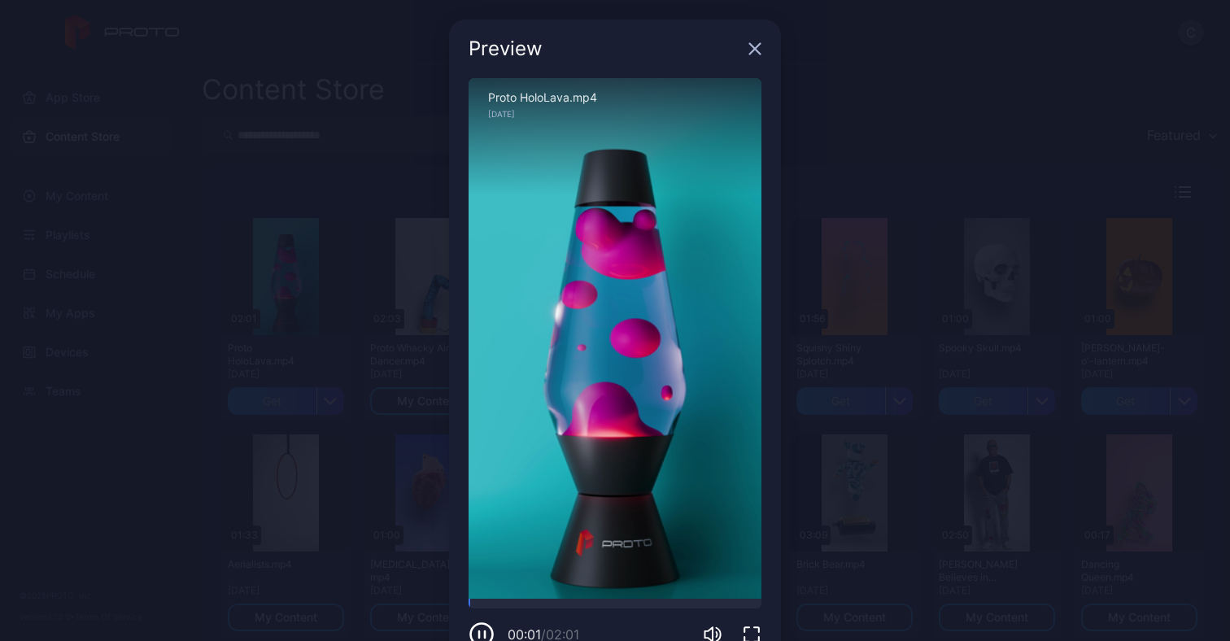
click at [748, 52] on icon "button" at bounding box center [754, 48] width 13 height 13
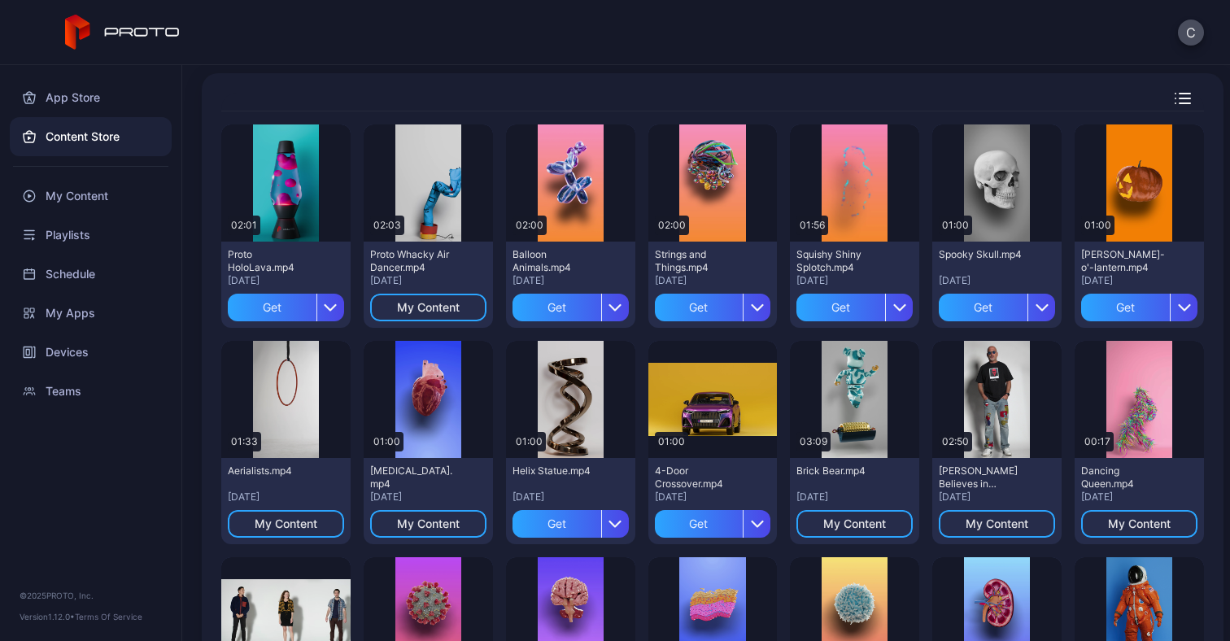
scroll to position [94, 0]
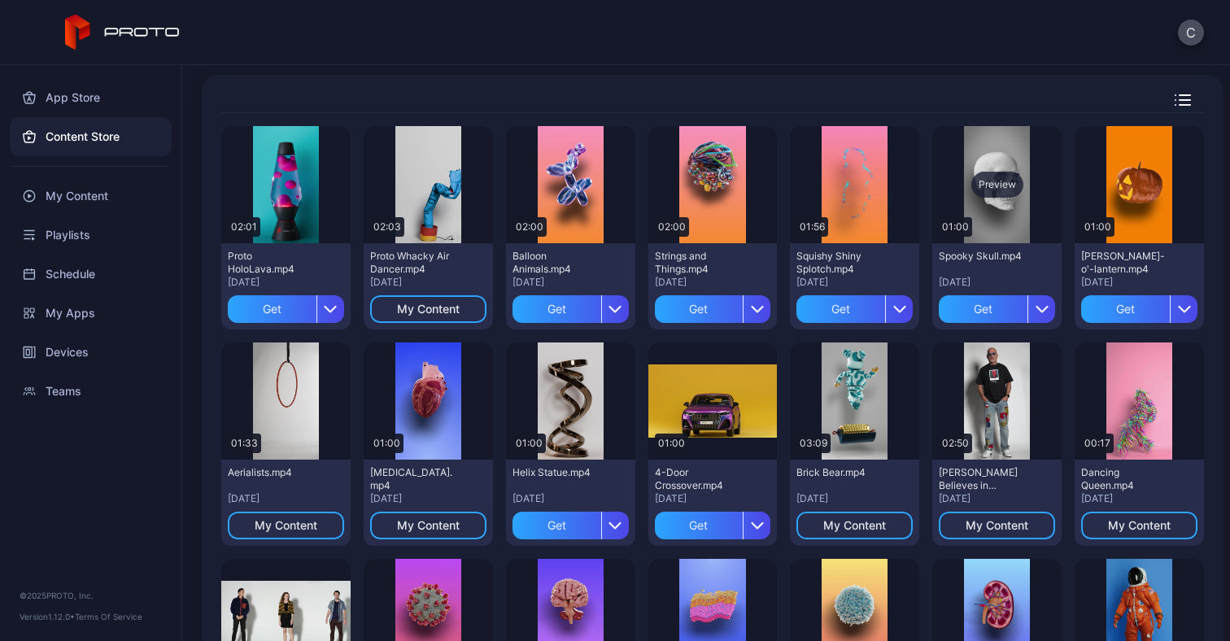
click at [956, 199] on div "Preview" at bounding box center [996, 184] width 129 height 117
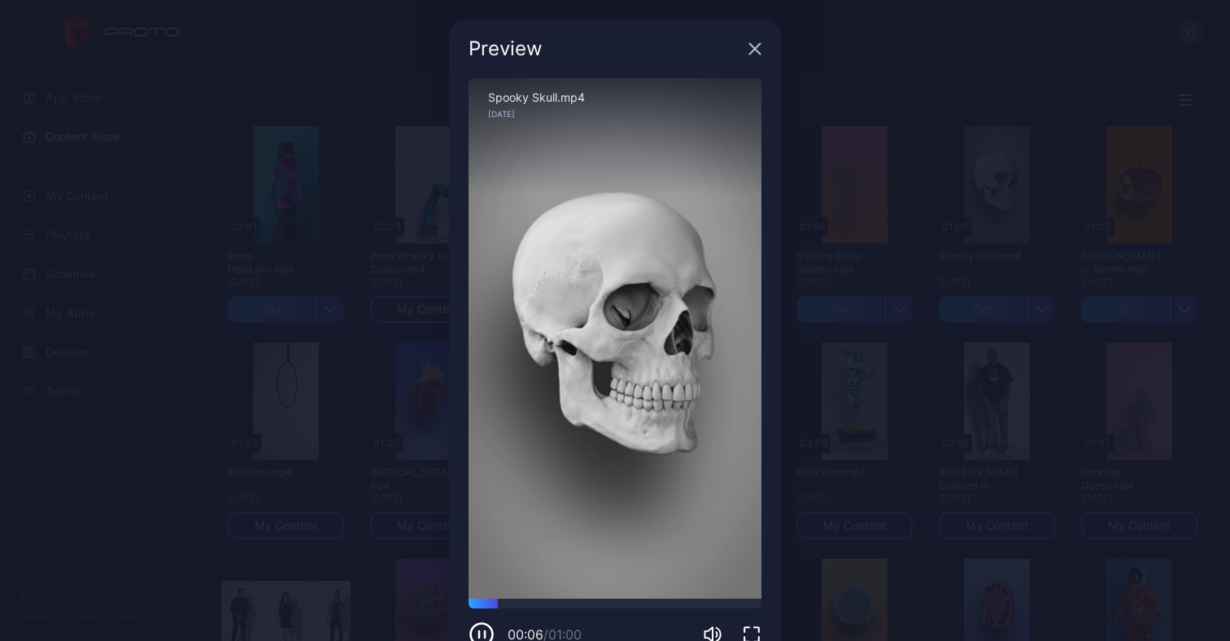
click at [750, 44] on icon "button" at bounding box center [755, 49] width 11 height 11
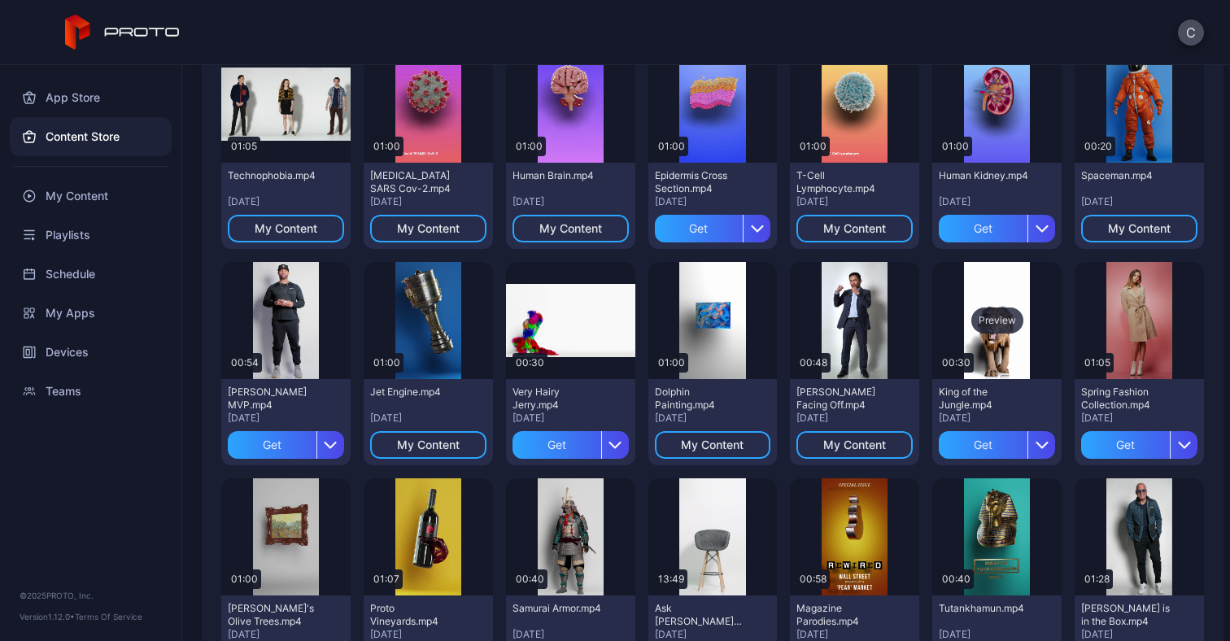
scroll to position [608, 0]
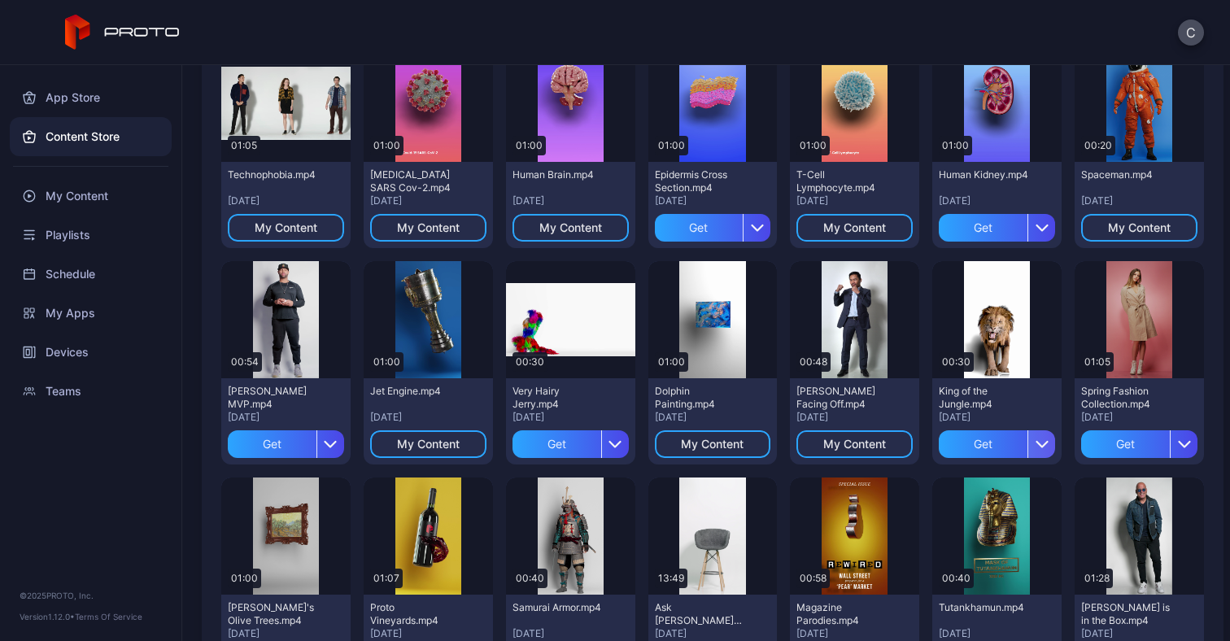
click at [1029, 437] on div "button" at bounding box center [1041, 444] width 28 height 28
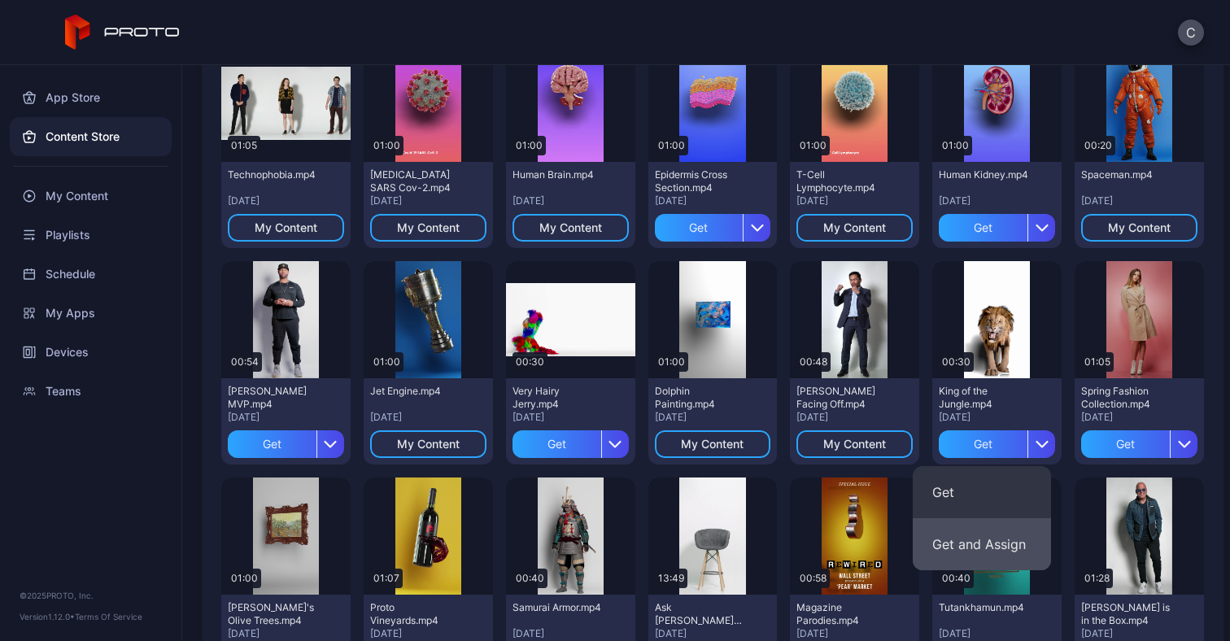
click at [992, 536] on button "Get and Assign" at bounding box center [982, 544] width 138 height 52
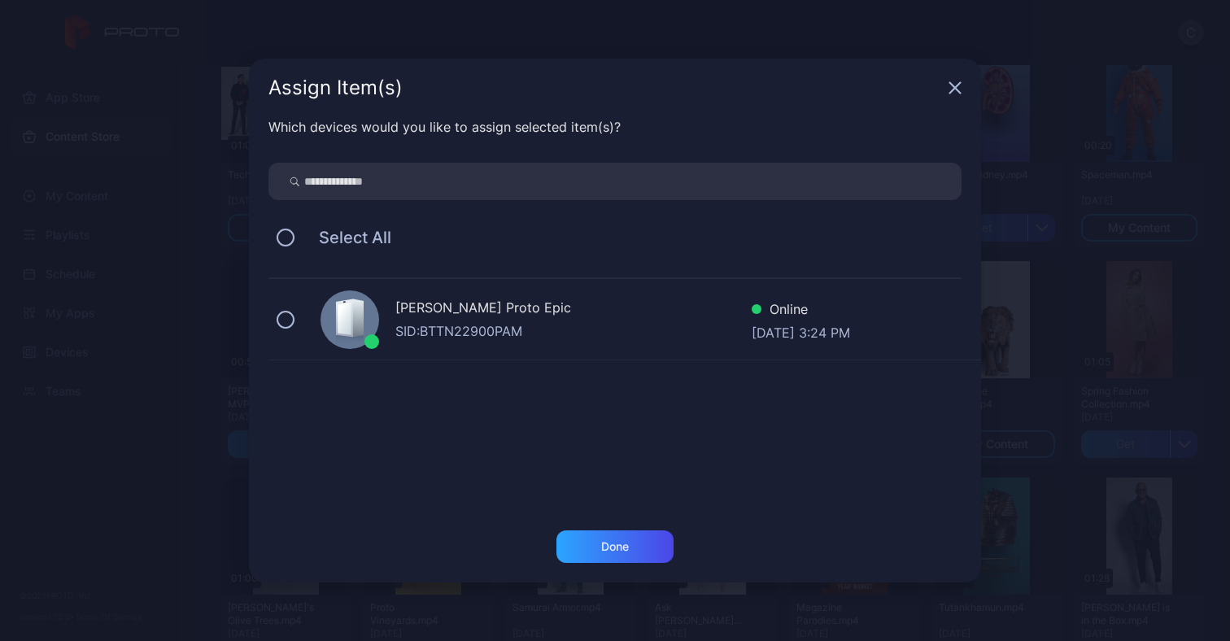
click at [298, 330] on div "Casey Shem's Proto Epic SID: BTTN22900PAM Online Aug 25, 2025 at 3:24 PM" at bounding box center [624, 319] width 713 height 81
click at [595, 542] on div "Done" at bounding box center [614, 546] width 117 height 33
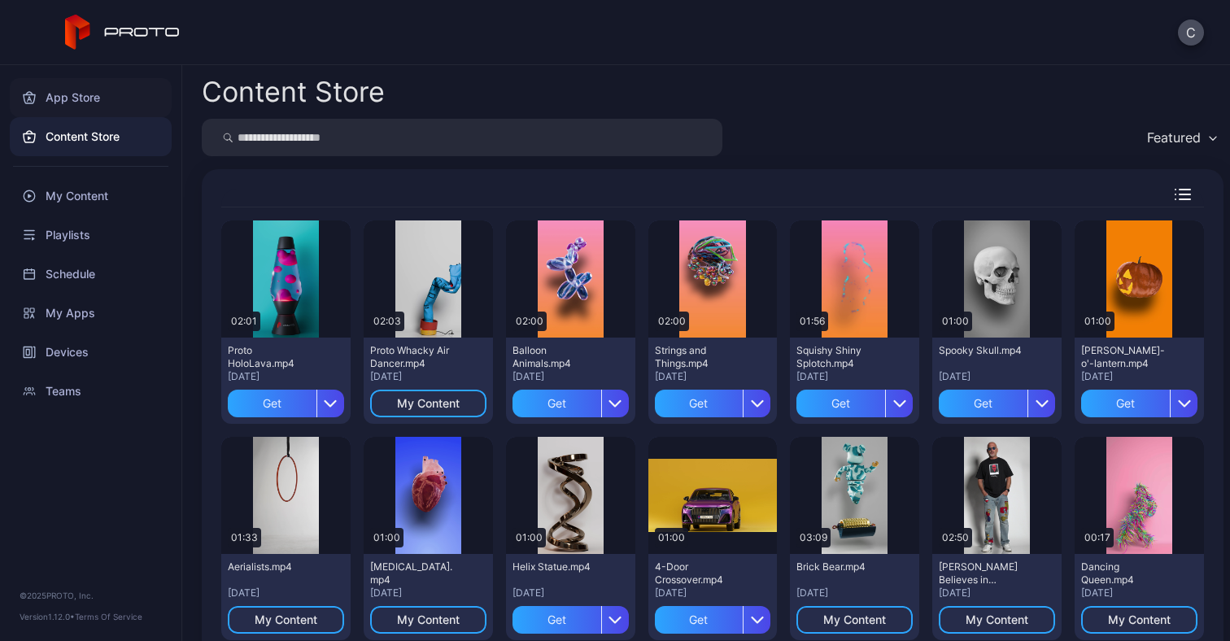
scroll to position [0, 0]
click at [86, 189] on div "My Content" at bounding box center [91, 196] width 162 height 39
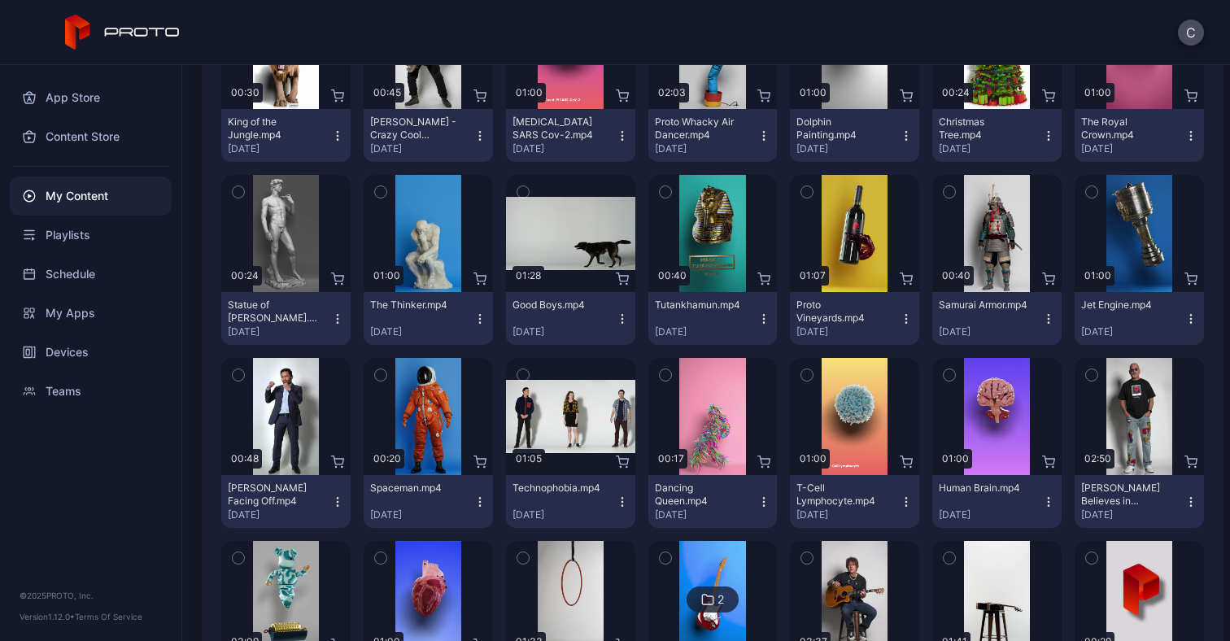
scroll to position [306, 0]
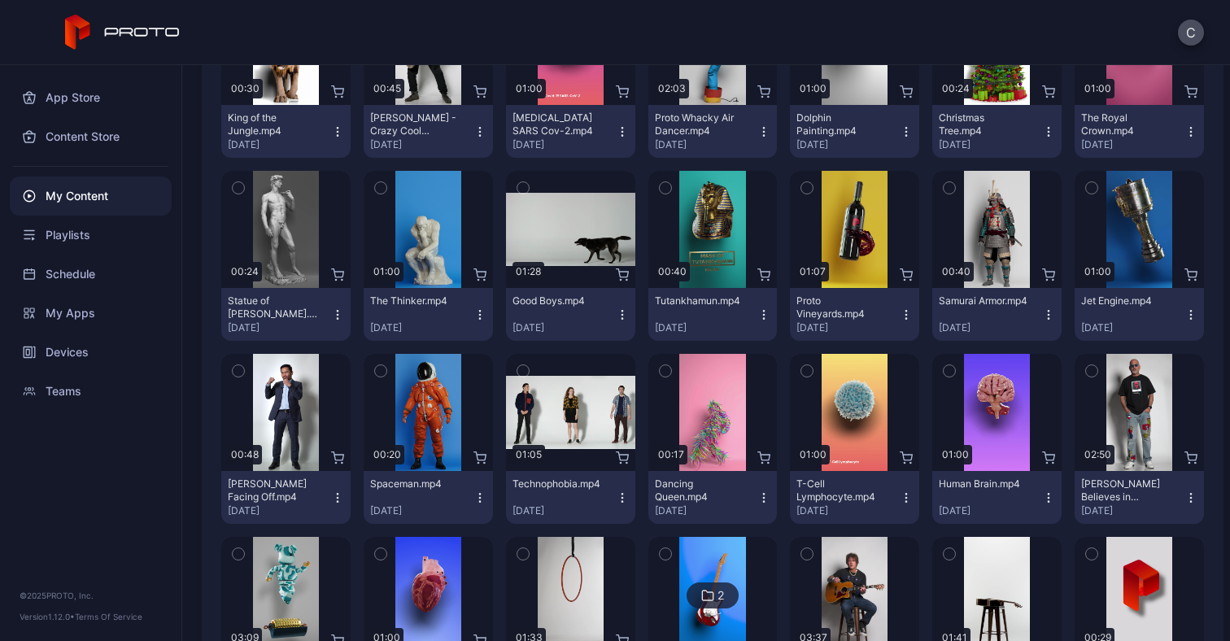
click at [236, 369] on icon "button" at bounding box center [238, 371] width 11 height 18
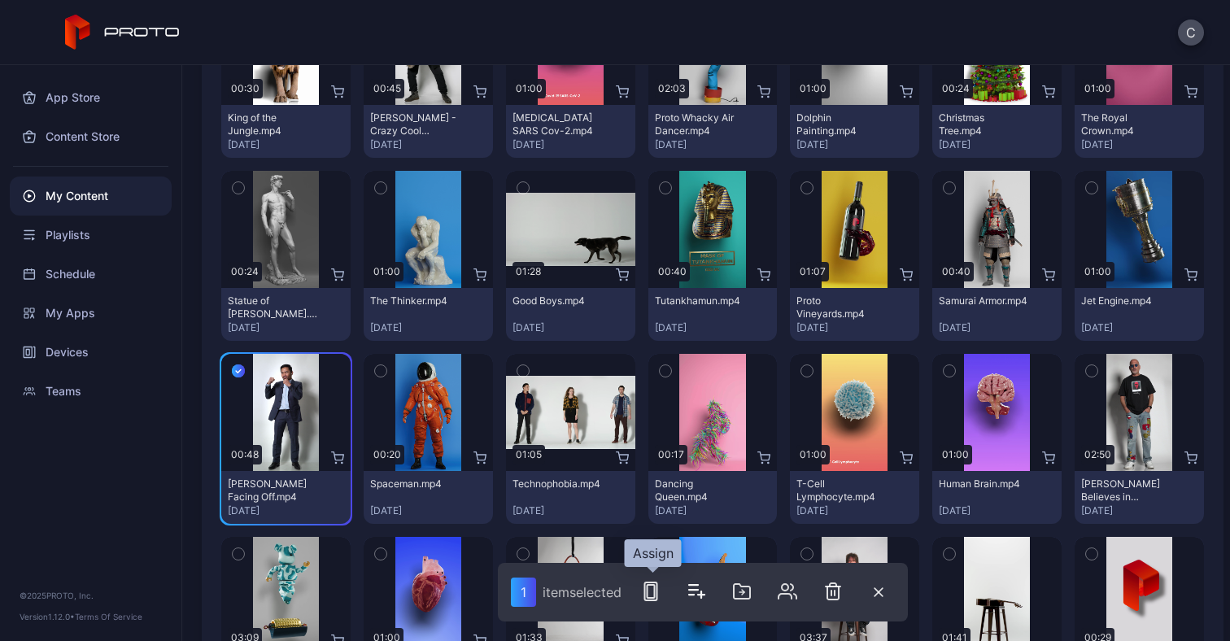
click at [654, 595] on icon "button" at bounding box center [651, 592] width 20 height 20
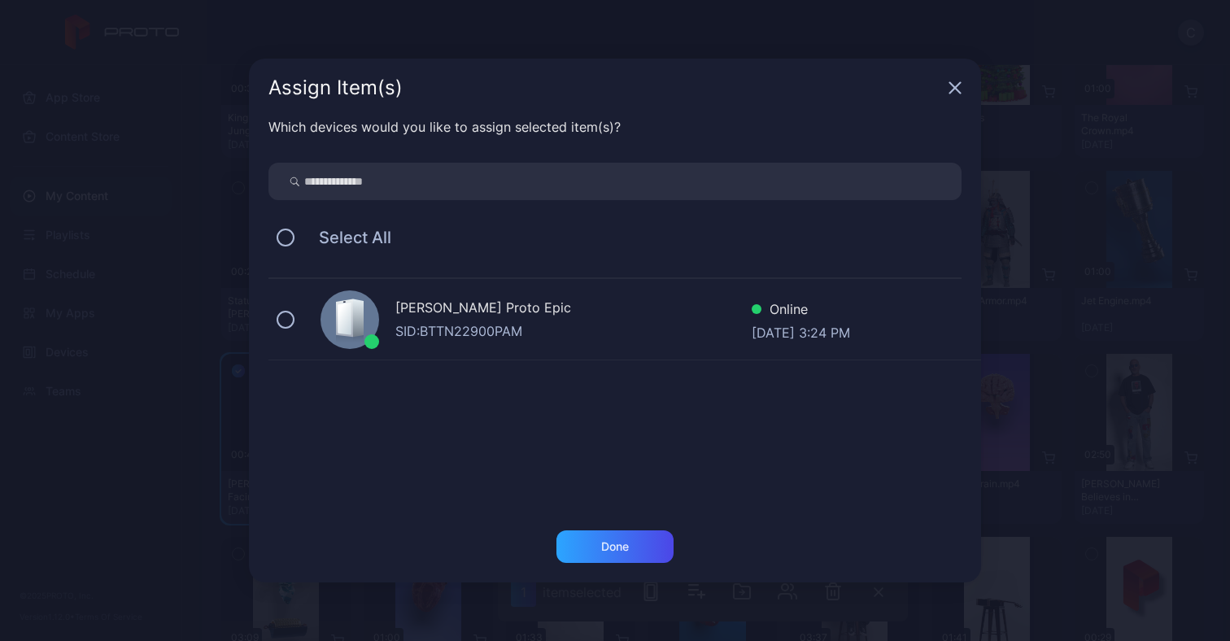
click at [471, 296] on div "Casey Shem's Proto Epic SID: BTTN22900PAM Online Aug 25, 2025 at 3:24 PM" at bounding box center [624, 319] width 713 height 81
click at [637, 535] on div "Done" at bounding box center [614, 546] width 117 height 33
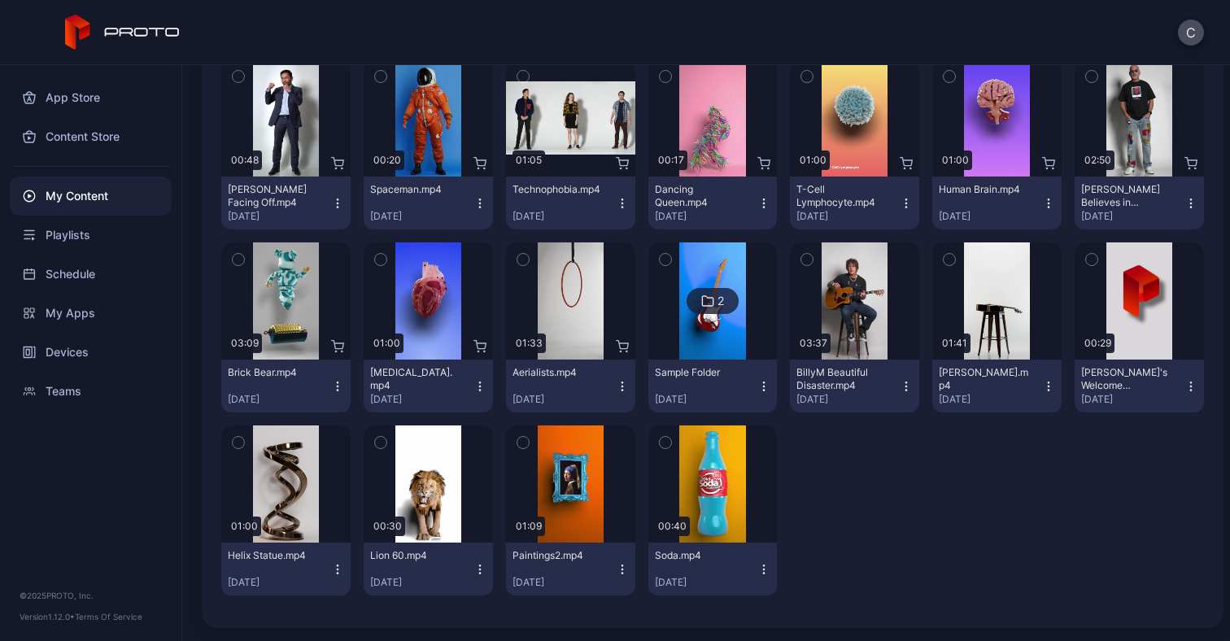
scroll to position [600, 0]
click at [81, 347] on div "Devices" at bounding box center [91, 352] width 162 height 39
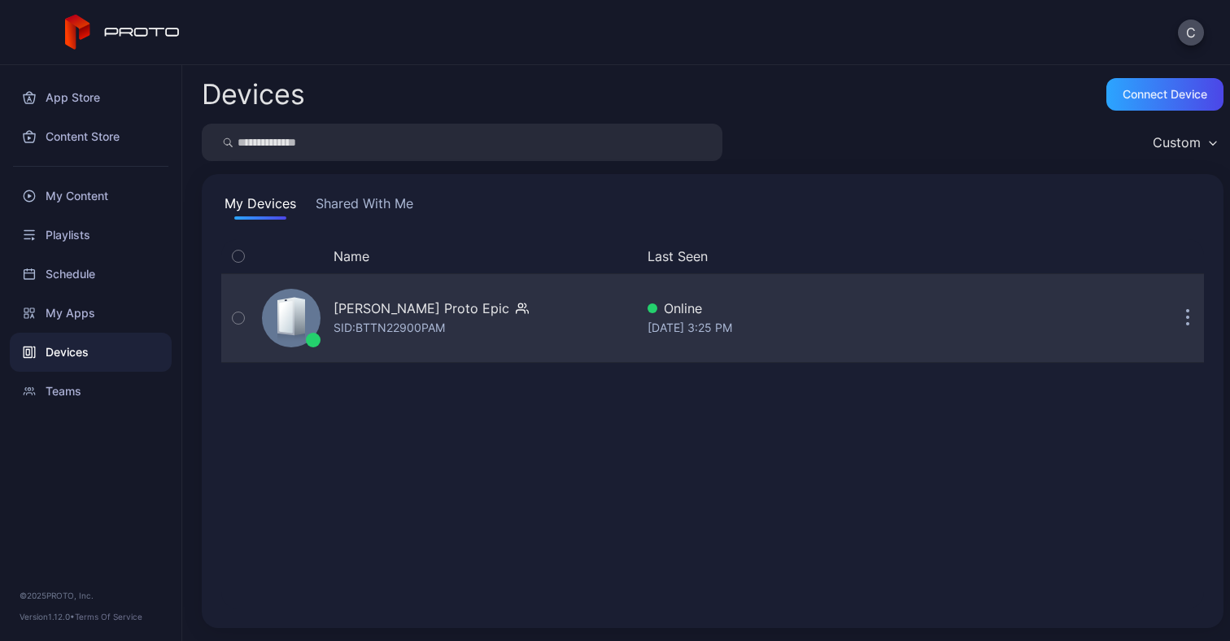
click at [390, 315] on div "Casey Shem's Proto Epic" at bounding box center [422, 309] width 176 height 20
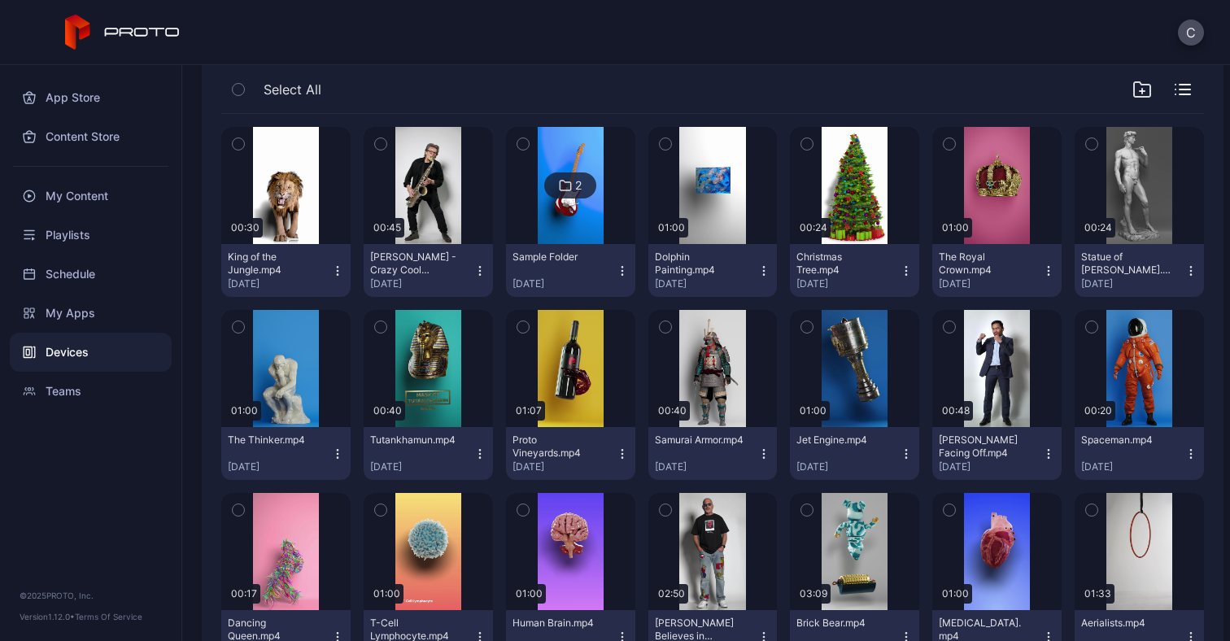
scroll to position [460, 0]
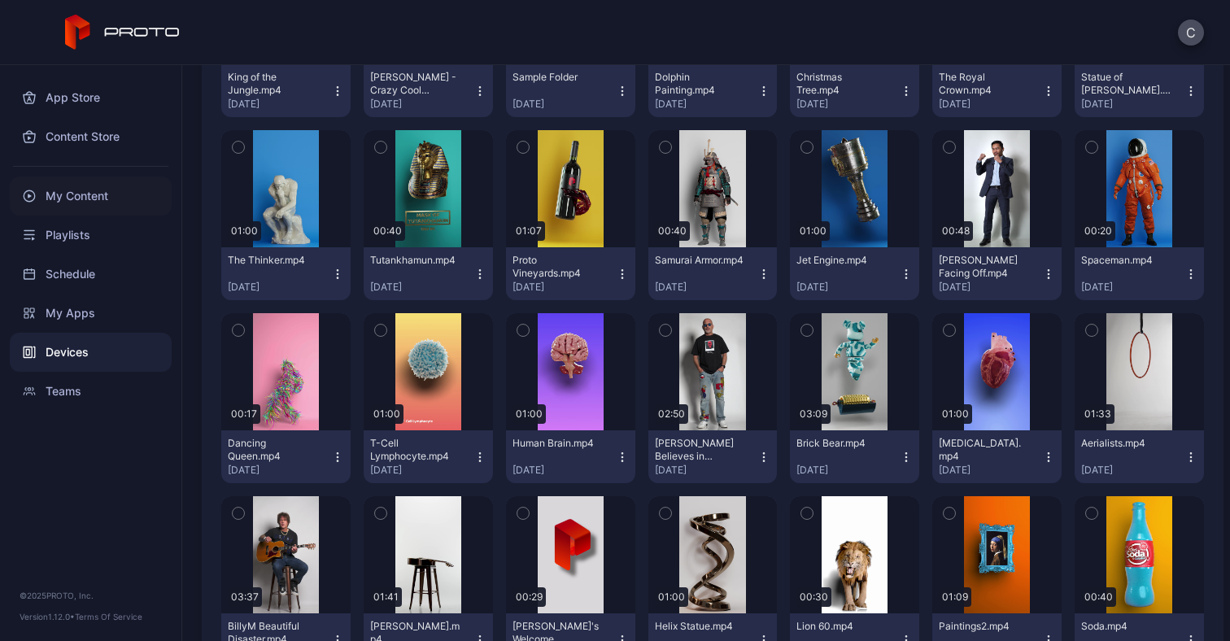
click at [89, 192] on div "My Content" at bounding box center [91, 196] width 162 height 39
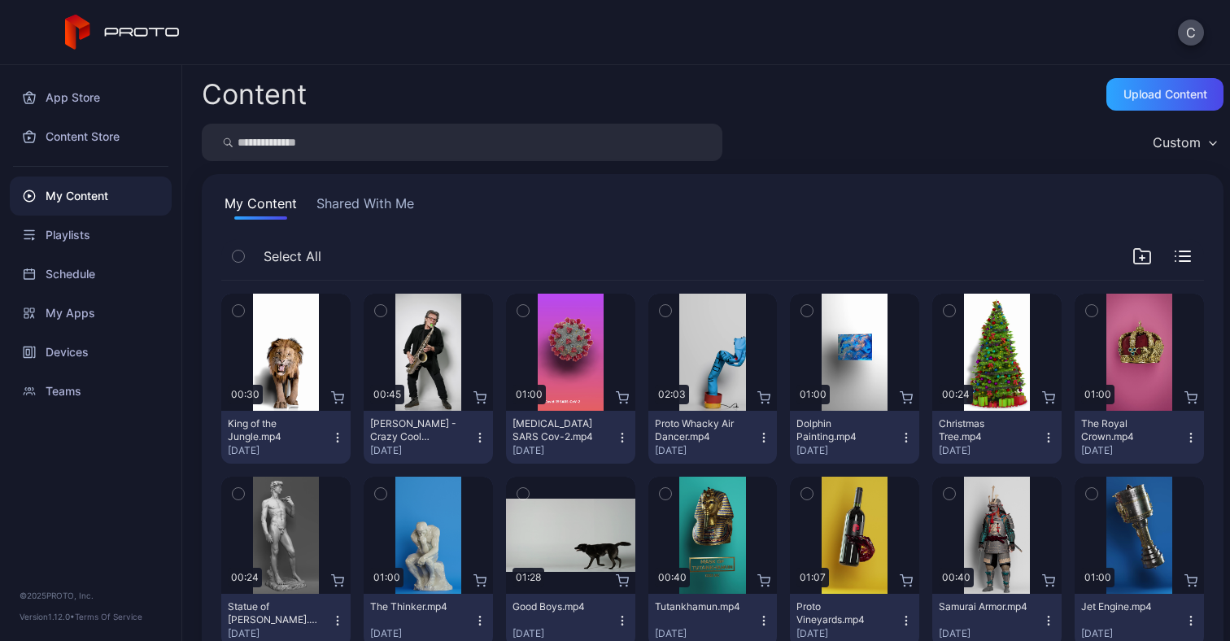
click at [1170, 124] on button "Custom" at bounding box center [1184, 142] width 79 height 37
click at [977, 147] on div "Custom" at bounding box center [713, 142] width 1022 height 37
click at [50, 152] on div "Content Store" at bounding box center [91, 136] width 162 height 39
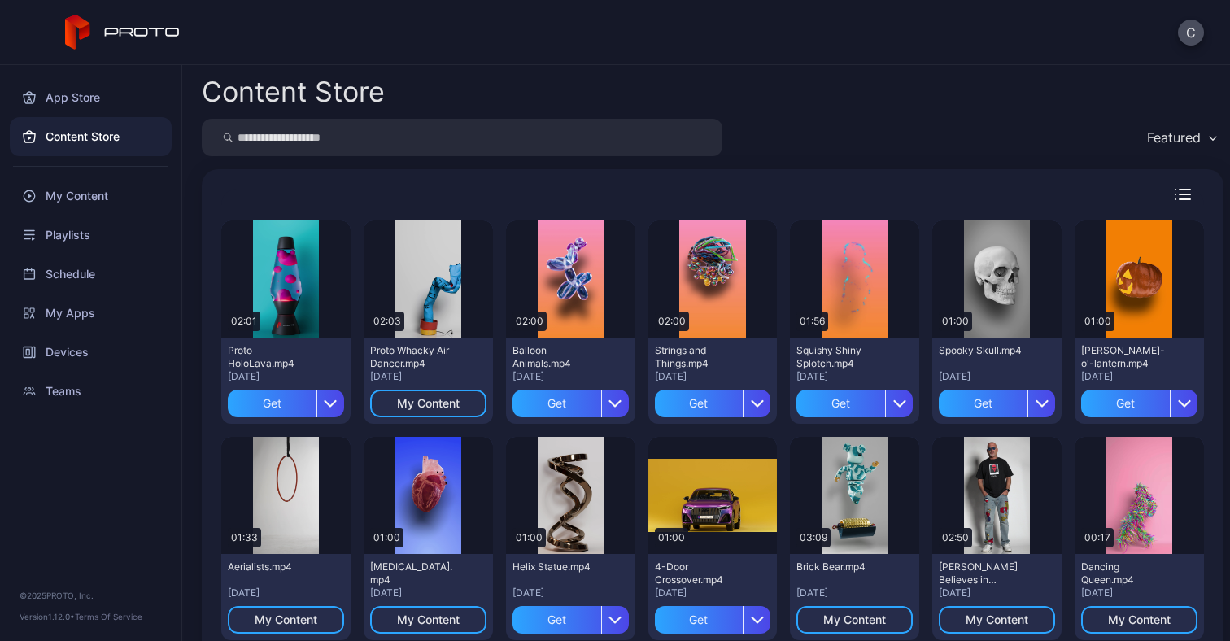
click at [1174, 133] on div "Featured" at bounding box center [1174, 137] width 54 height 16
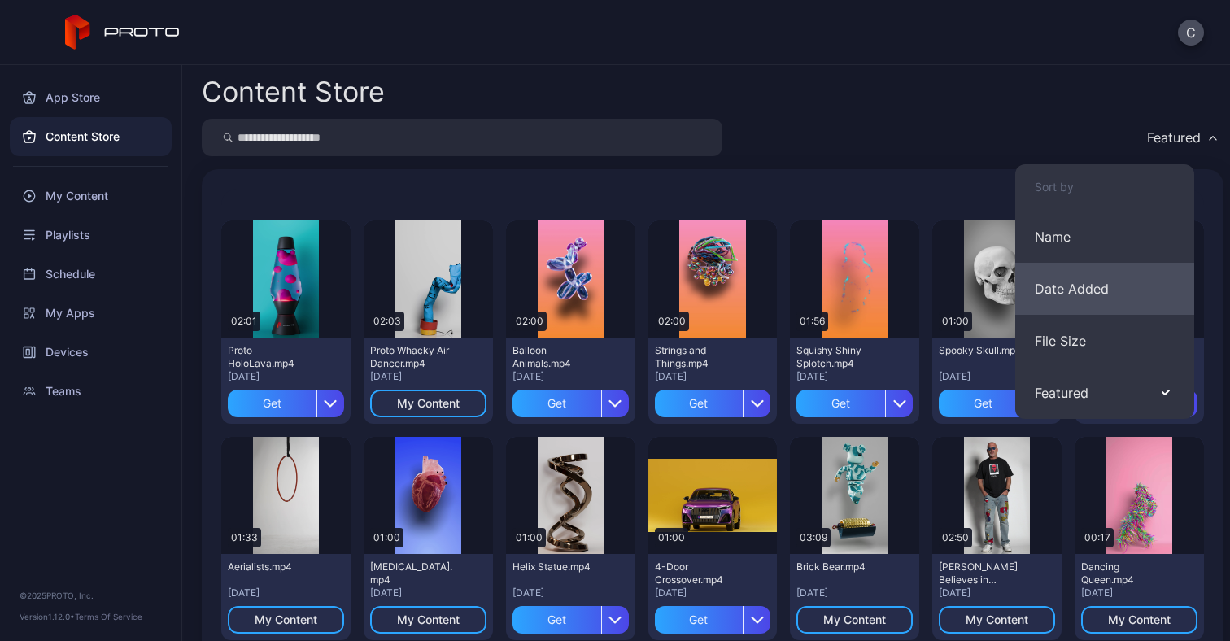
click at [1079, 271] on button "Date Added" at bounding box center [1104, 289] width 179 height 52
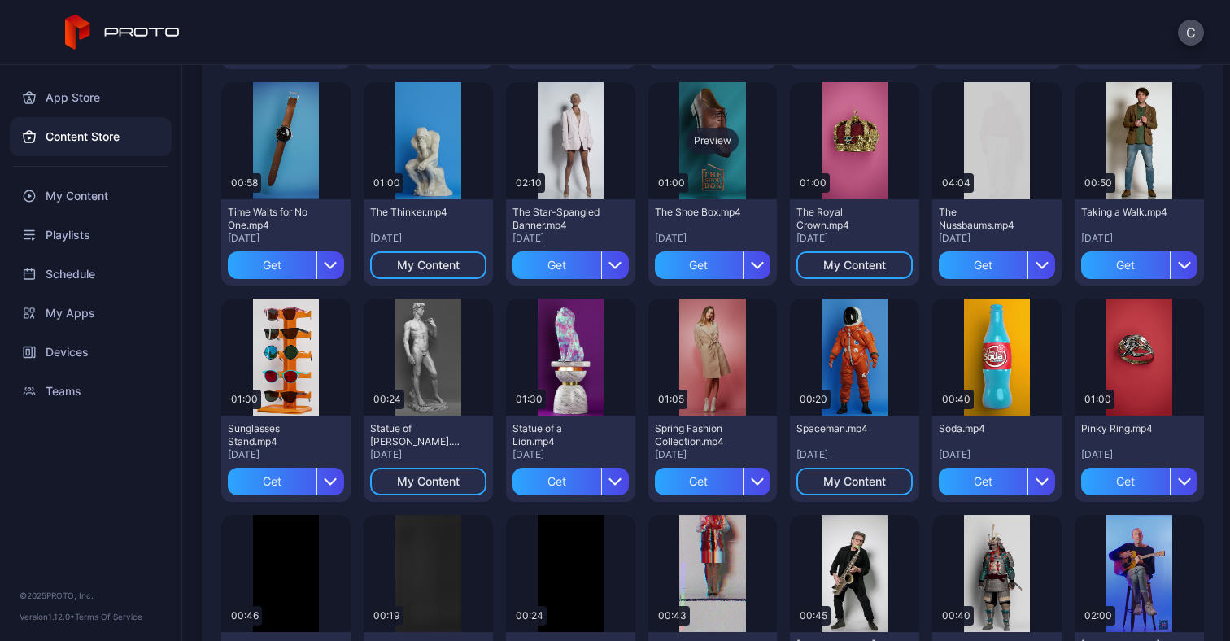
scroll to position [1021, 0]
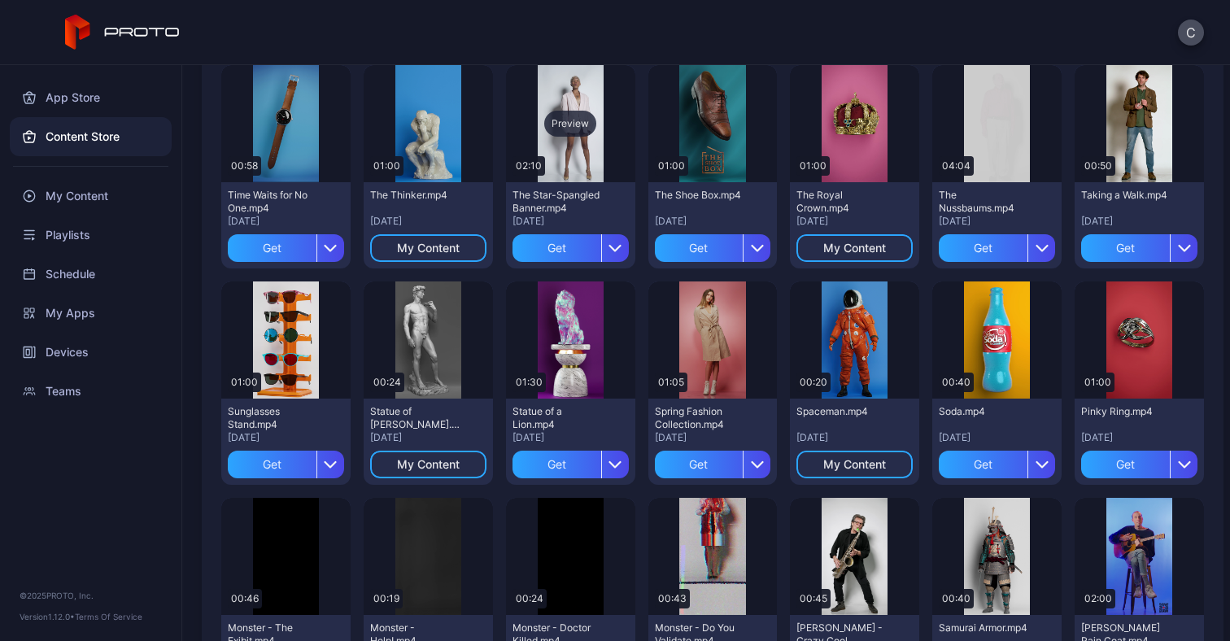
click at [563, 126] on div "Preview" at bounding box center [570, 124] width 52 height 26
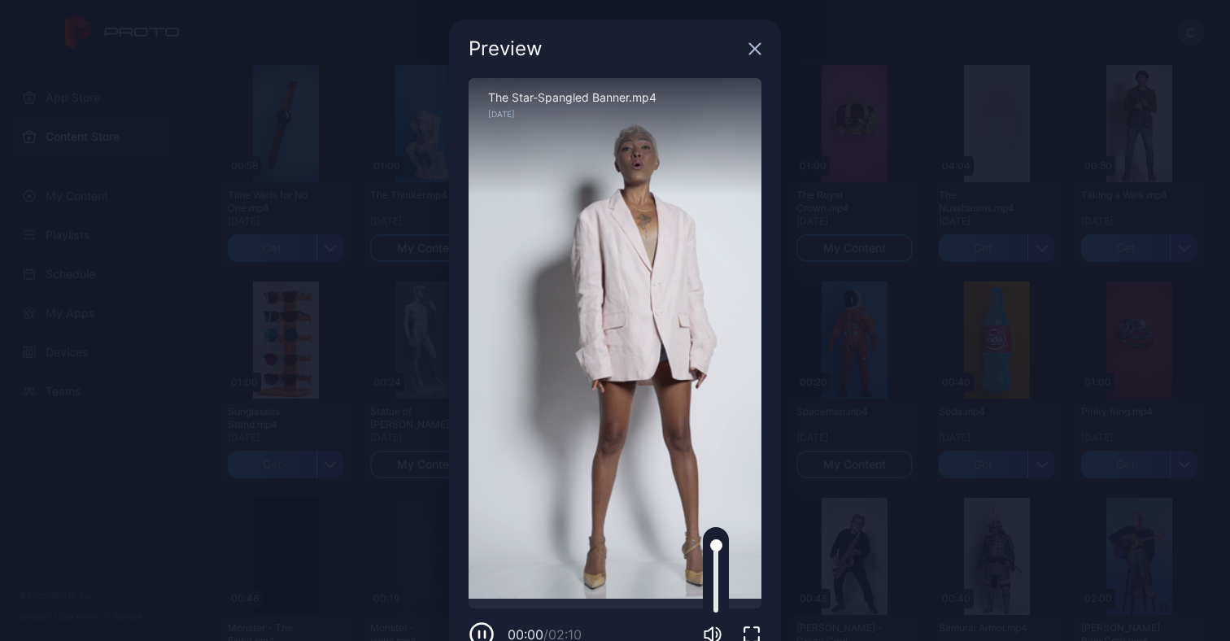
click at [703, 578] on div at bounding box center [716, 576] width 26 height 98
click at [713, 581] on div at bounding box center [715, 575] width 5 height 73
click at [739, 56] on div "Preview" at bounding box center [615, 49] width 332 height 59
click at [748, 51] on icon "button" at bounding box center [754, 48] width 13 height 13
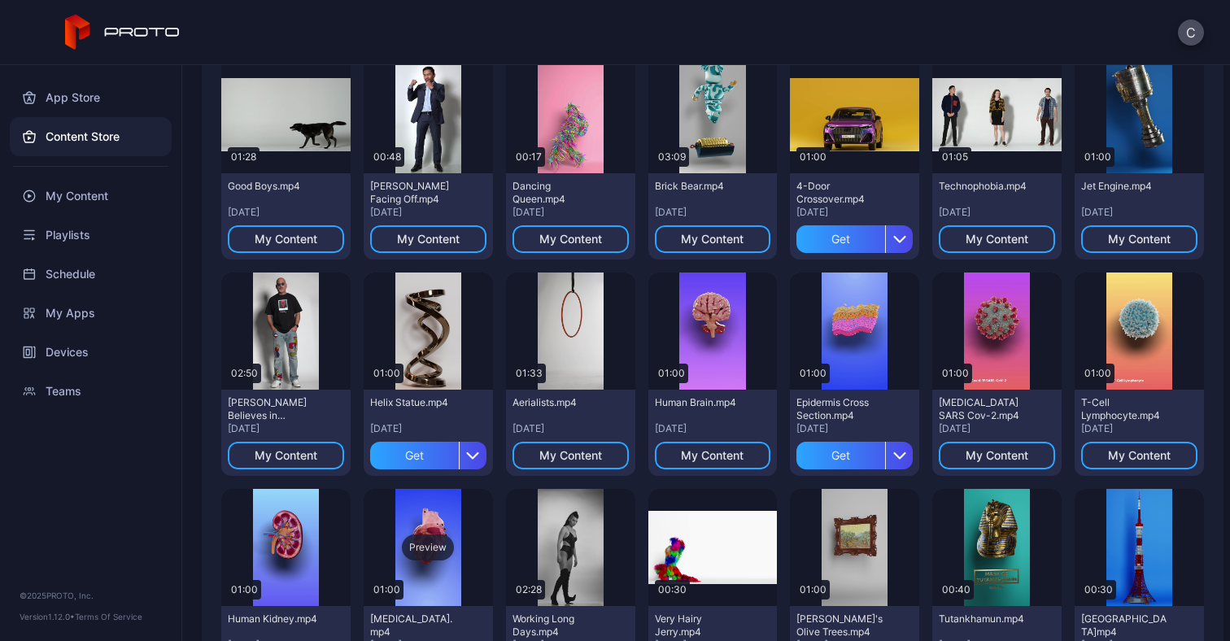
scroll to position [810, 0]
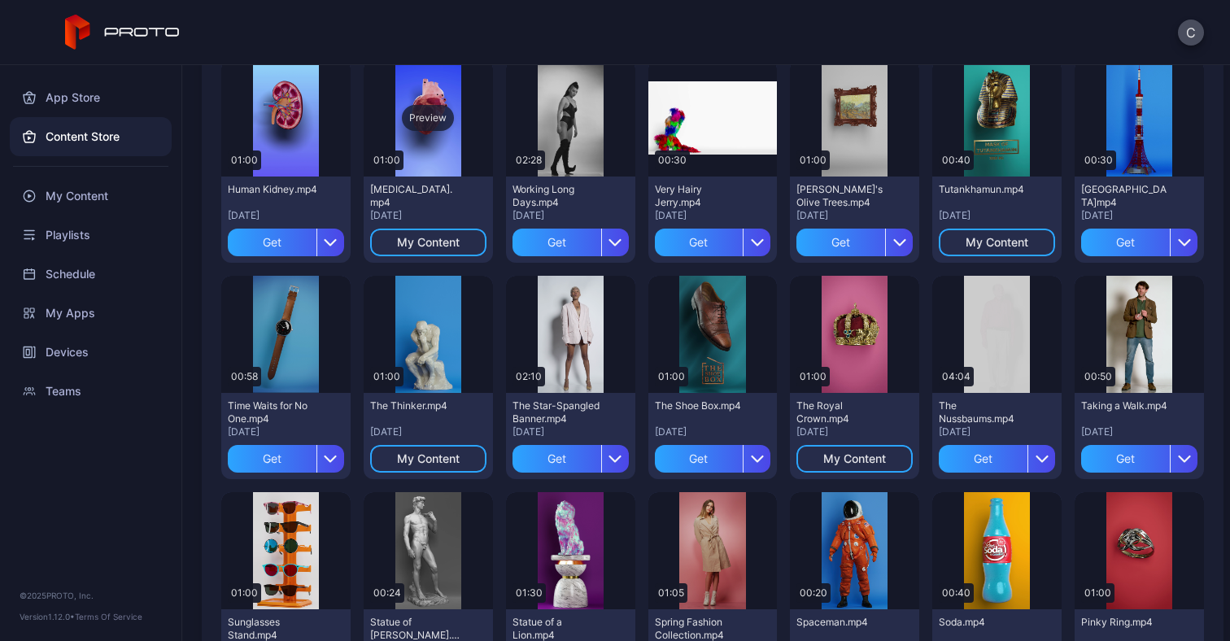
click at [495, 26] on div "C" at bounding box center [615, 32] width 1230 height 65
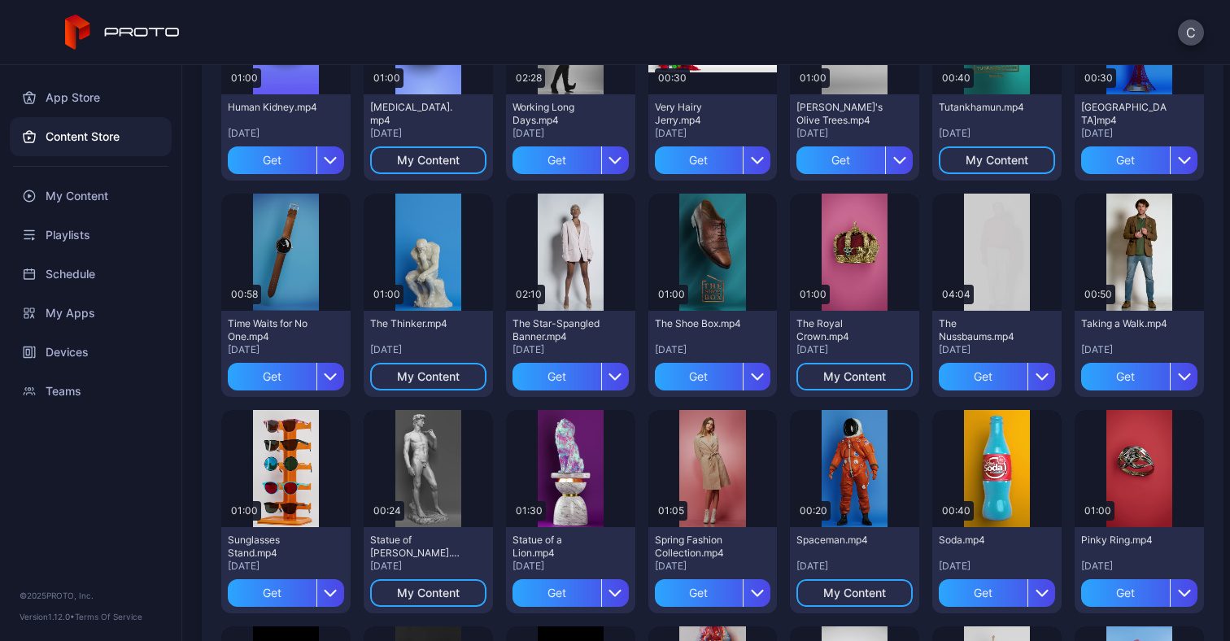
scroll to position [1266, 0]
